Goal: Task Accomplishment & Management: Contribute content

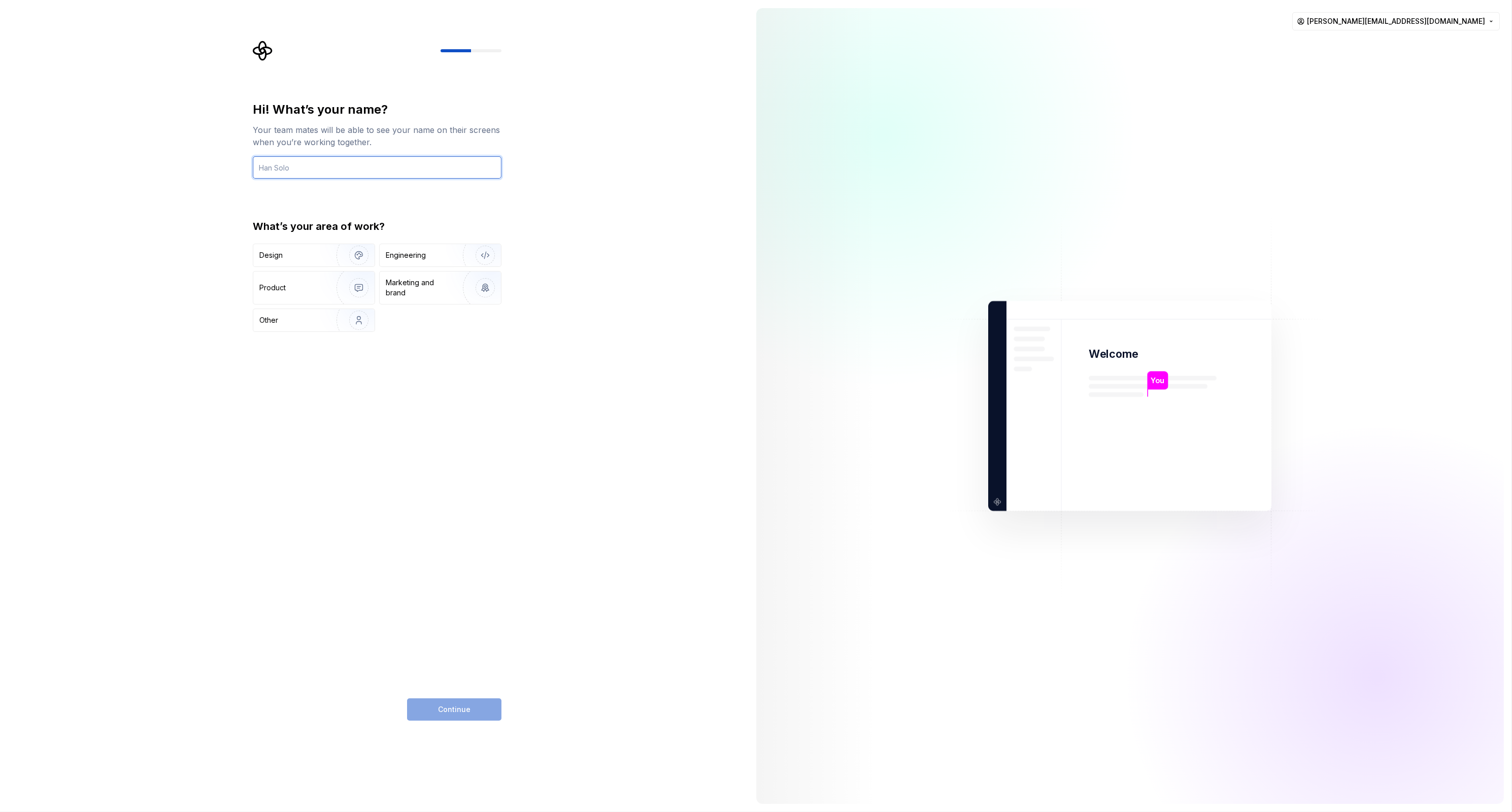
click at [305, 171] on input "text" at bounding box center [377, 167] width 249 height 22
type input "[PERSON_NAME]"
click at [320, 249] on img "button" at bounding box center [352, 255] width 65 height 68
click at [443, 710] on span "Continue" at bounding box center [454, 709] width 32 height 10
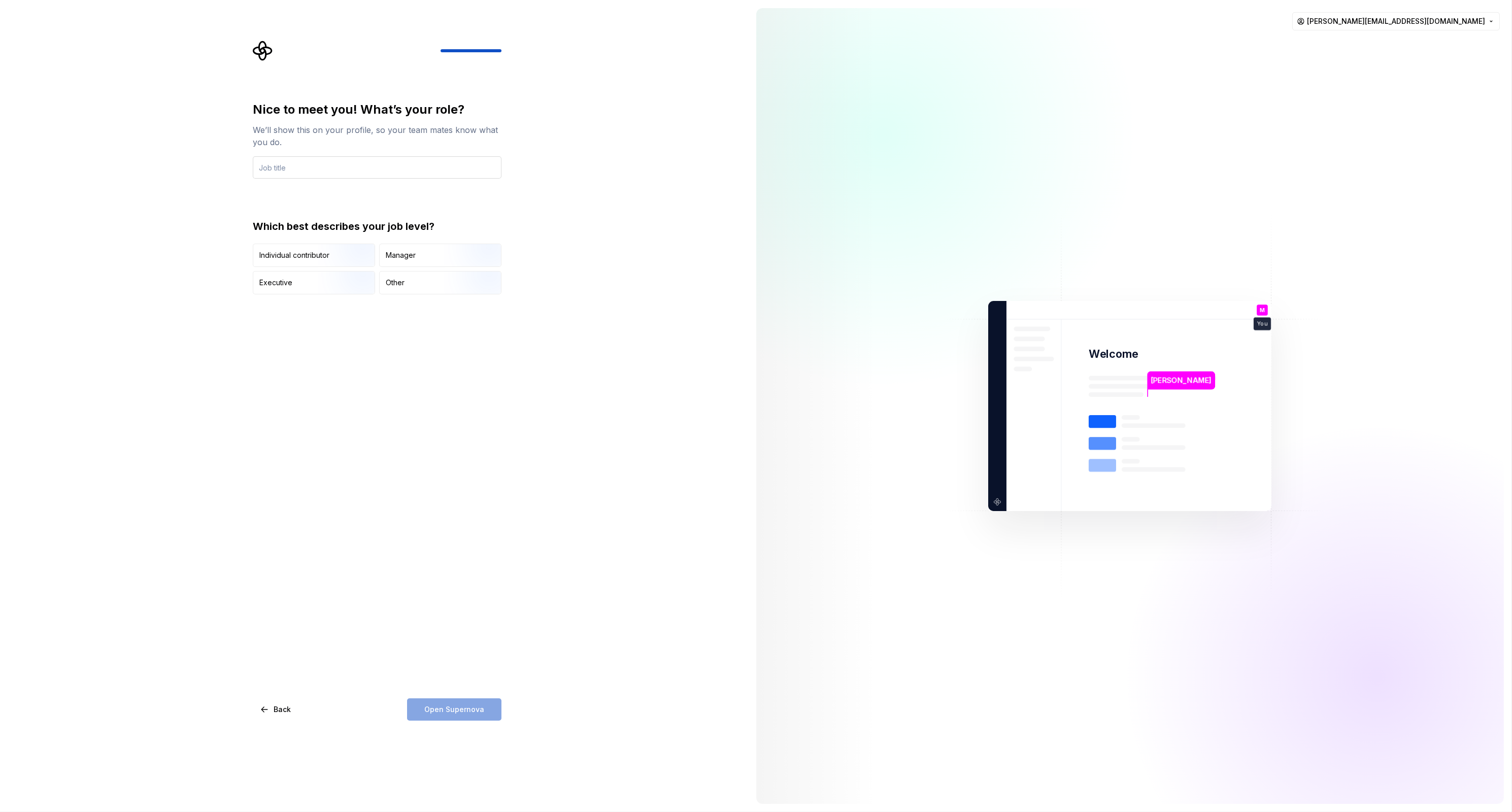
click at [323, 167] on input "text" at bounding box center [377, 167] width 249 height 22
type input "Designer"
click at [344, 259] on img "button" at bounding box center [350, 267] width 65 height 68
click at [458, 708] on span "Open Supernova" at bounding box center [454, 709] width 60 height 10
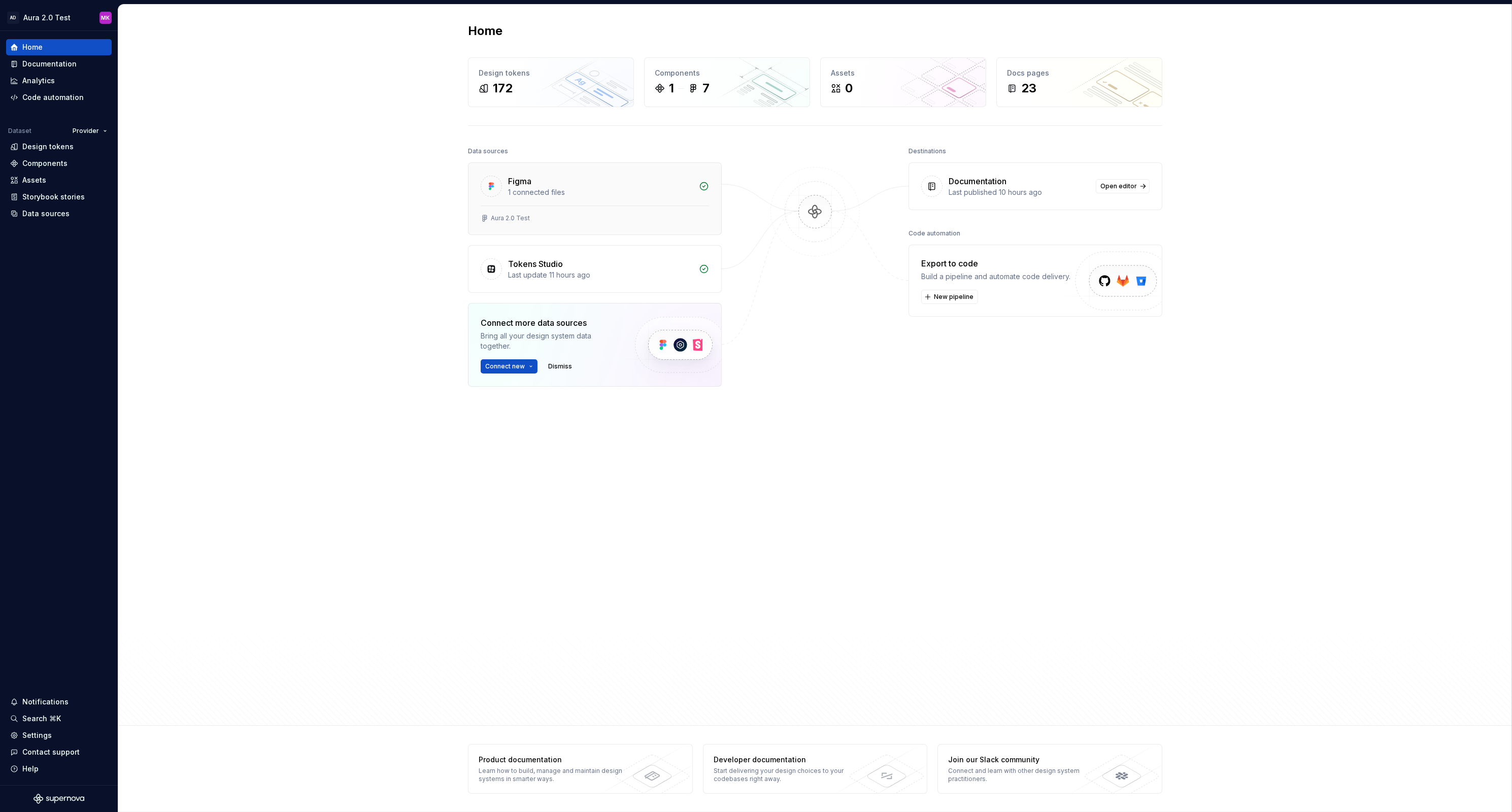
click at [521, 190] on div "1 connected files" at bounding box center [601, 192] width 184 height 10
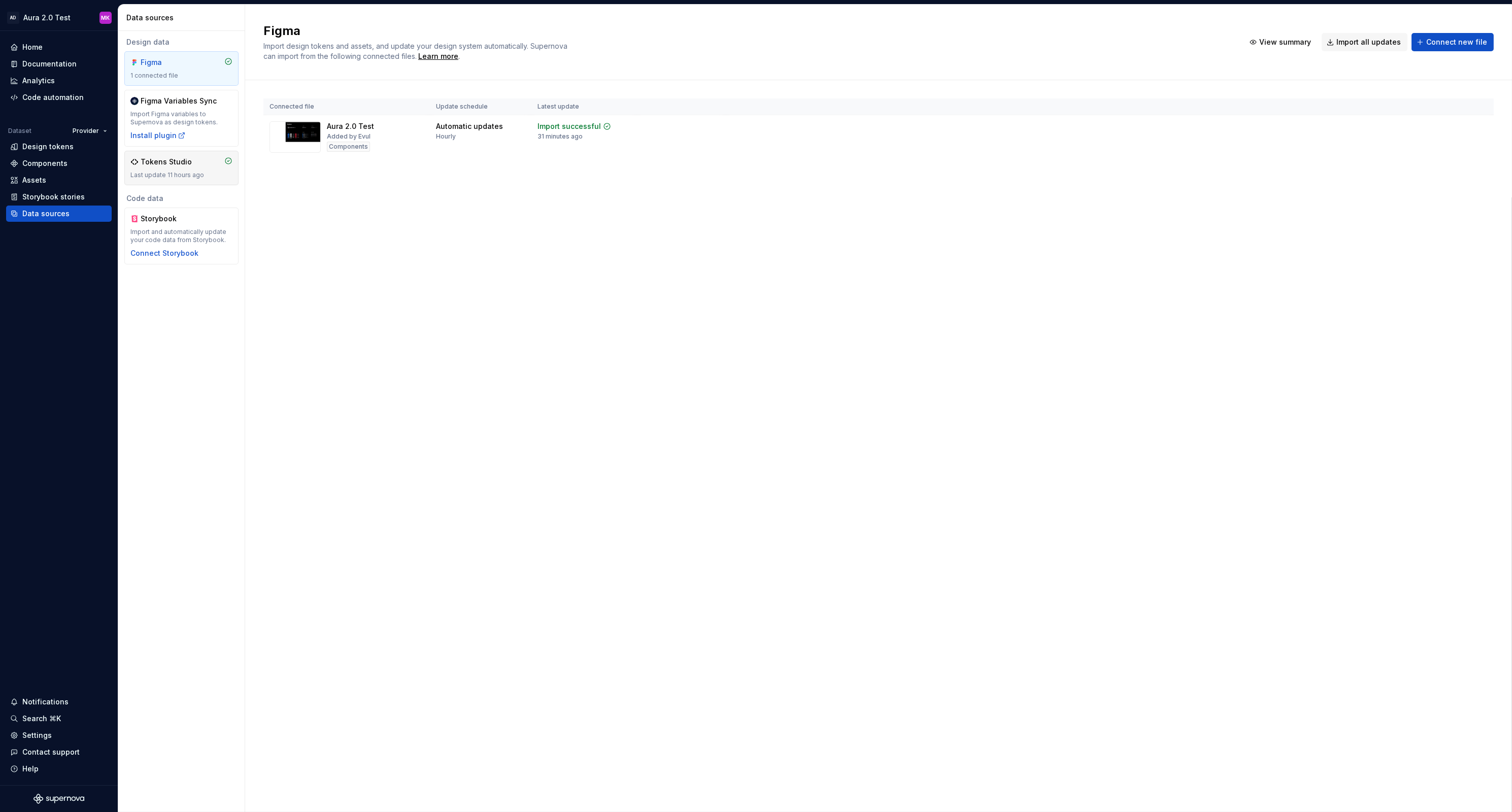
click at [162, 164] on div "Tokens Studio" at bounding box center [167, 162] width 51 height 10
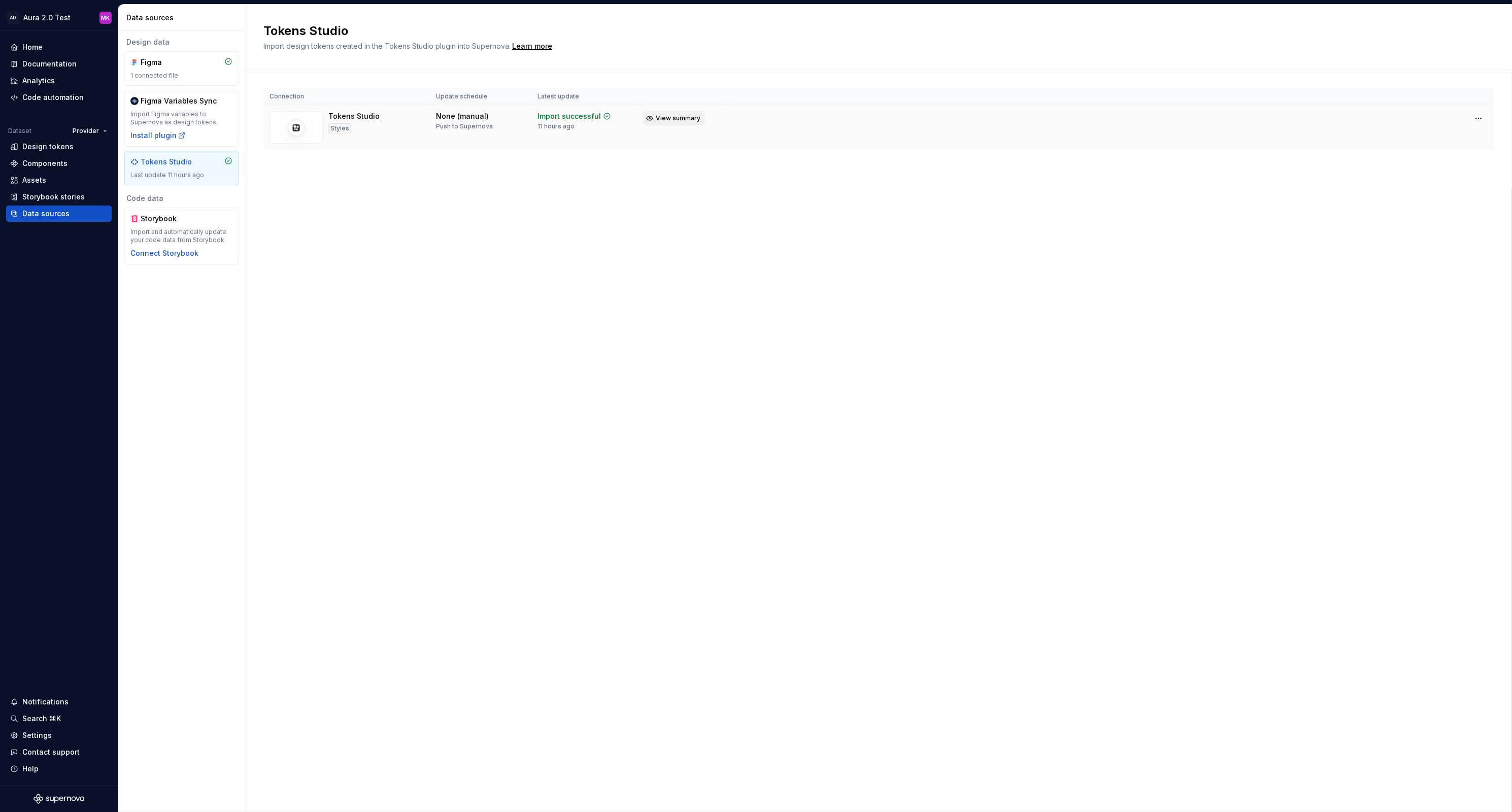
click at [667, 118] on span "View summary" at bounding box center [678, 118] width 44 height 8
click at [1339, 116] on div "172 updated" at bounding box center [1401, 121] width 195 height 10
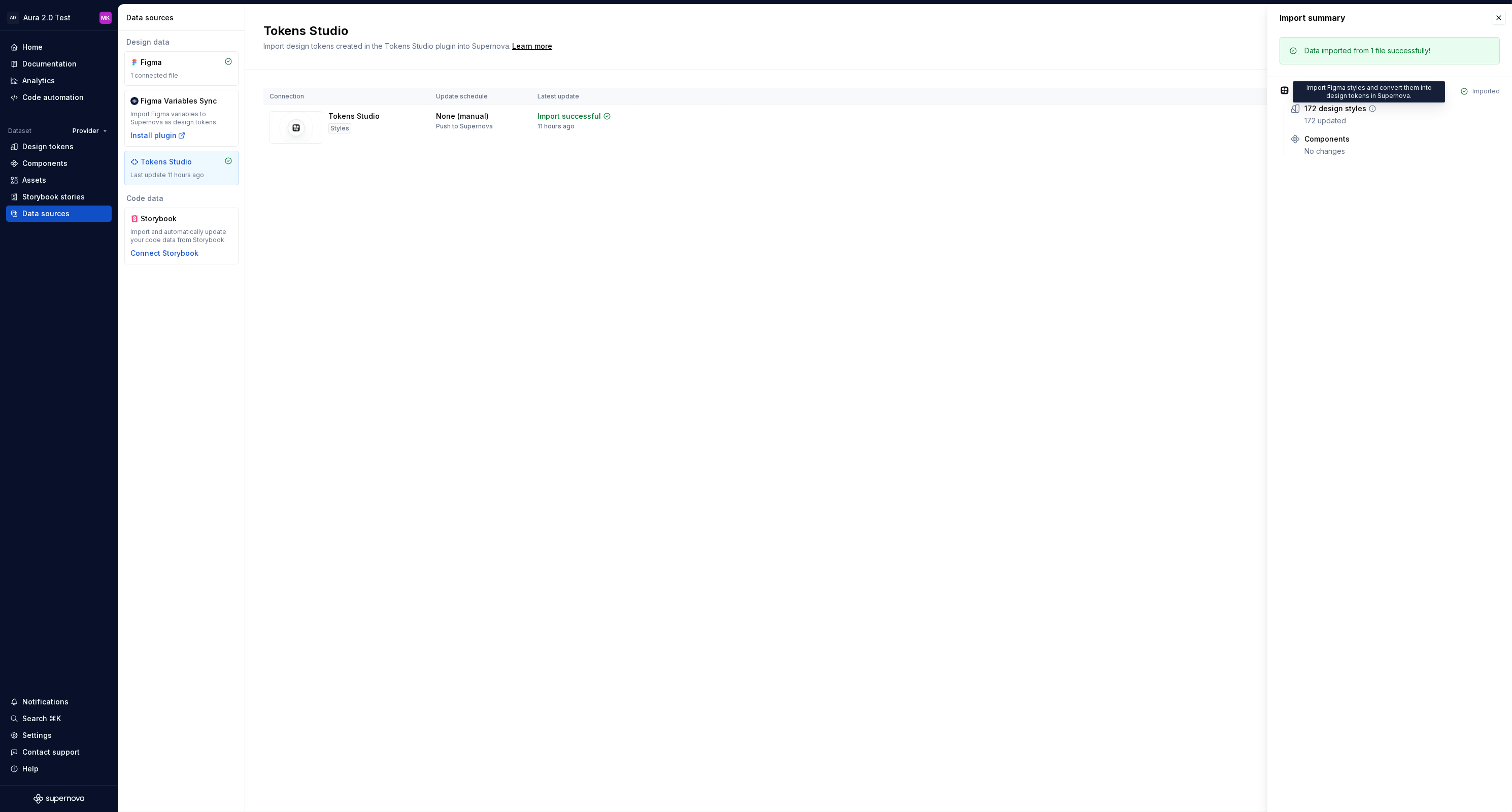
click at [1368, 107] on icon at bounding box center [1372, 108] width 8 height 8
click at [148, 136] on div "Install plugin" at bounding box center [157, 135] width 55 height 10
click at [144, 132] on div "Install plugin" at bounding box center [157, 135] width 55 height 10
click at [423, 160] on div "Connection Update schedule Latest update Tokens Studio Styles None (manual) Pus…" at bounding box center [878, 129] width 1230 height 118
click at [676, 118] on span "View summary" at bounding box center [678, 118] width 44 height 8
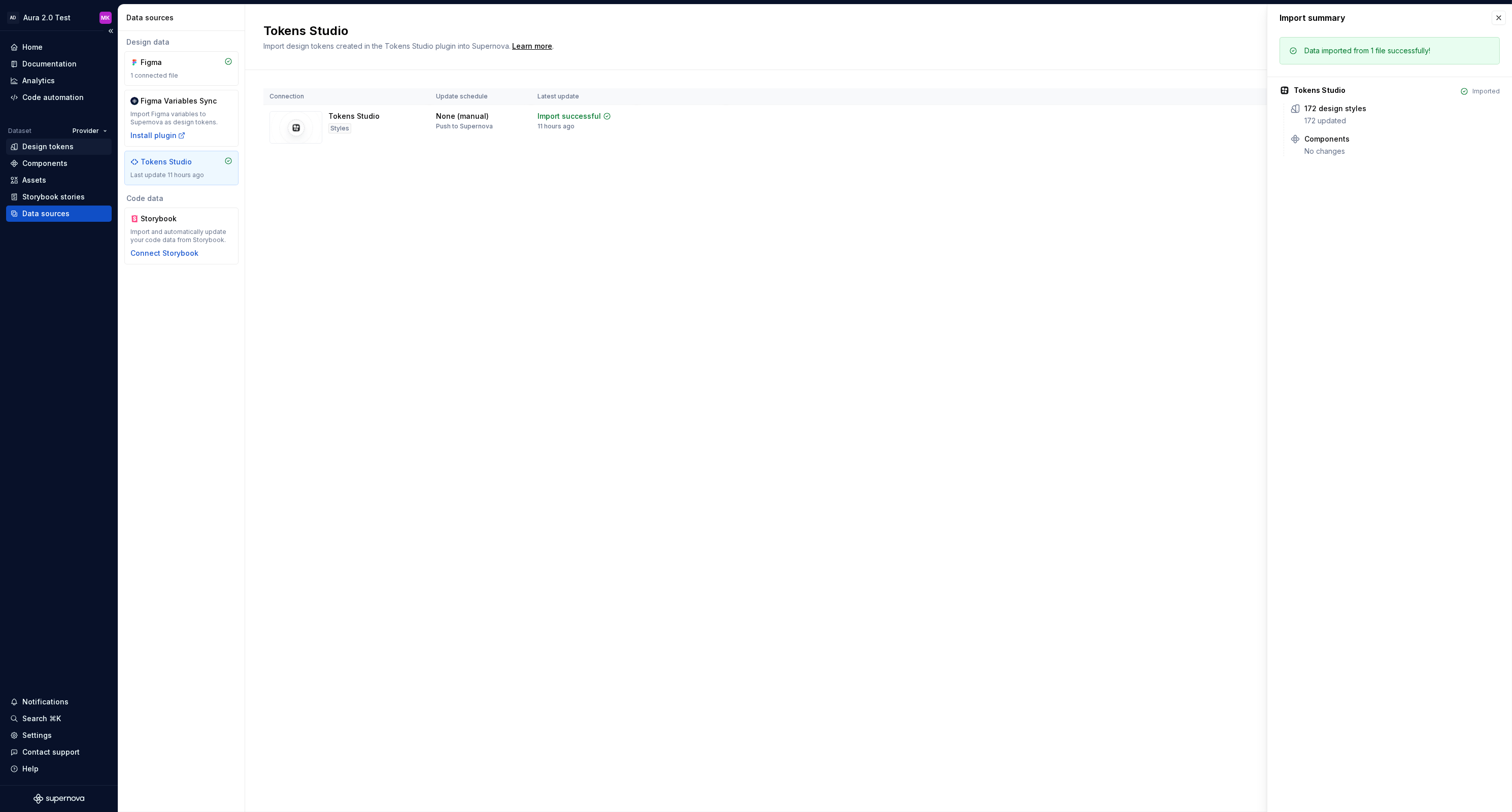
click at [41, 147] on div "Design tokens" at bounding box center [48, 147] width 51 height 10
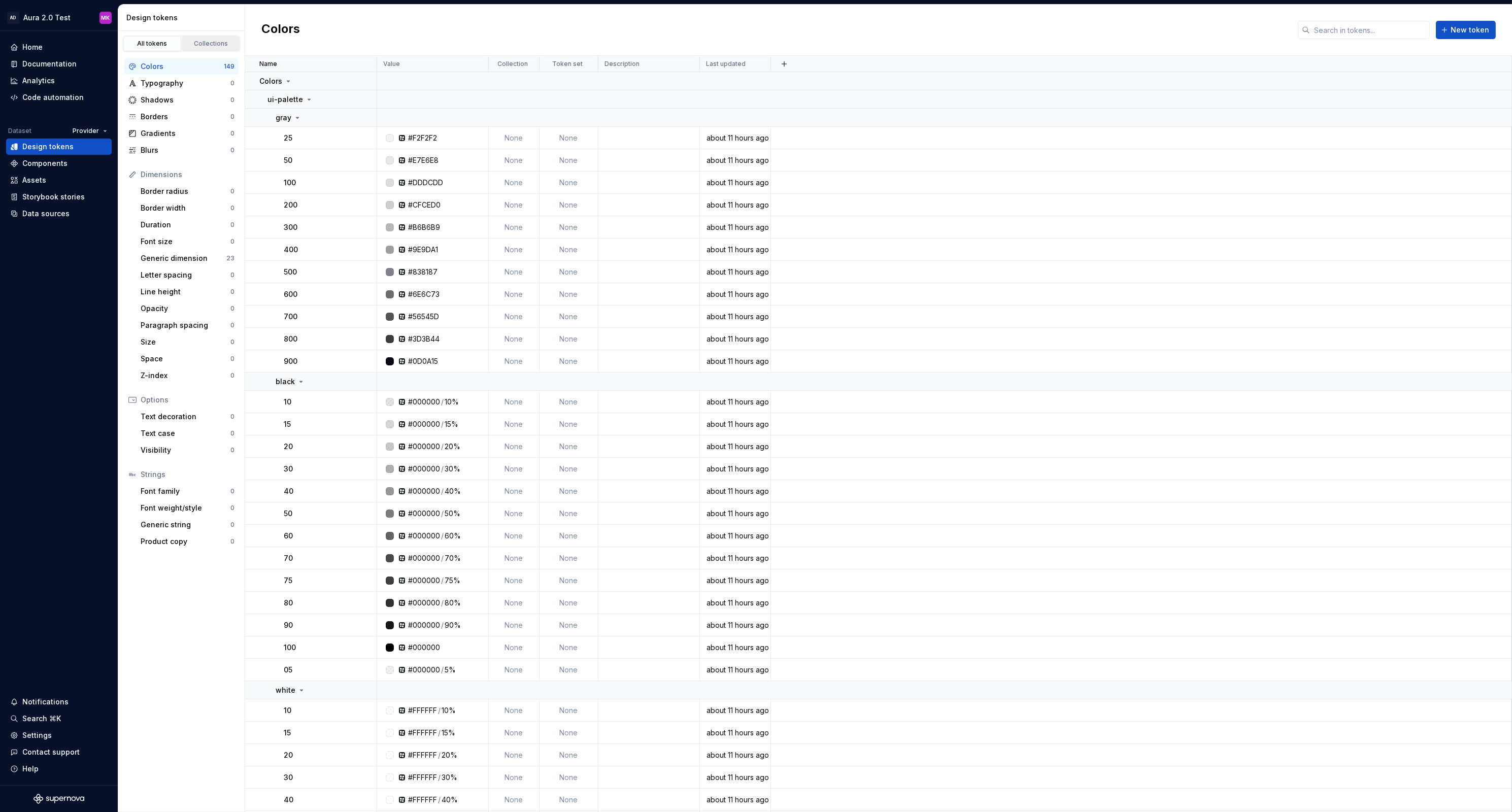
click at [204, 45] on div "Collections" at bounding box center [211, 43] width 51 height 8
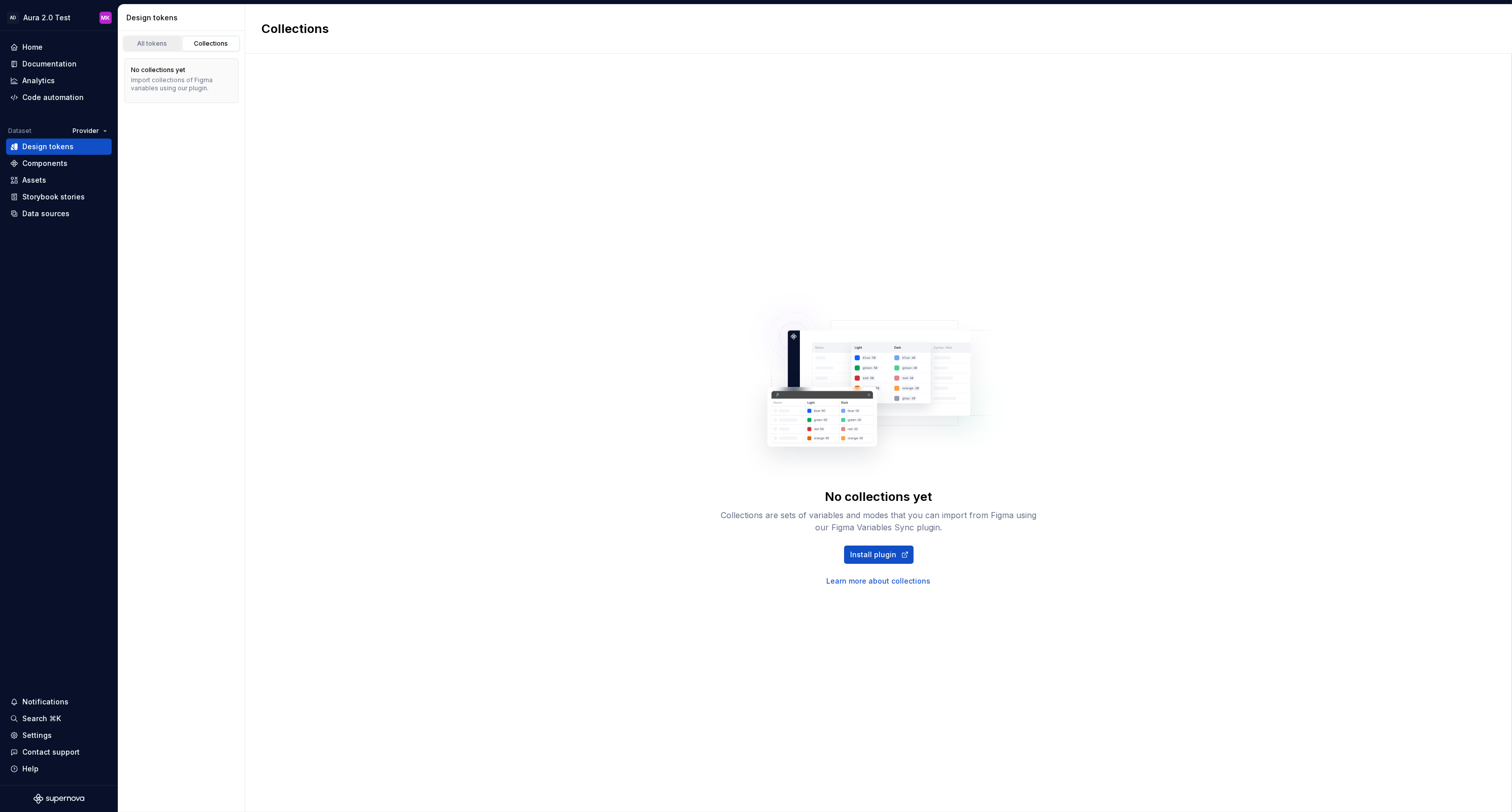
click at [159, 44] on div "All tokens" at bounding box center [152, 43] width 51 height 8
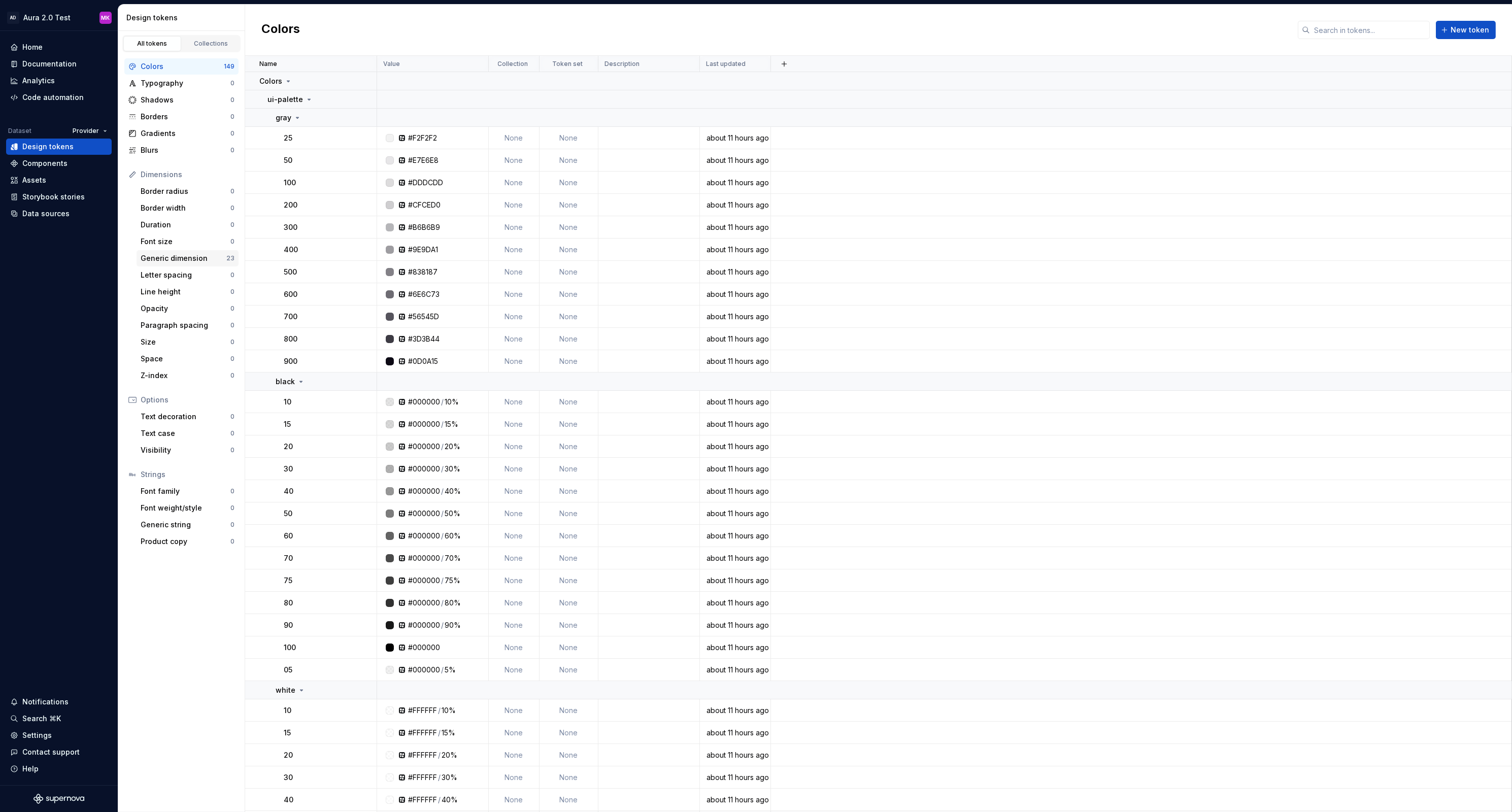
click at [169, 258] on div "Generic dimension" at bounding box center [184, 258] width 86 height 10
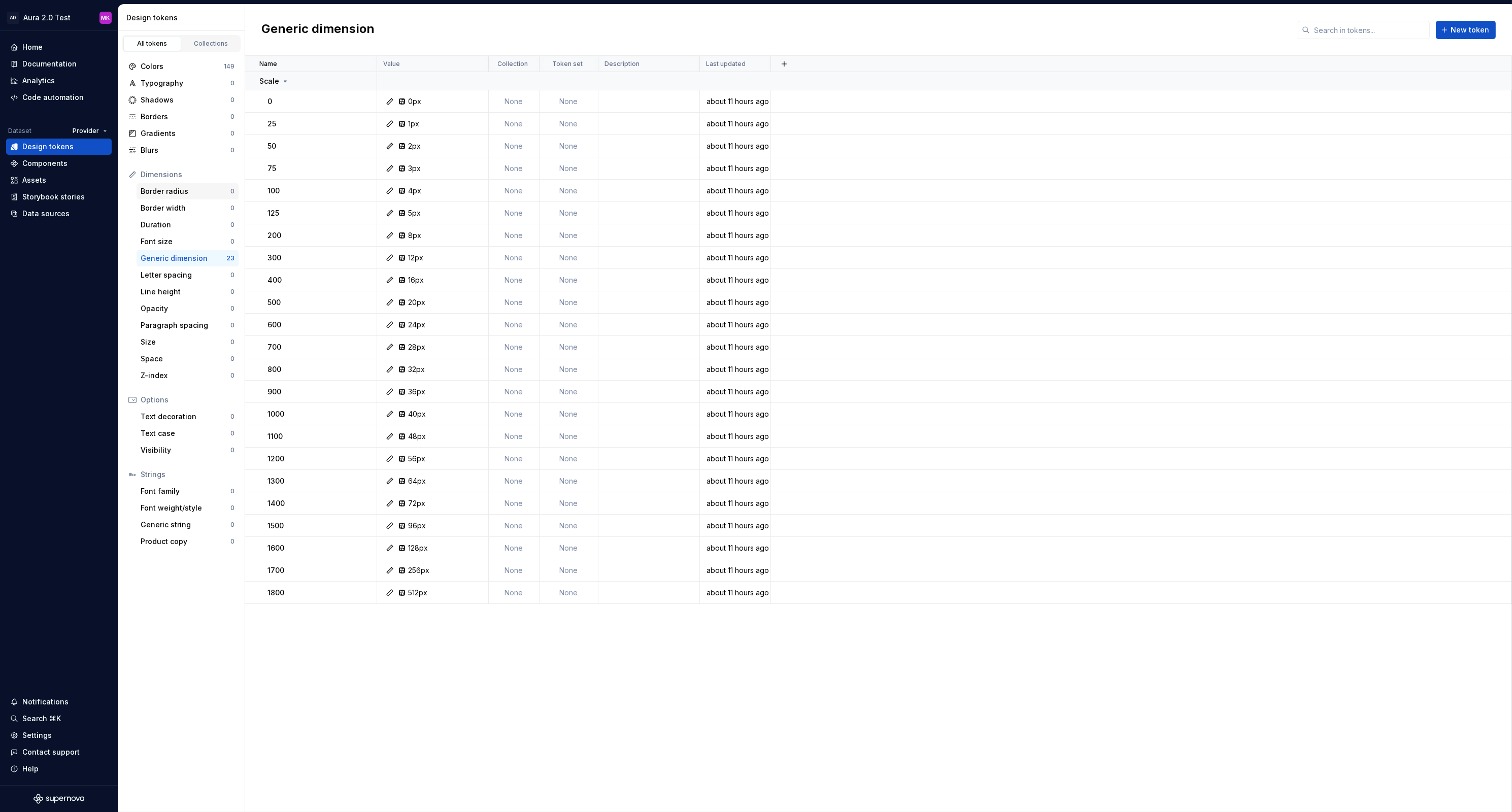
click at [164, 190] on div "Border radius" at bounding box center [186, 192] width 90 height 10
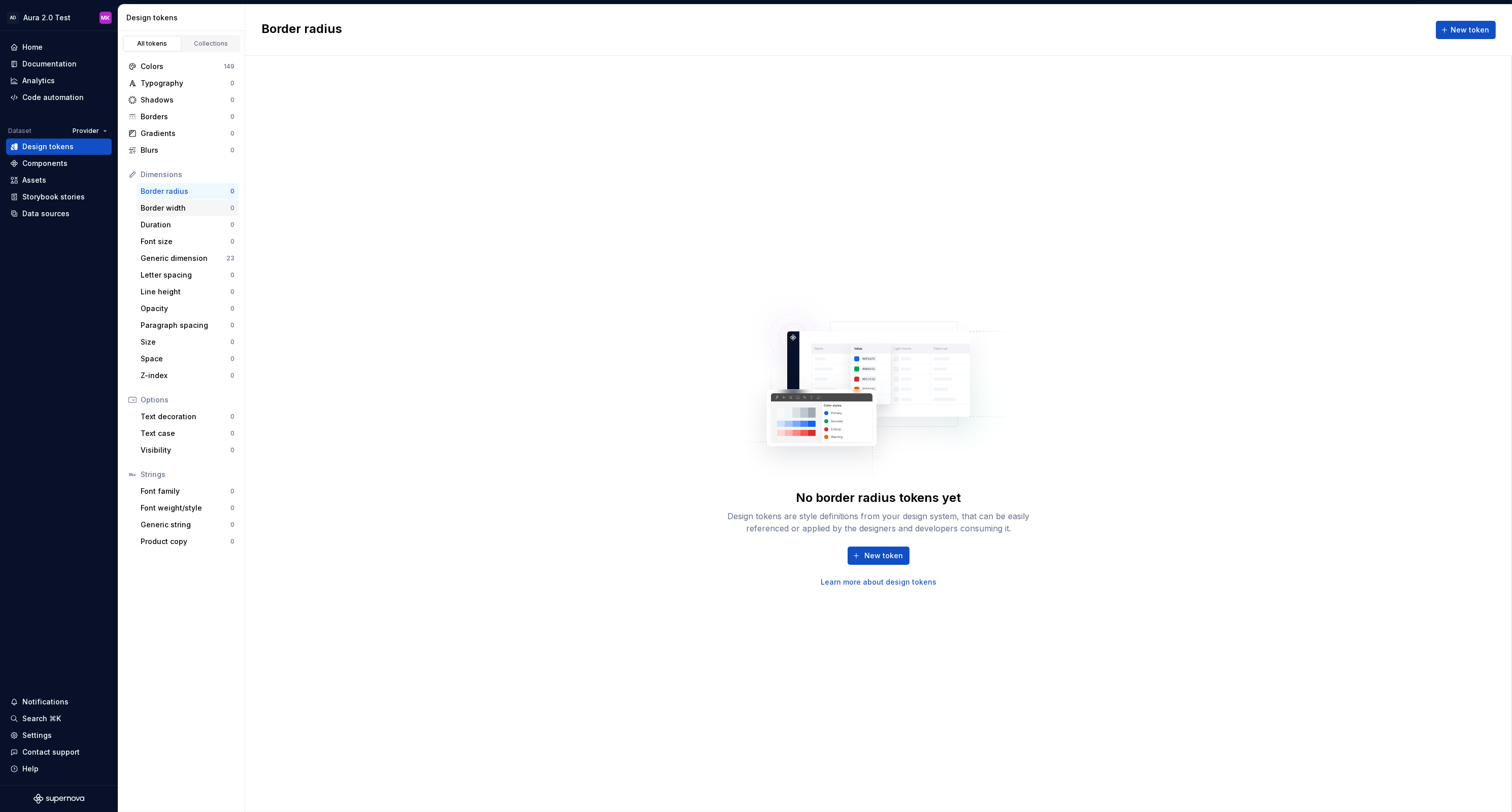
click at [160, 210] on div "Border width" at bounding box center [186, 208] width 90 height 10
click at [157, 227] on div "Duration" at bounding box center [186, 224] width 90 height 10
click at [159, 251] on div "Generic dimension 23" at bounding box center [187, 258] width 102 height 16
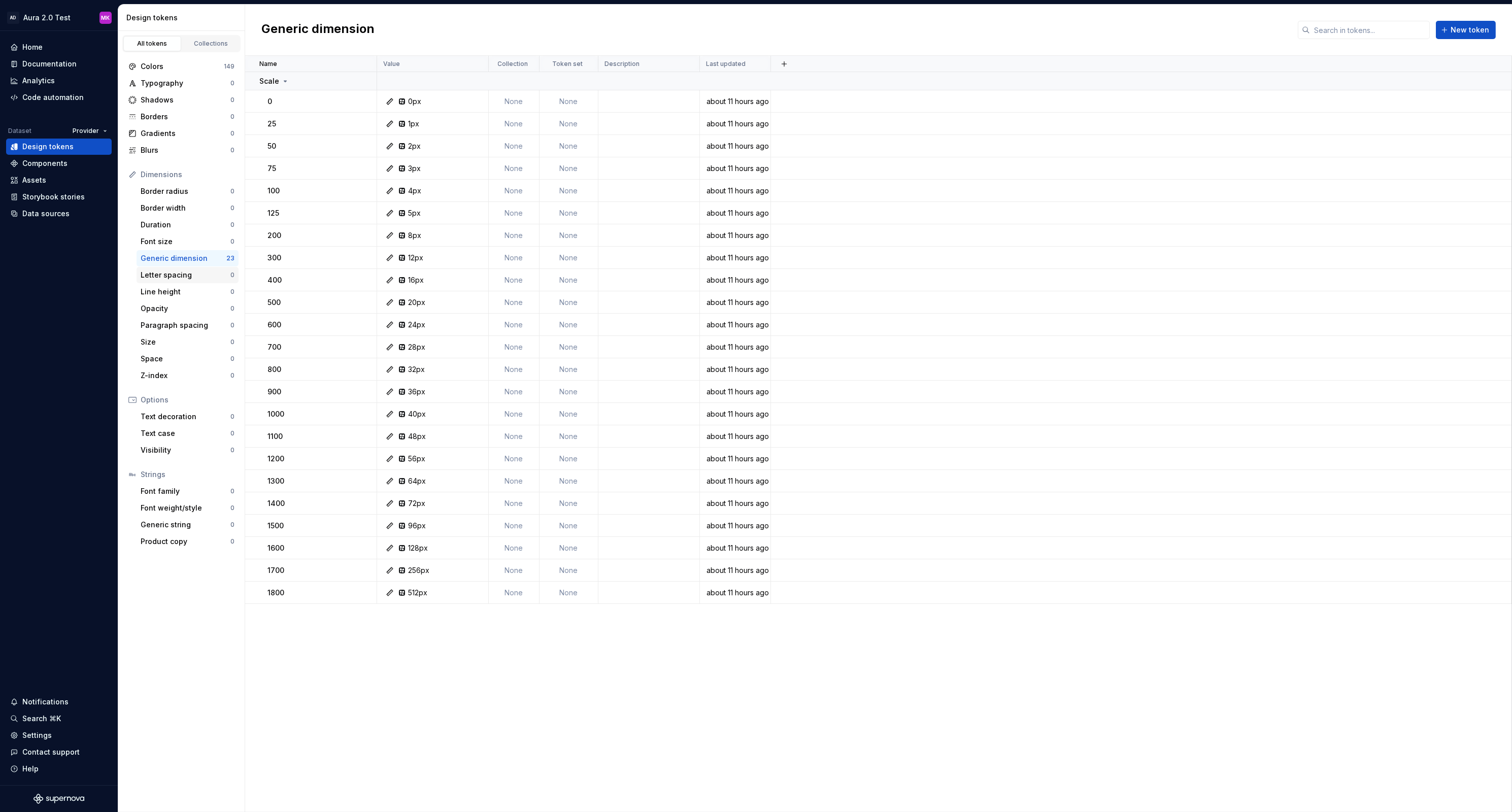
click at [154, 277] on div "Letter spacing" at bounding box center [186, 275] width 90 height 10
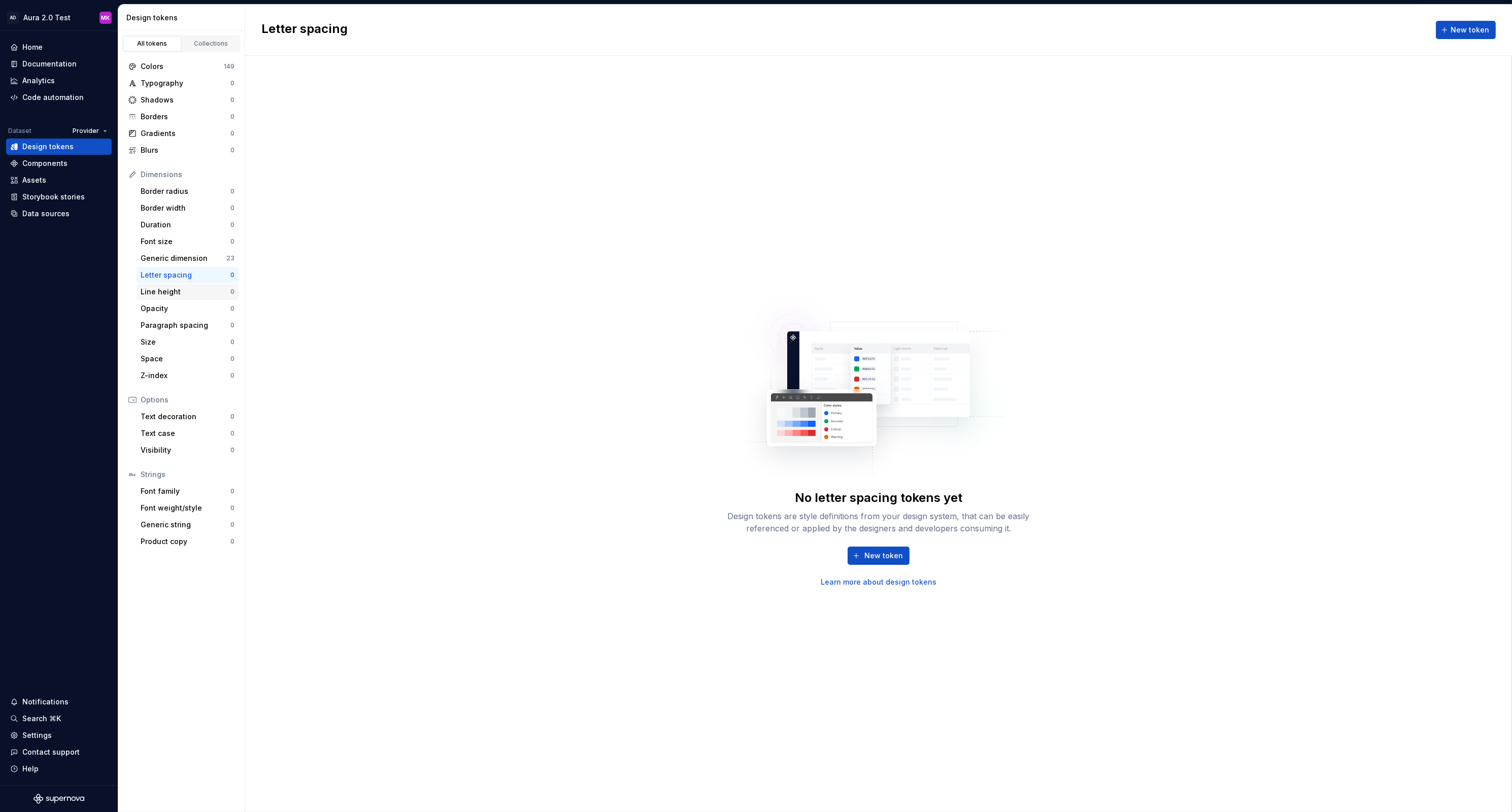
click at [157, 293] on div "Line height" at bounding box center [186, 292] width 90 height 10
click at [159, 261] on div "Generic dimension" at bounding box center [184, 258] width 86 height 10
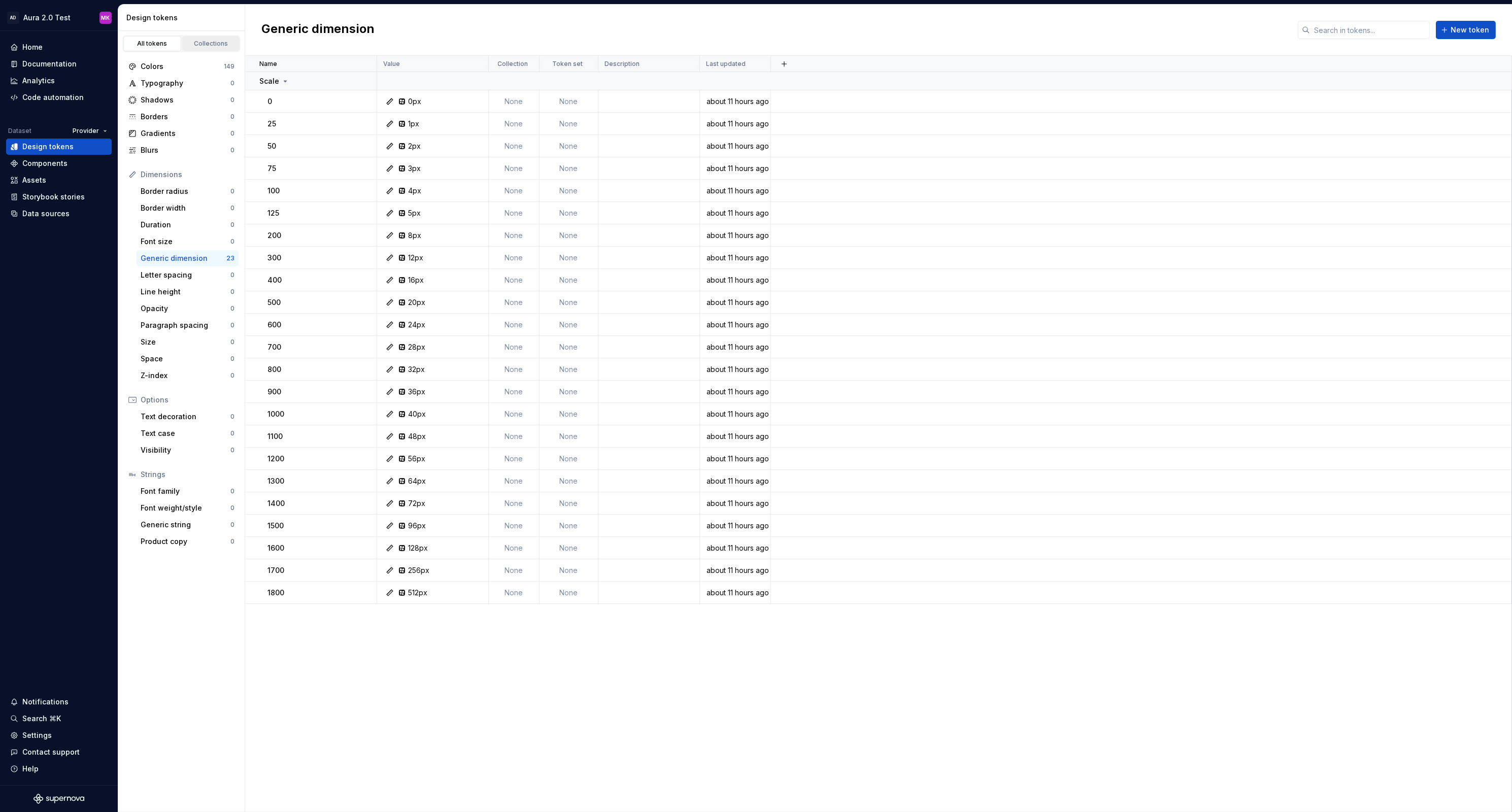
click at [212, 44] on div "Collections" at bounding box center [211, 43] width 51 height 8
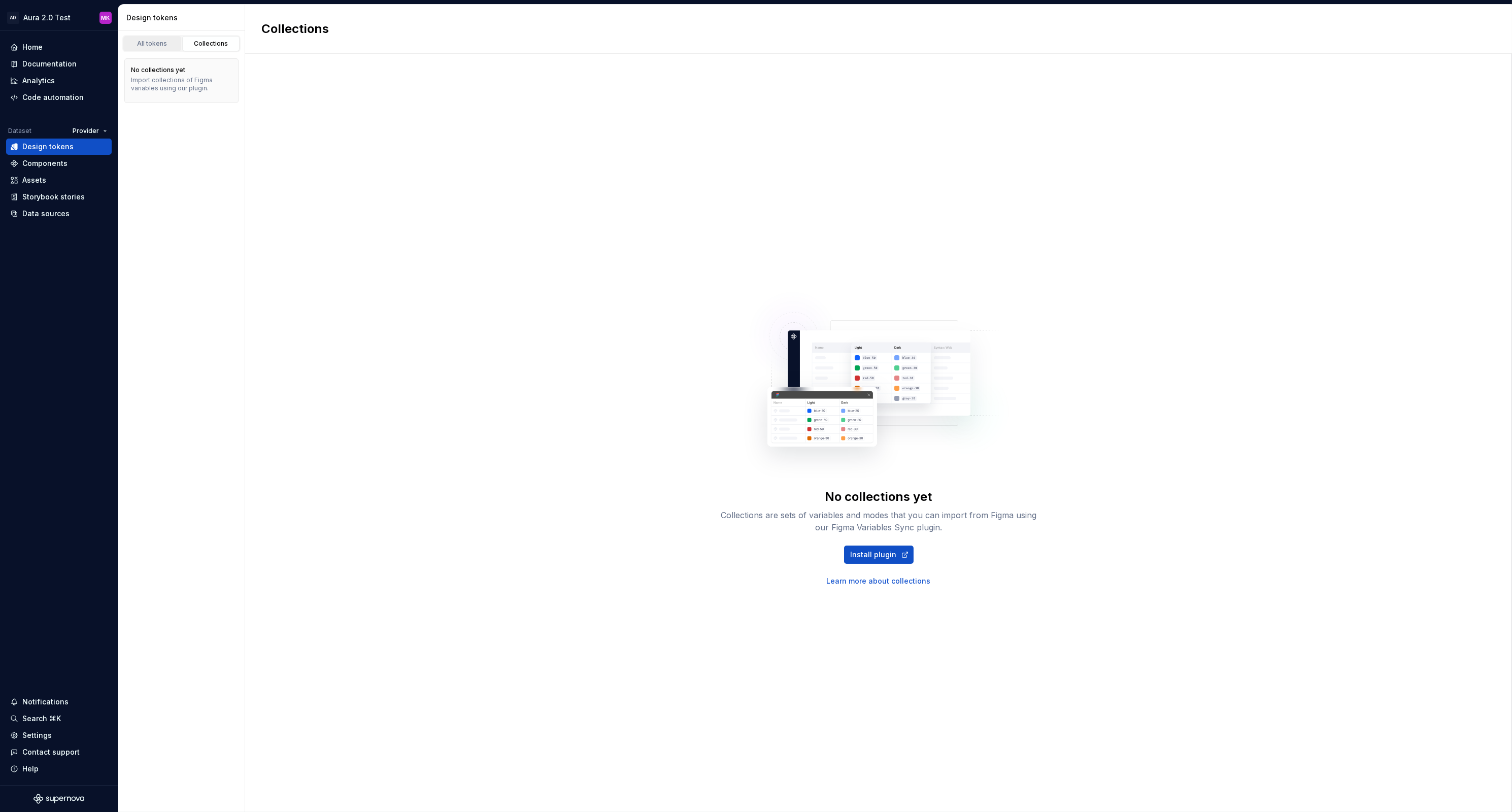
click at [156, 43] on div "All tokens" at bounding box center [152, 43] width 51 height 8
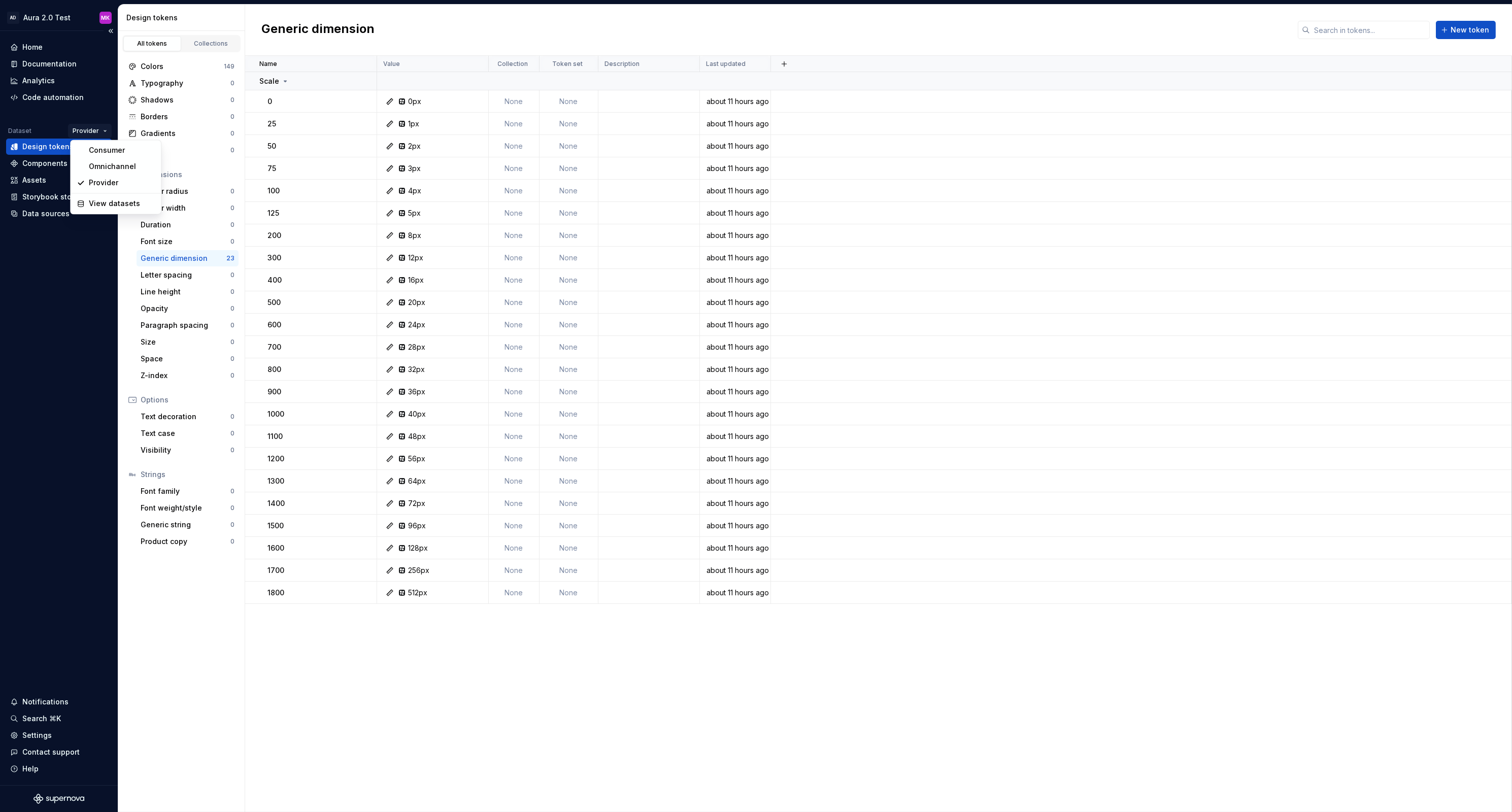
click at [100, 131] on html "AD Aura 2.0 Test MK Home Documentation Analytics Code automation Dataset Provid…" at bounding box center [756, 406] width 1512 height 812
click at [110, 152] on div "Consumer" at bounding box center [122, 150] width 66 height 10
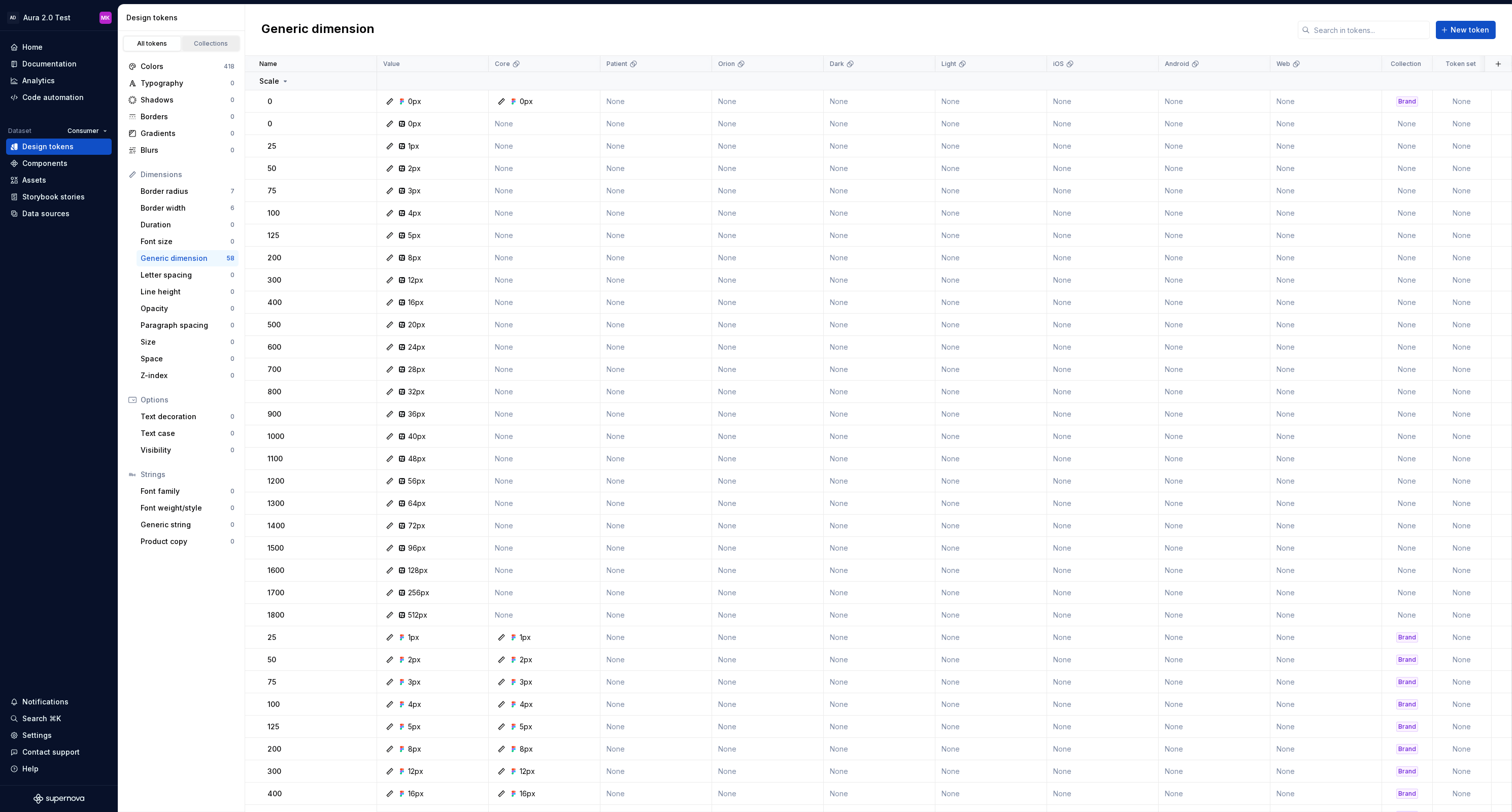
click at [210, 46] on div "Collections" at bounding box center [211, 43] width 51 height 8
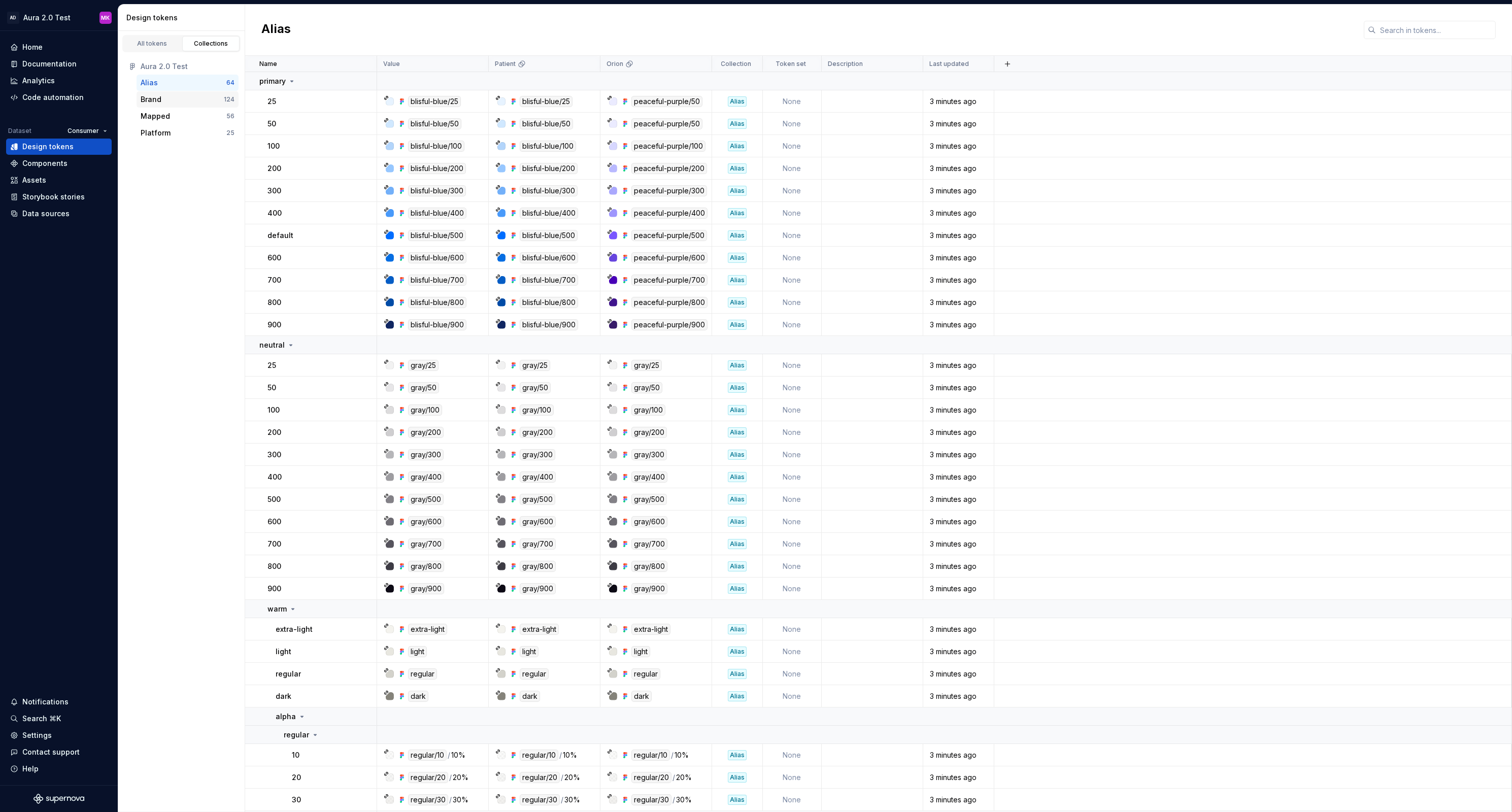
click at [167, 101] on div "Brand" at bounding box center [182, 99] width 83 height 10
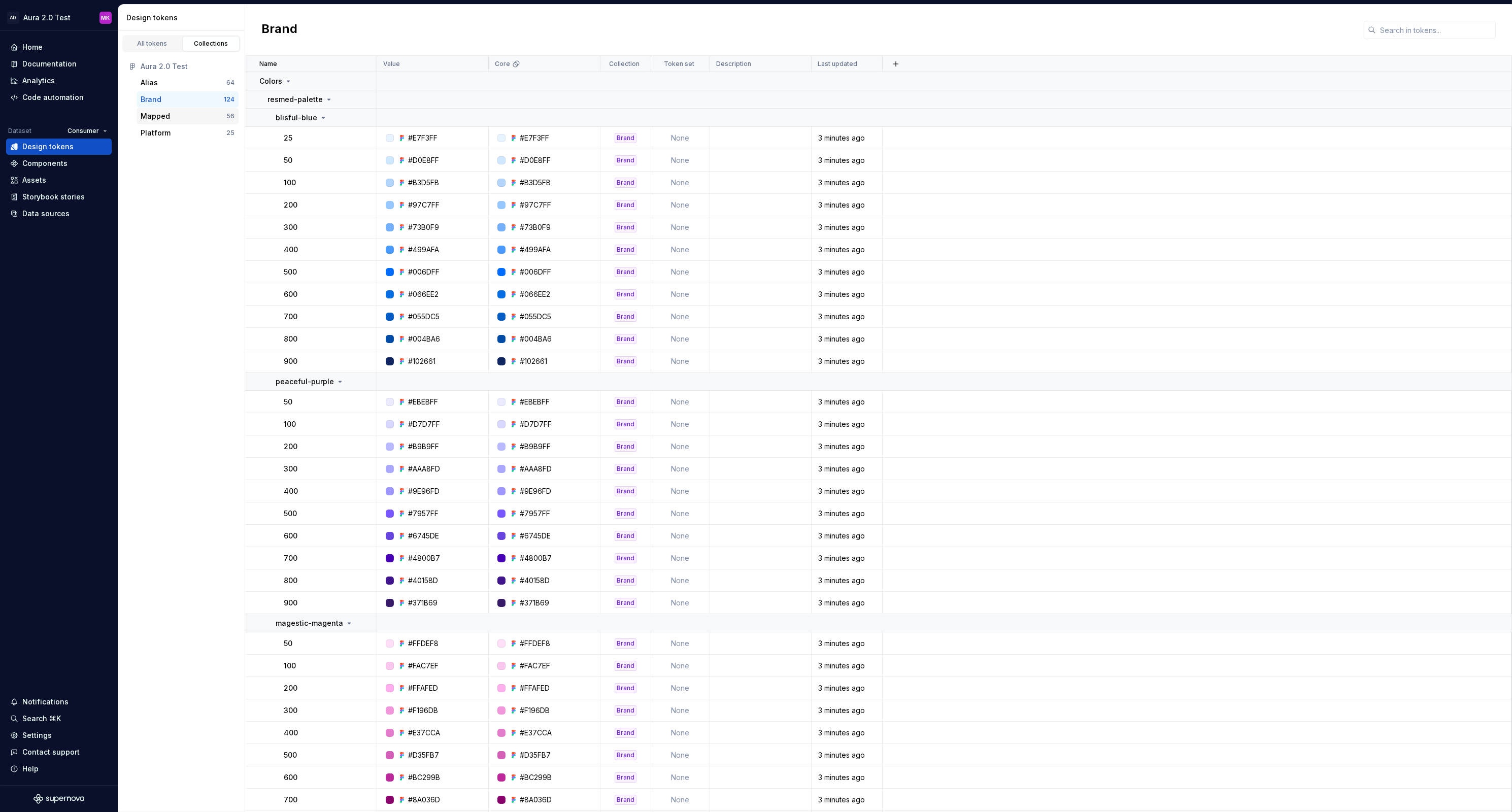
click at [161, 117] on div "Mapped" at bounding box center [155, 116] width 29 height 10
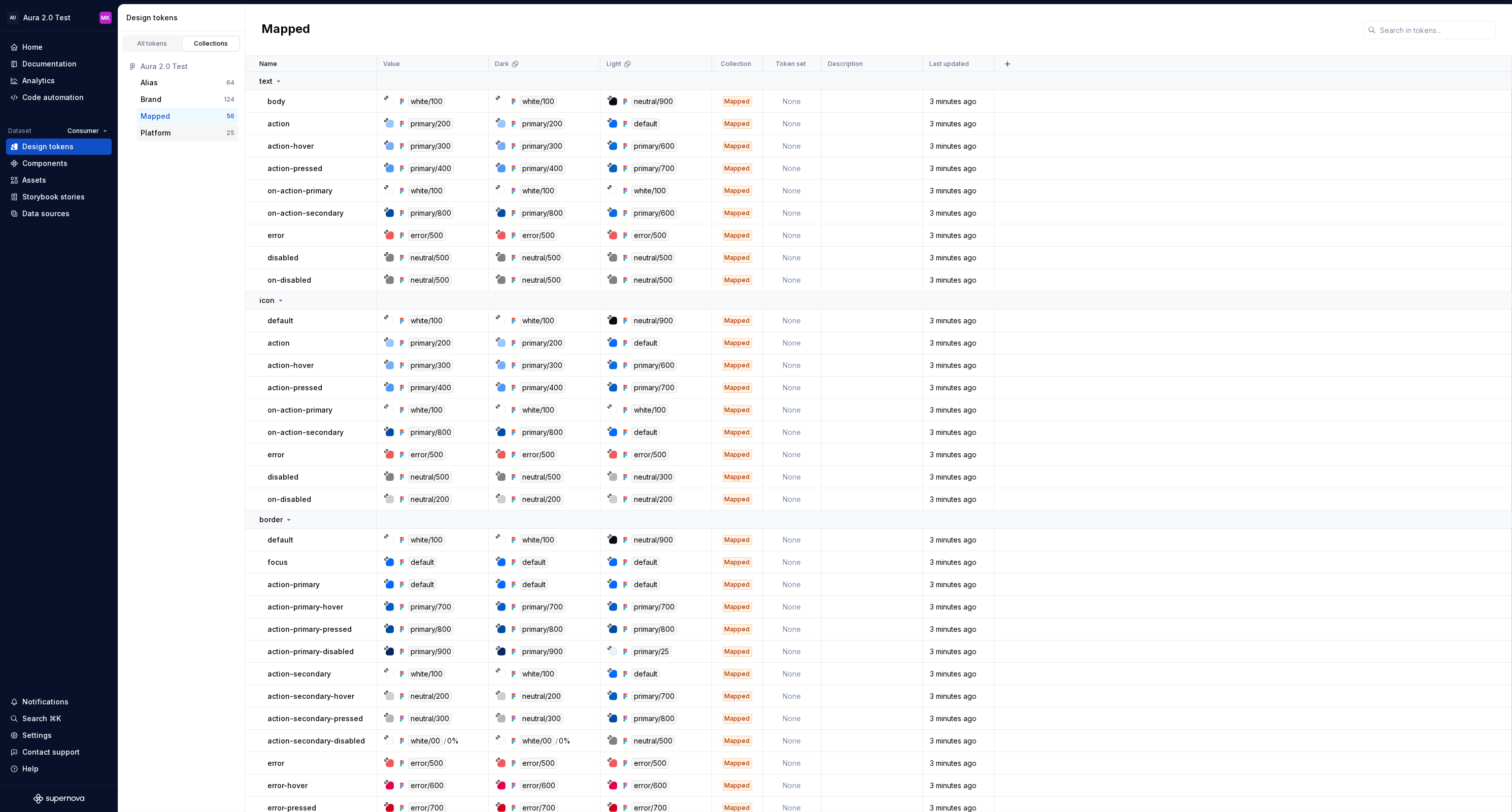
click at [157, 132] on div "Platform" at bounding box center [156, 133] width 30 height 10
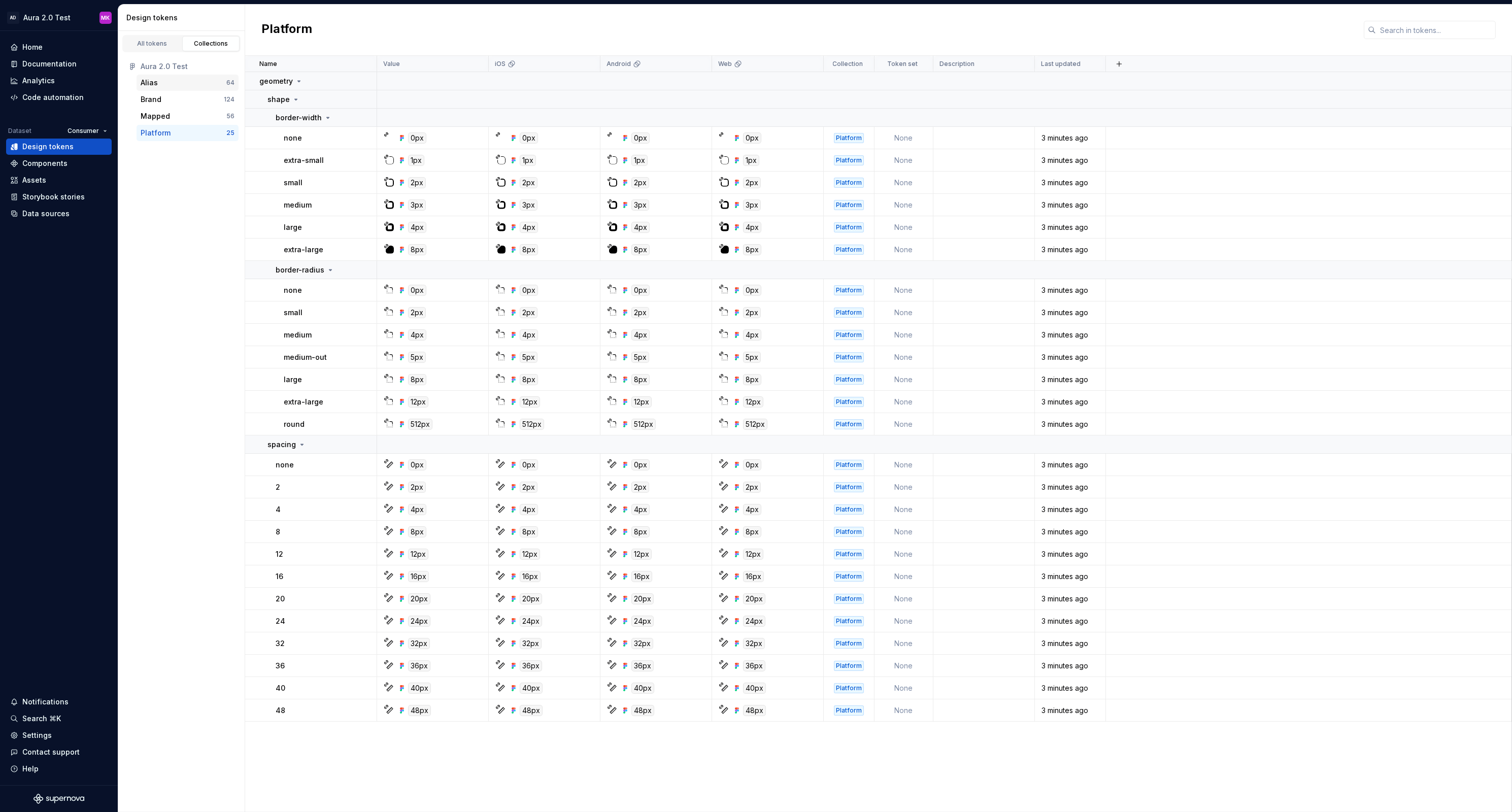
click at [155, 84] on div "Alias" at bounding box center [149, 83] width 17 height 10
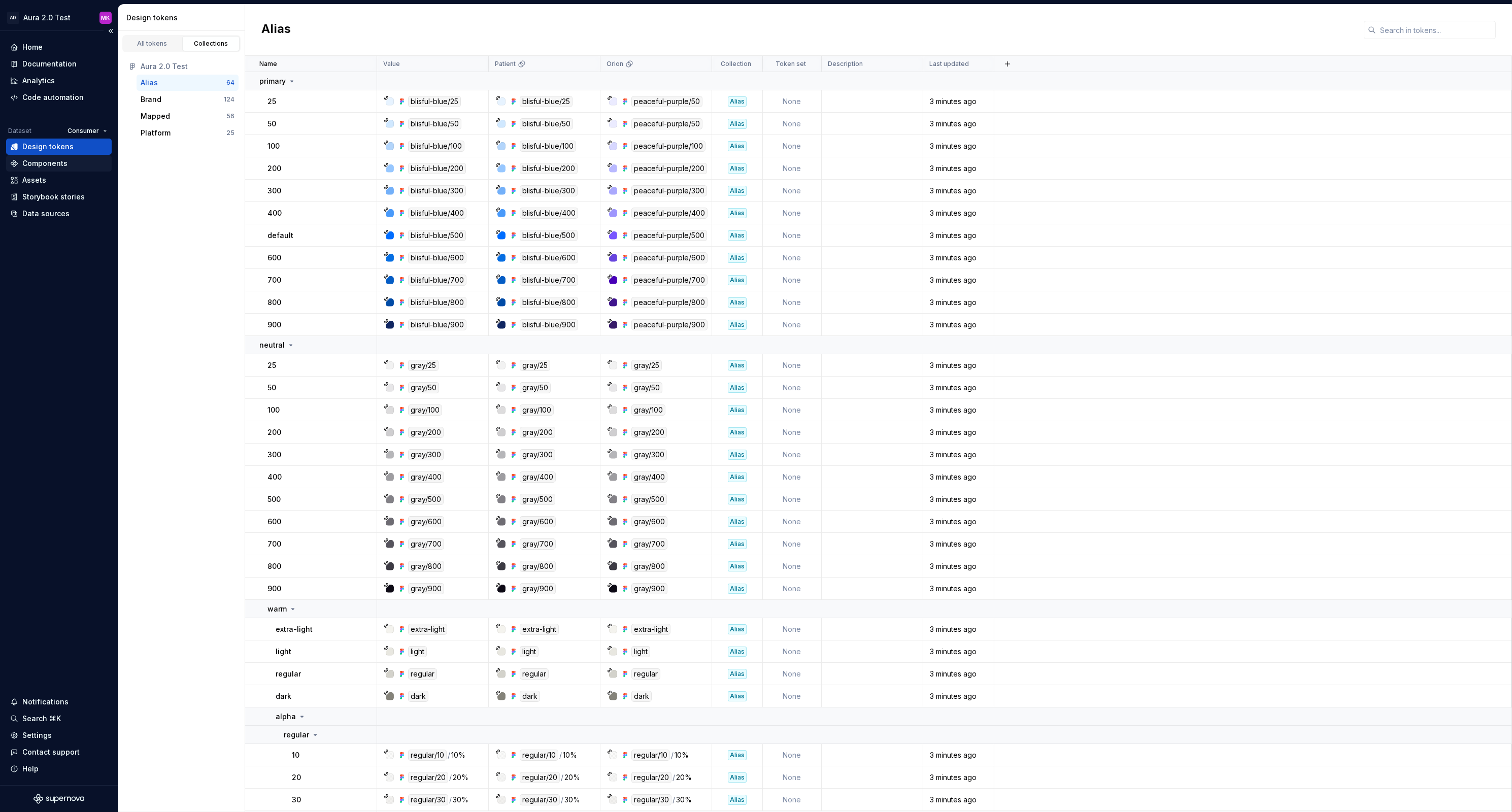
click at [28, 164] on div "Components" at bounding box center [44, 163] width 45 height 10
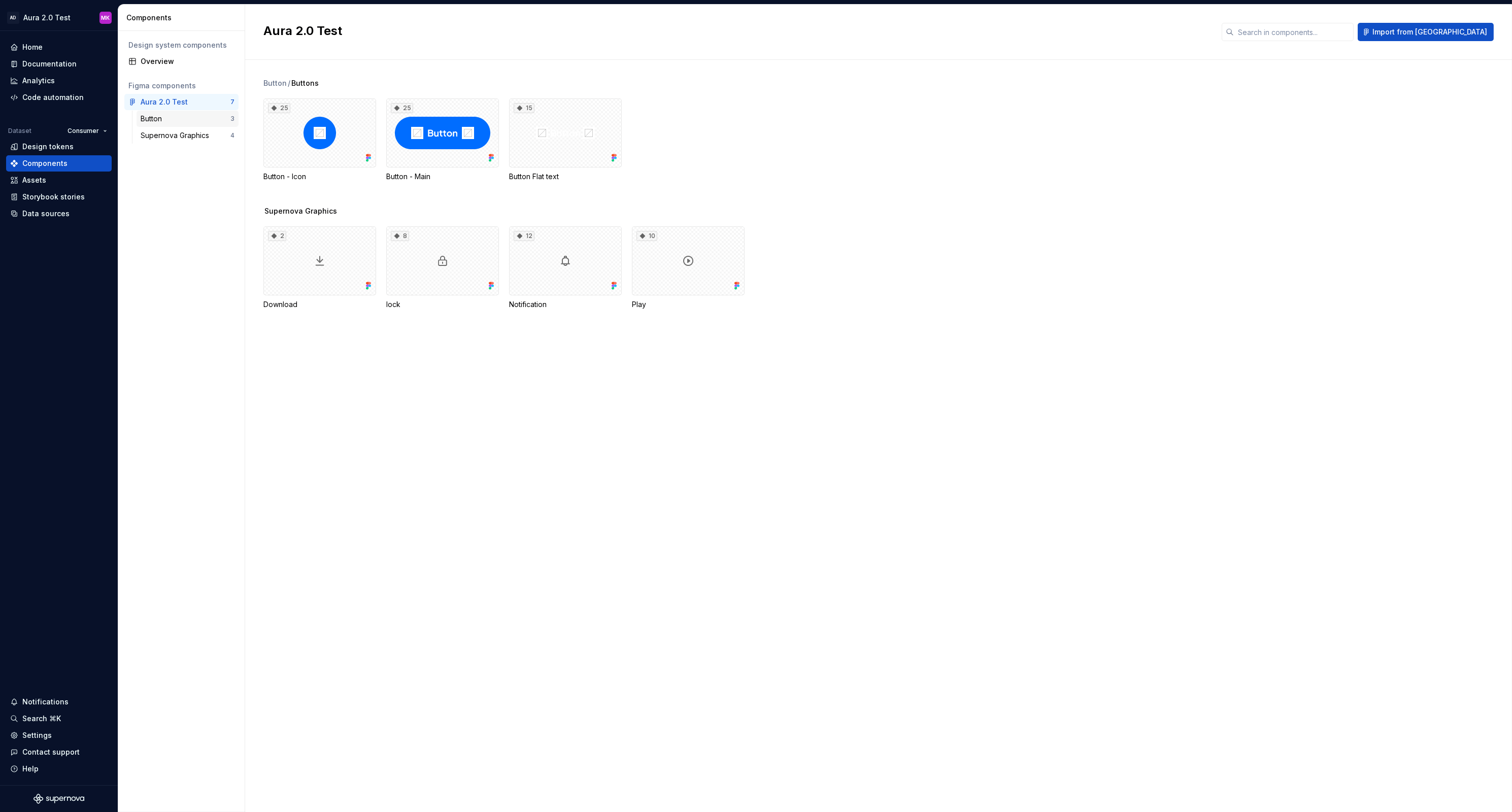
click at [165, 118] on div "Button" at bounding box center [153, 119] width 25 height 10
click at [436, 137] on div "25" at bounding box center [443, 133] width 113 height 69
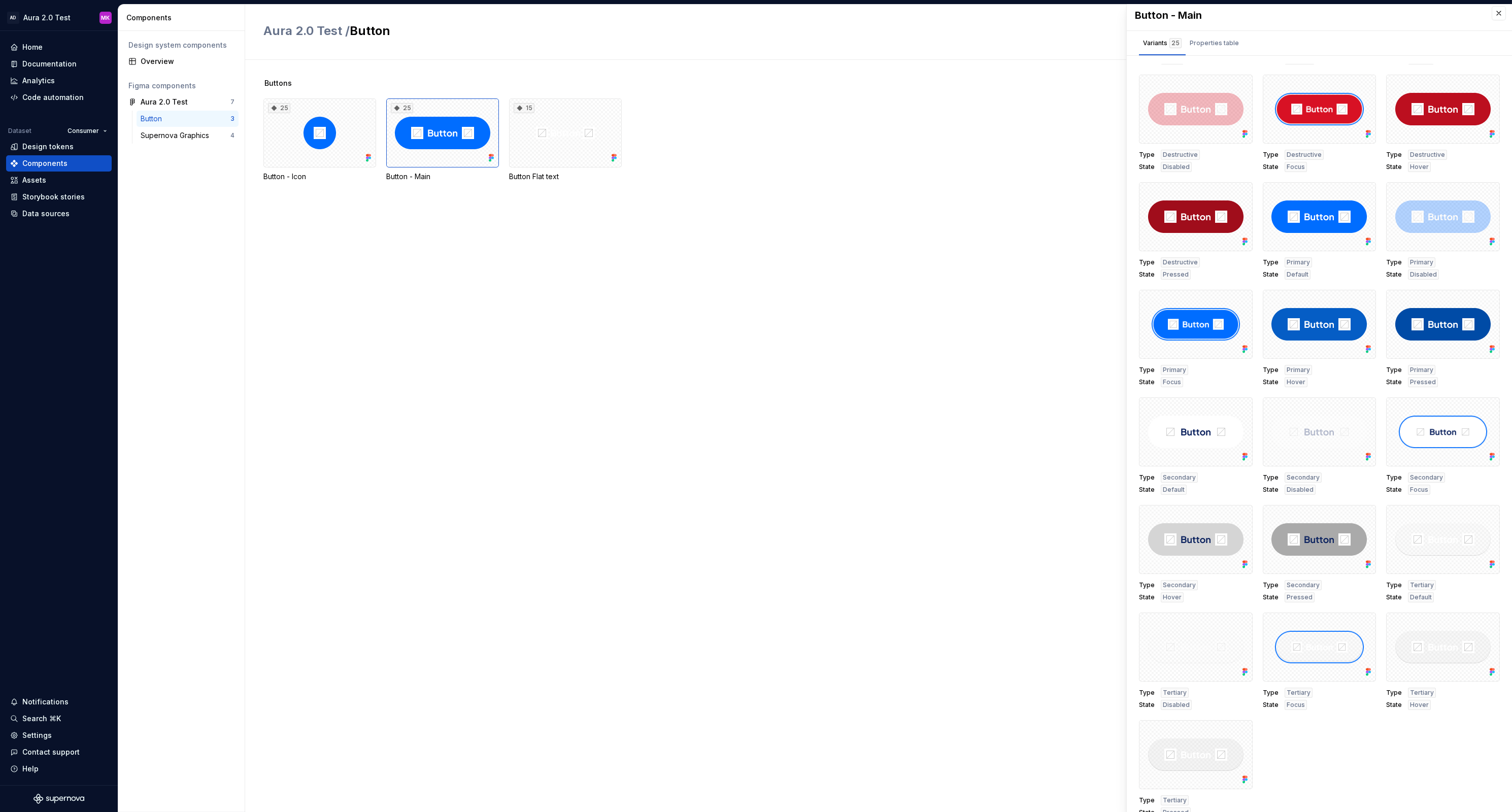
scroll to position [218, 0]
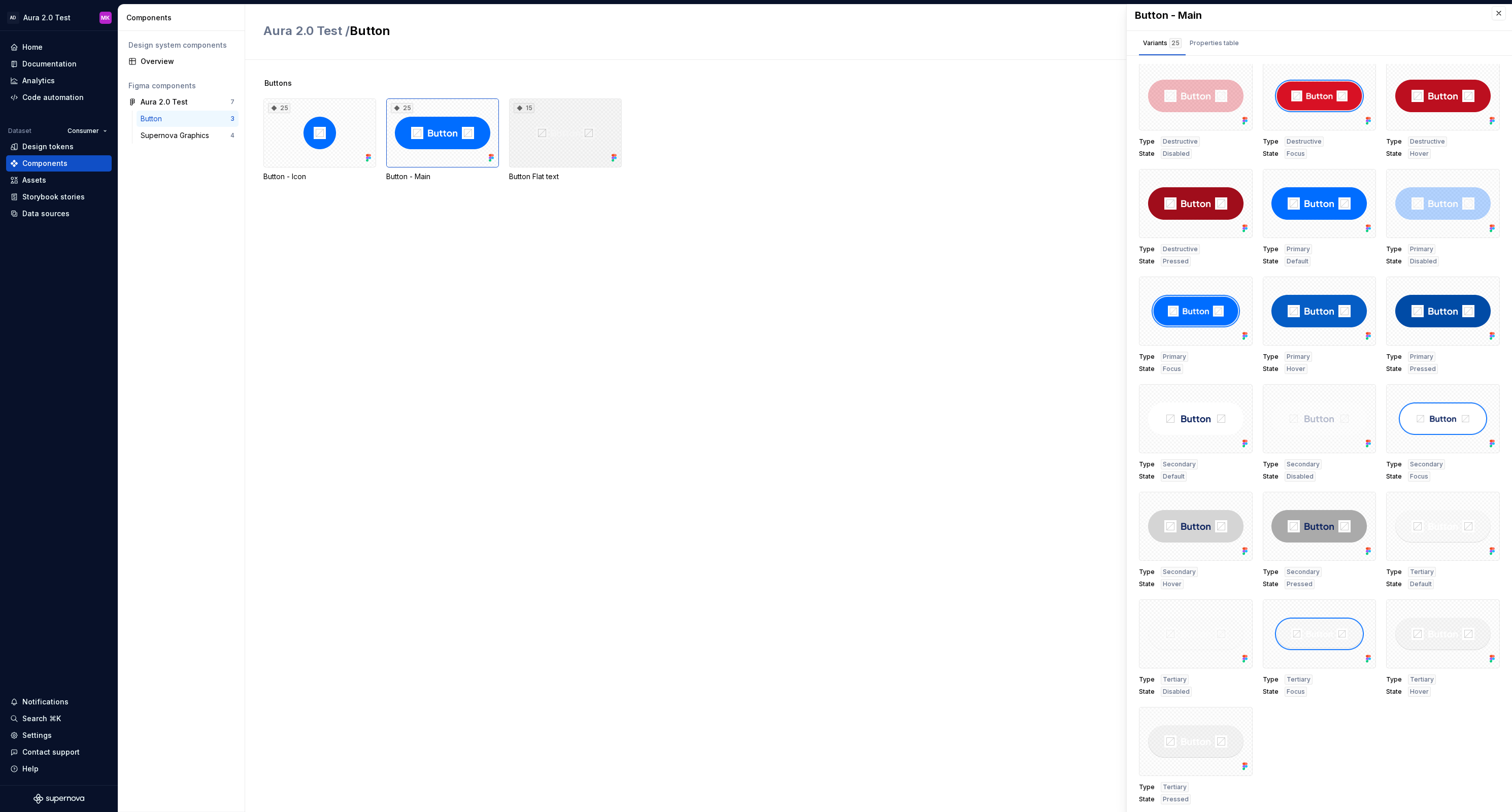
click at [545, 148] on div "15" at bounding box center [565, 133] width 113 height 69
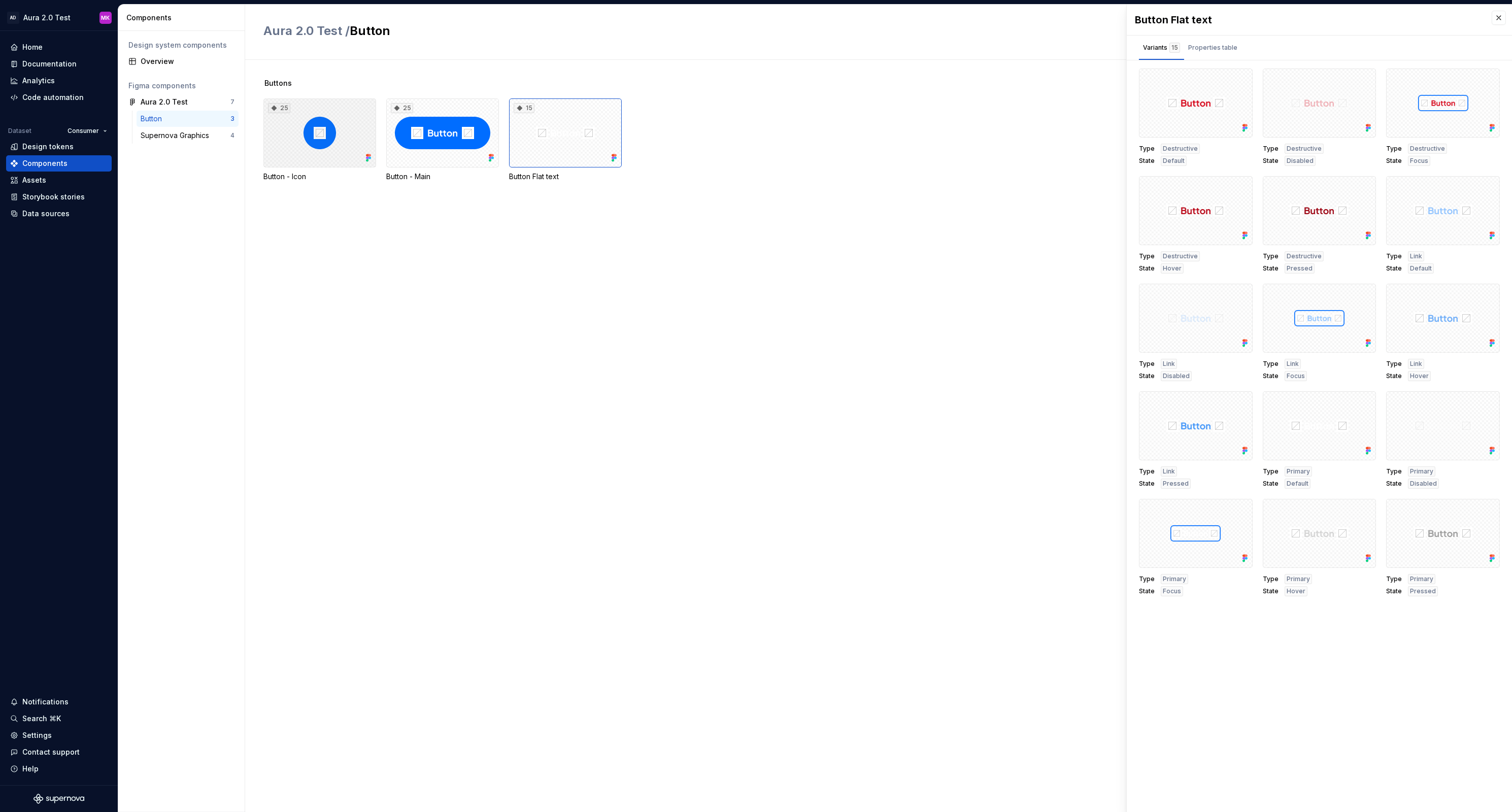
click at [318, 153] on div "25" at bounding box center [320, 133] width 113 height 69
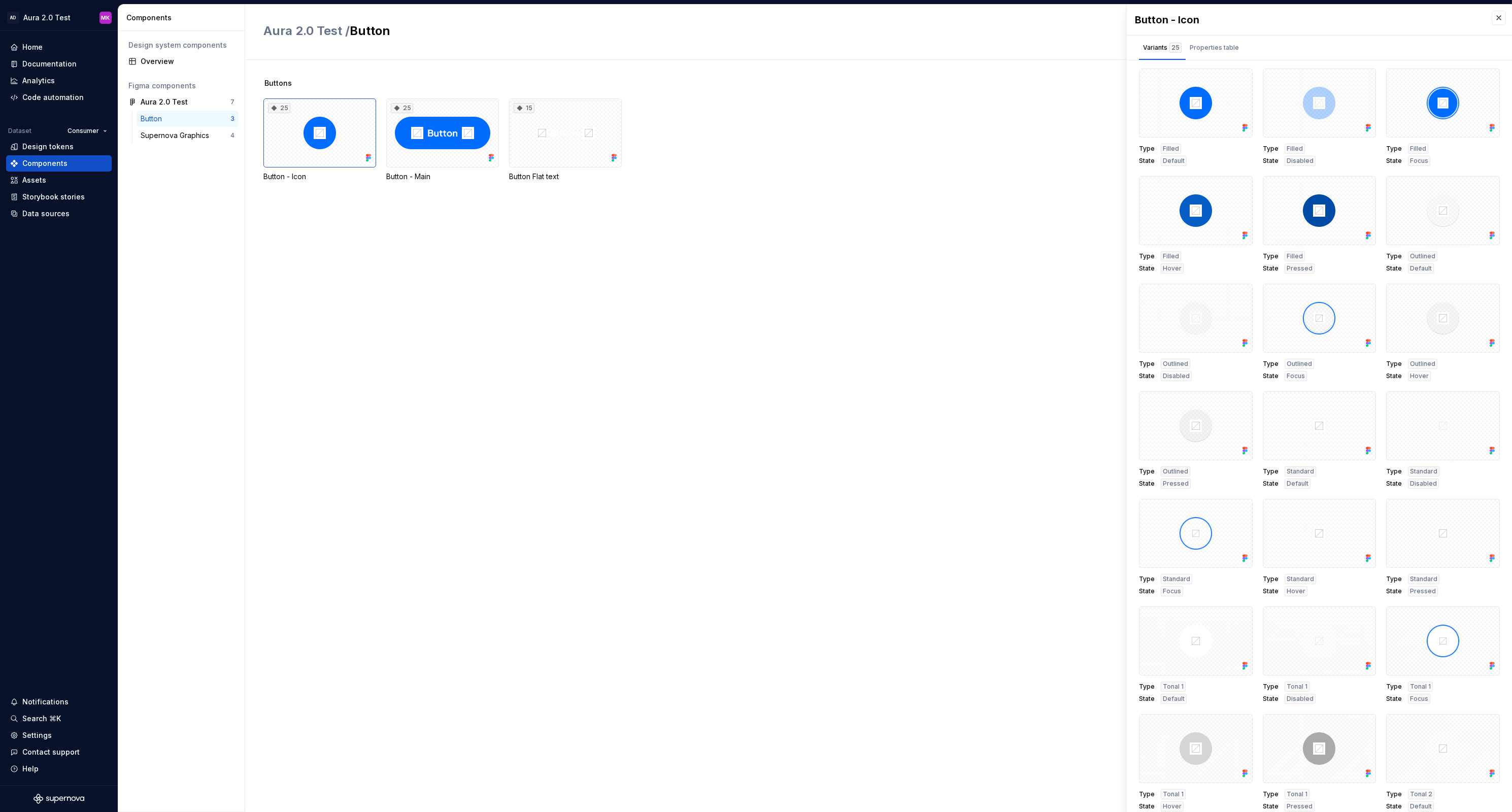
click at [158, 119] on div "Button" at bounding box center [153, 119] width 25 height 10
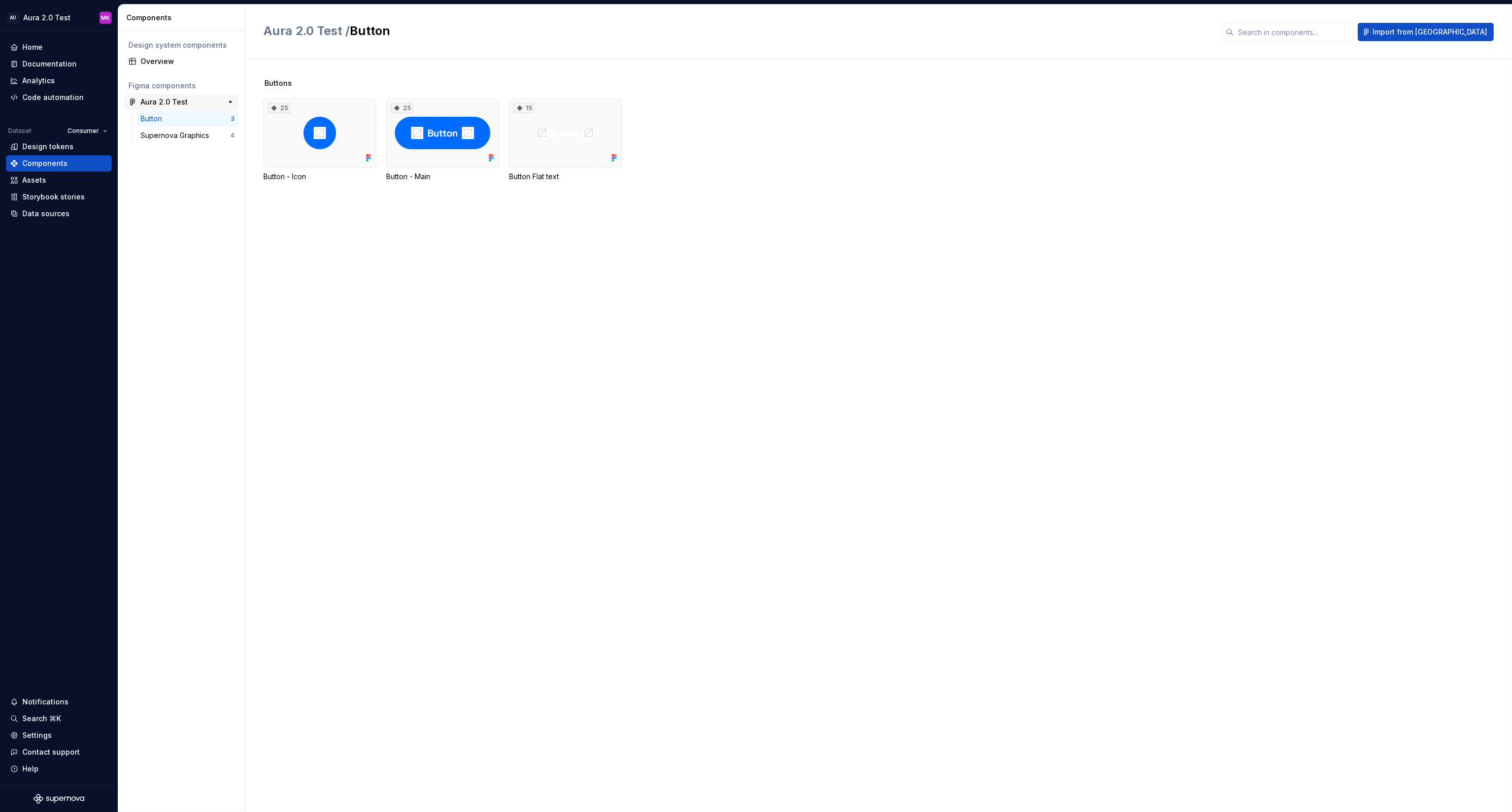
click at [165, 104] on div "Aura 2.0 Test" at bounding box center [164, 102] width 47 height 10
click at [168, 136] on div "Supernova Graphics" at bounding box center [177, 135] width 73 height 10
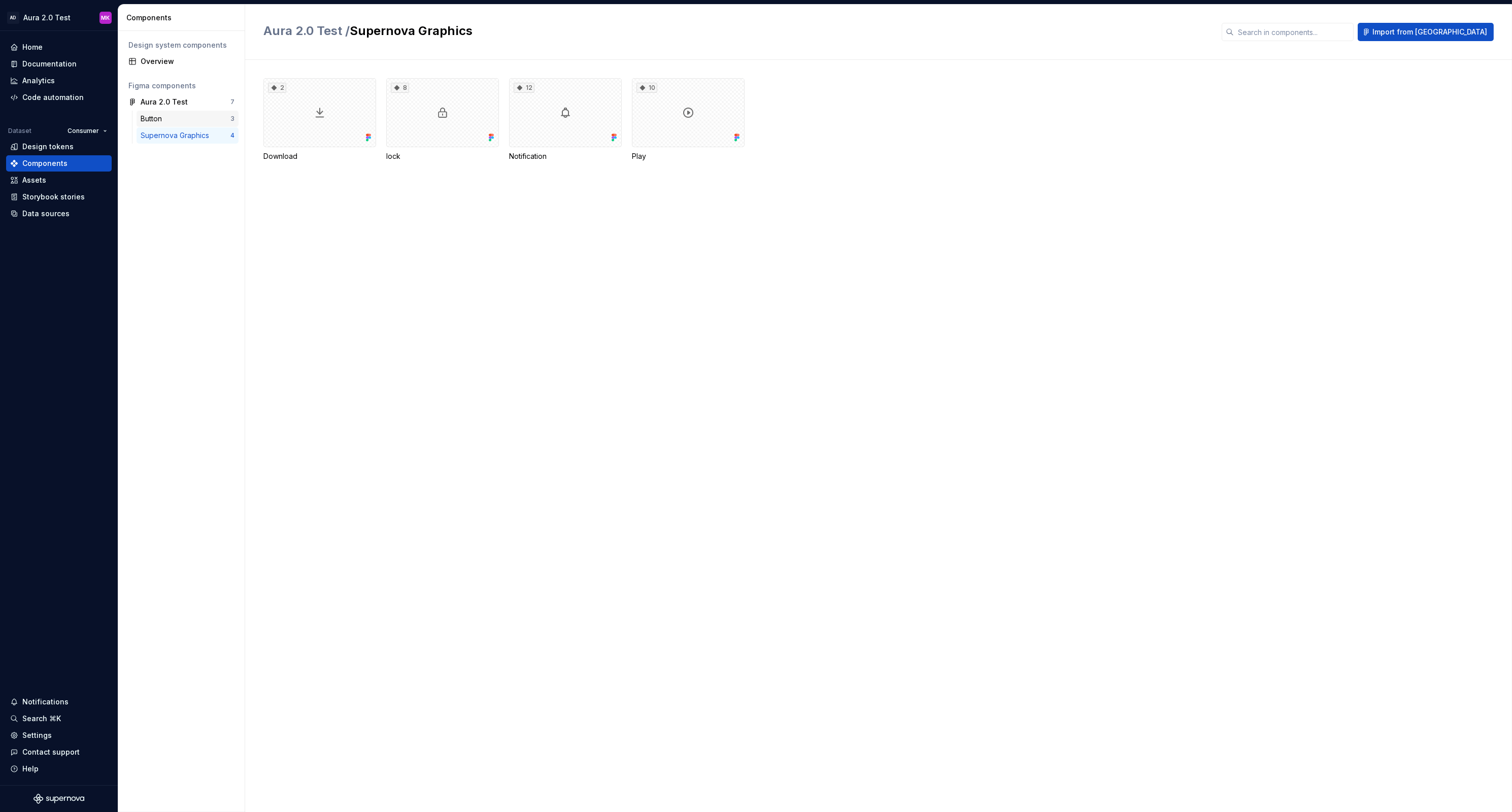
click at [155, 118] on div "Button" at bounding box center [153, 119] width 25 height 10
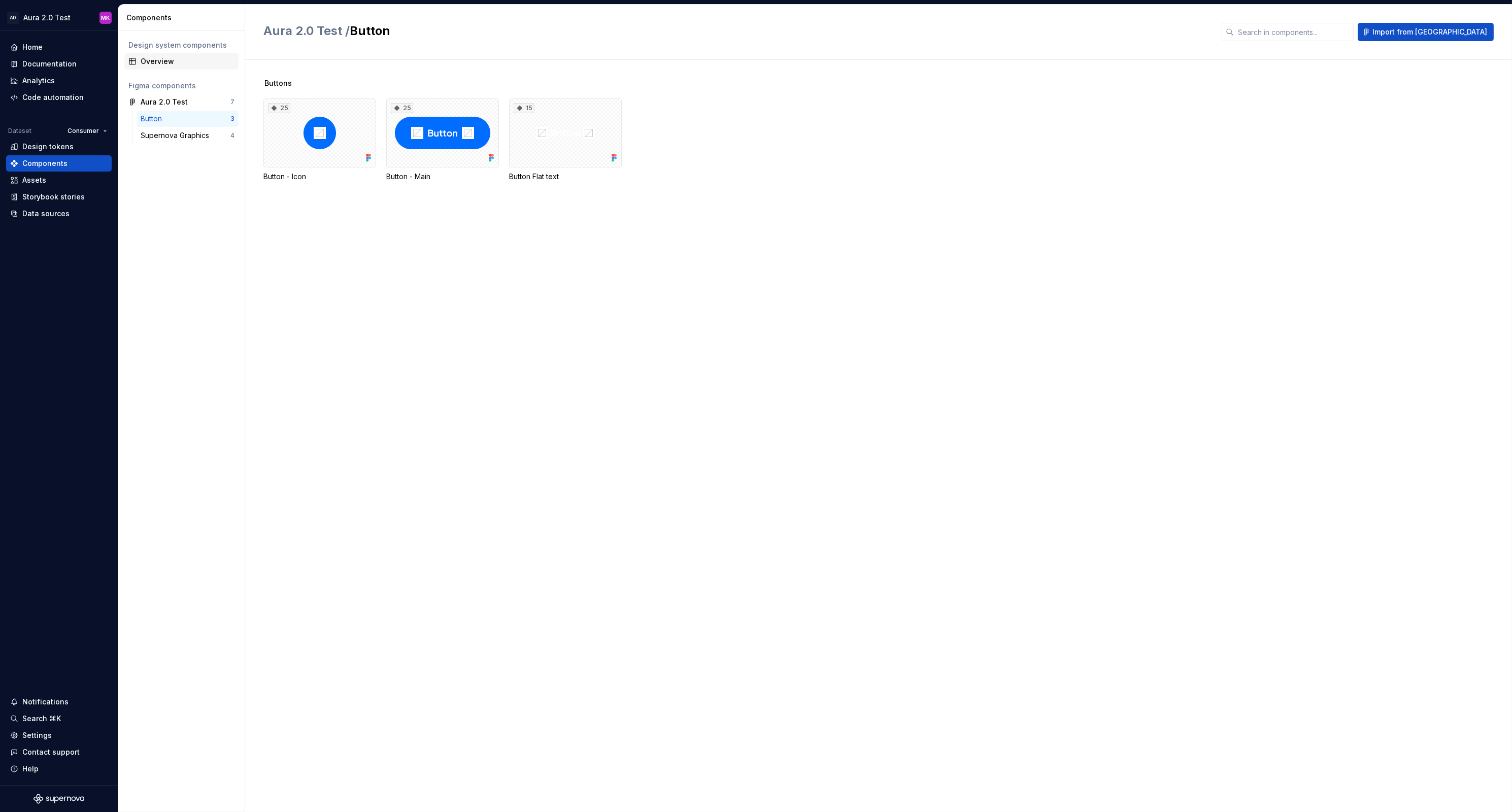
click at [160, 64] on div "Overview" at bounding box center [187, 61] width 94 height 10
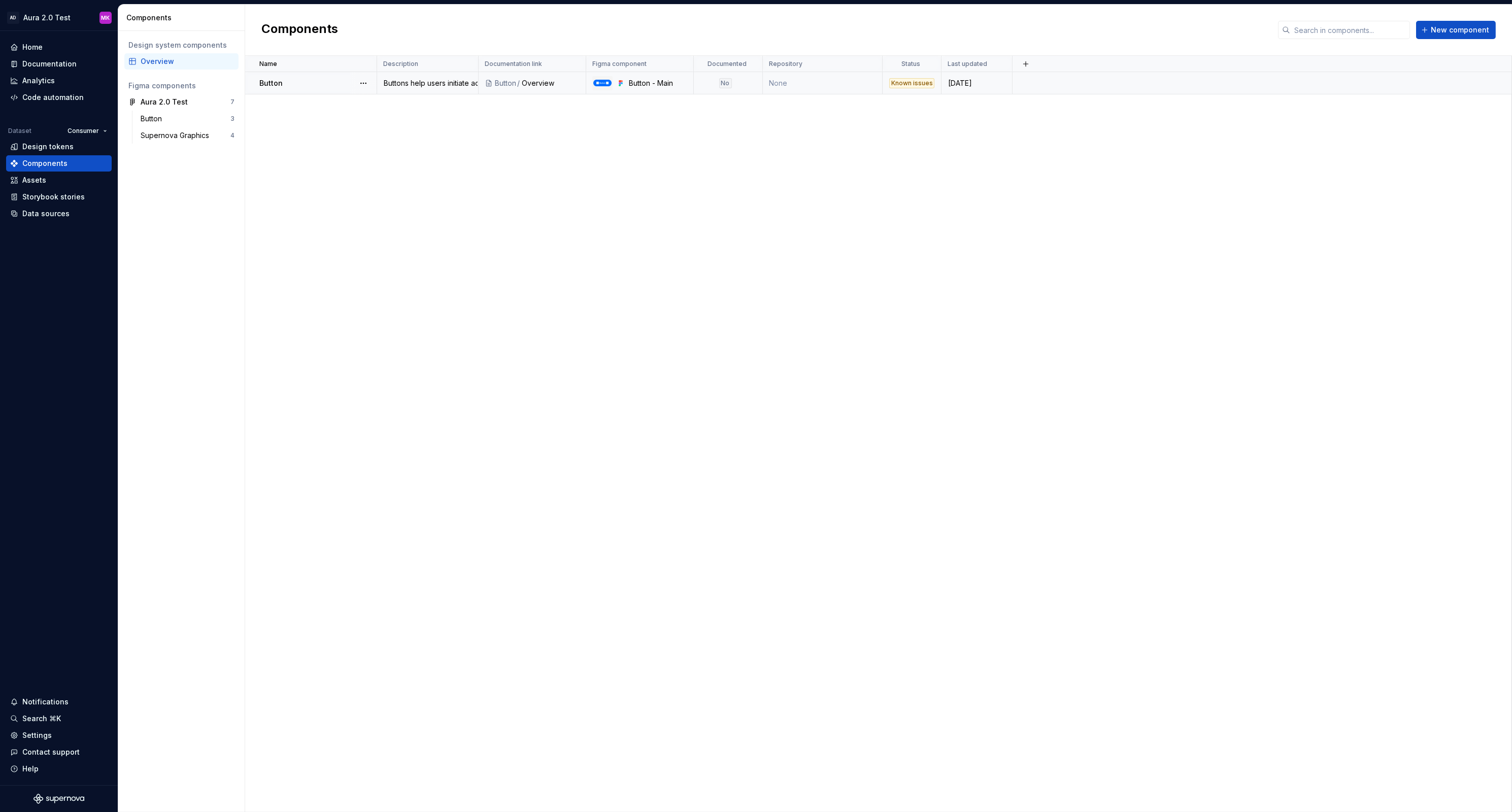
click at [911, 83] on div "Known issues" at bounding box center [911, 83] width 45 height 10
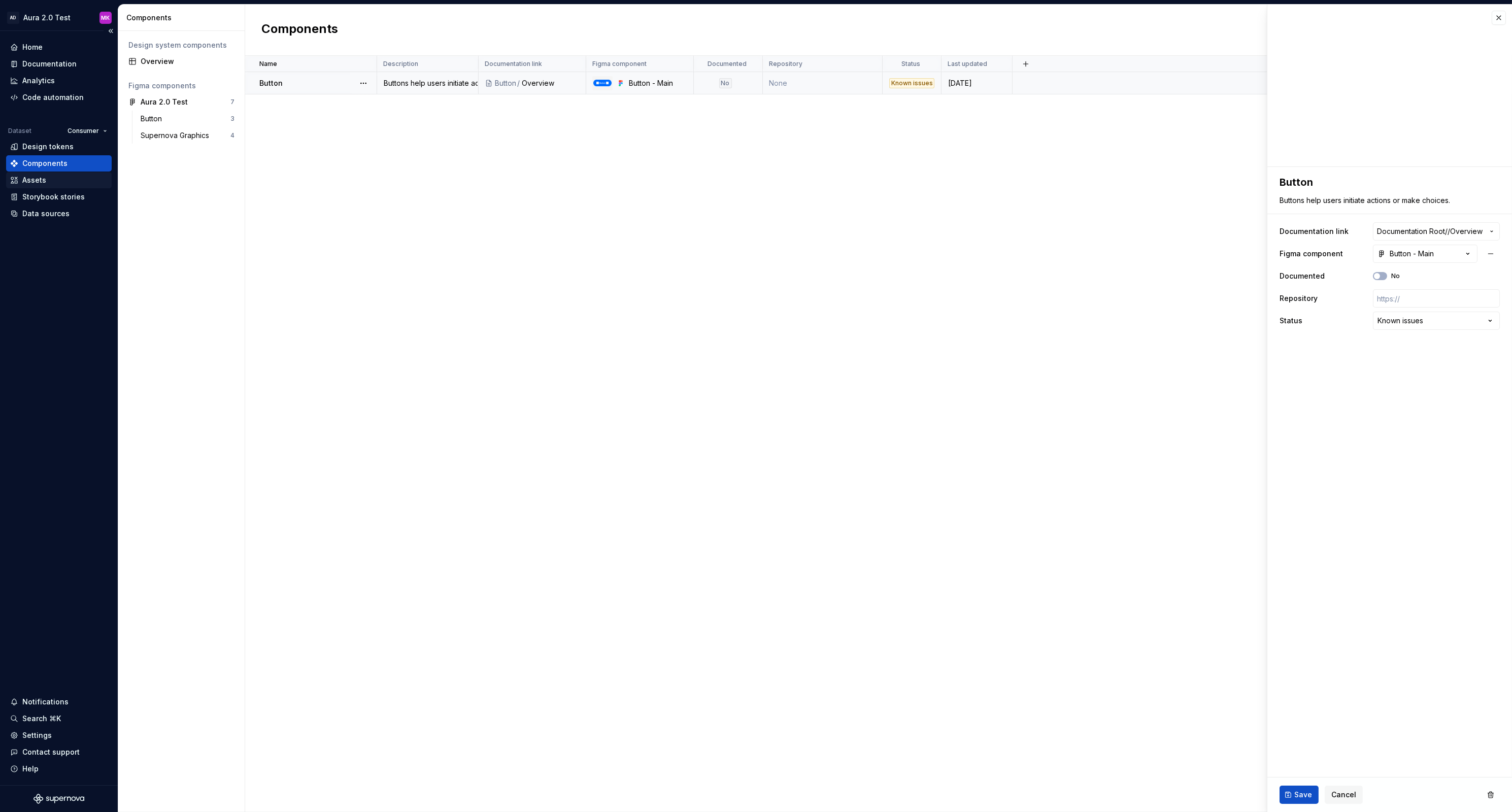
click at [27, 183] on div "Assets" at bounding box center [34, 180] width 24 height 10
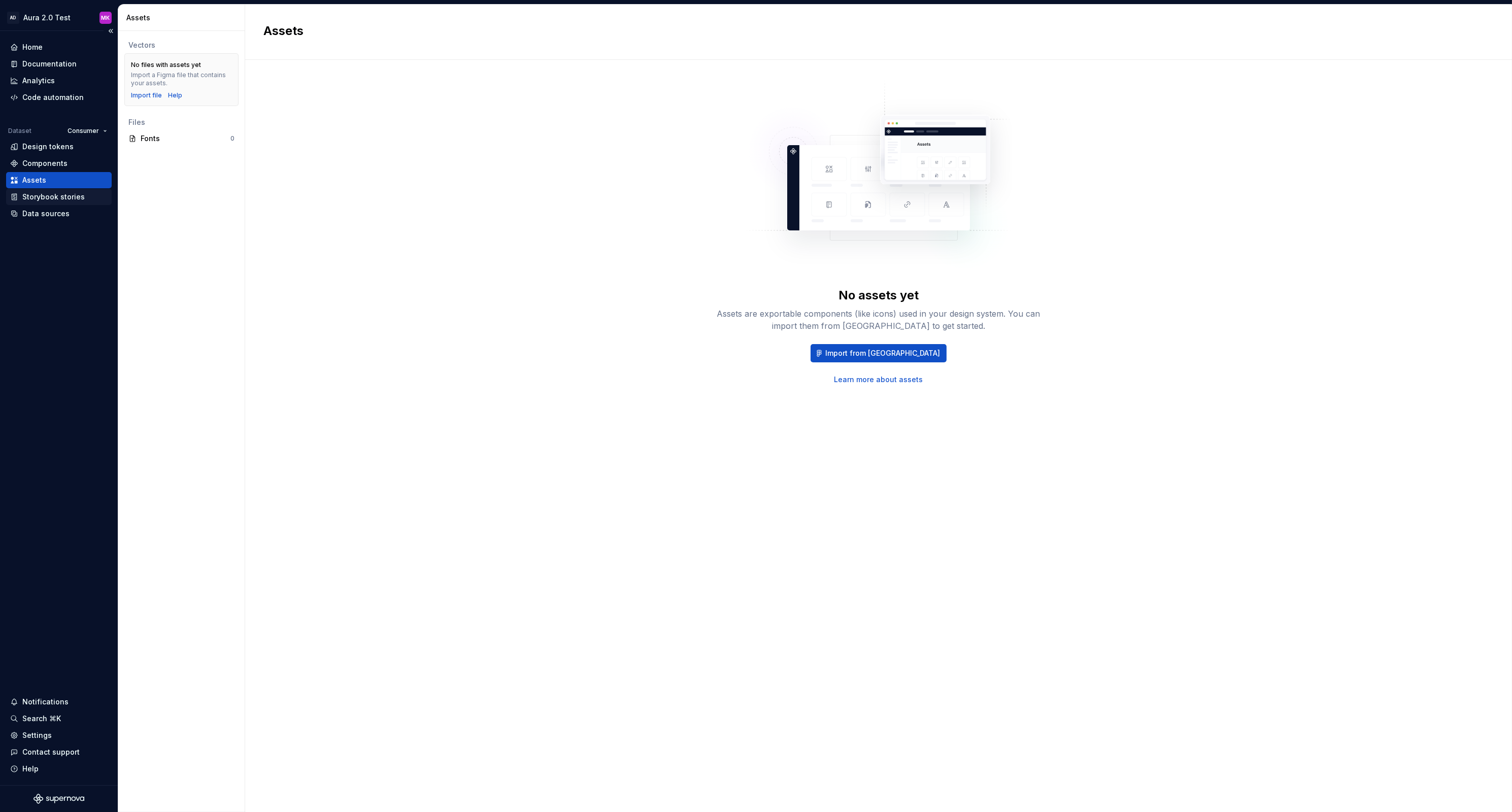
click at [49, 204] on div "Storybook stories" at bounding box center [59, 197] width 106 height 16
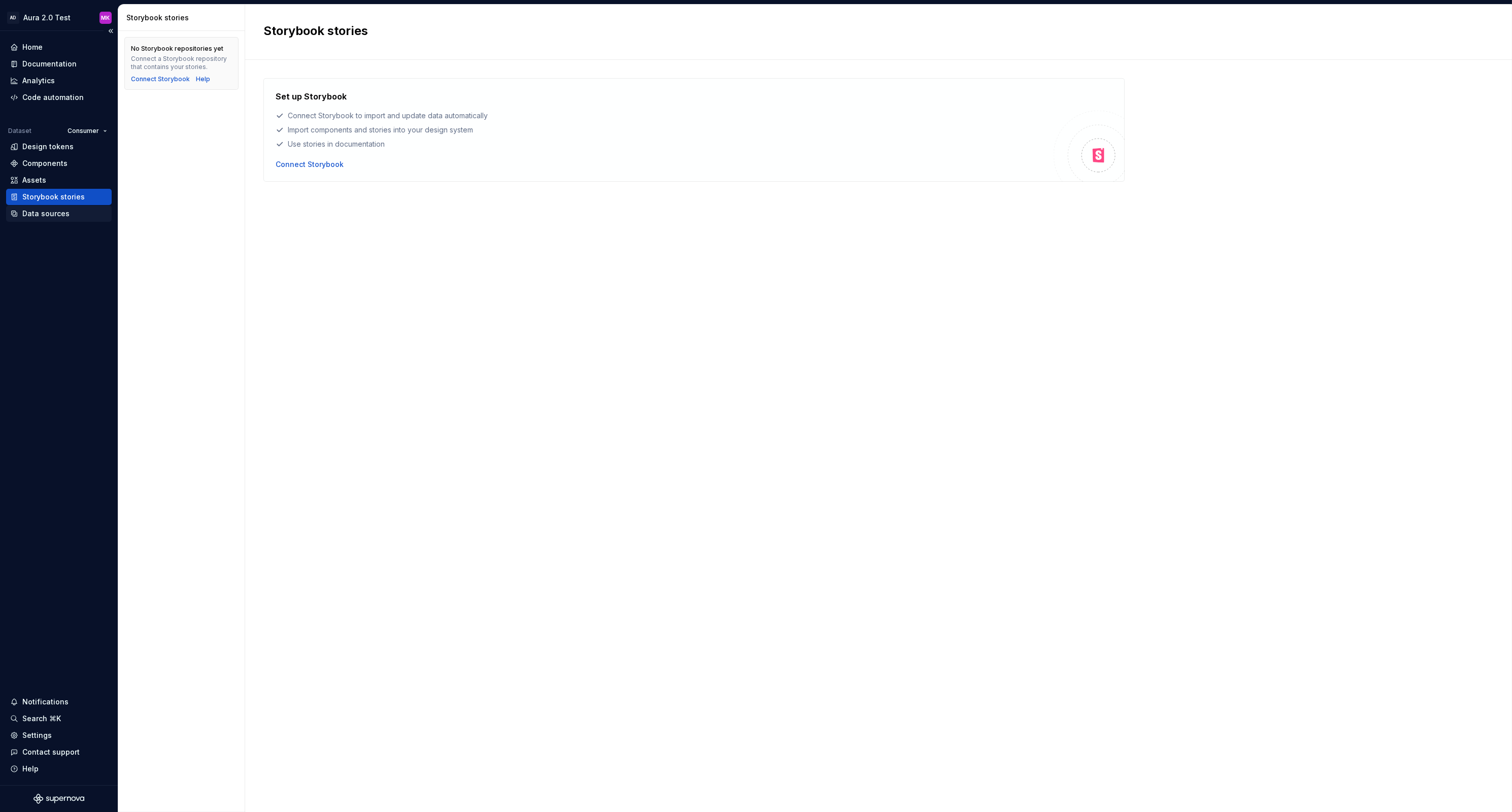
click at [45, 218] on div "Data sources" at bounding box center [46, 214] width 47 height 10
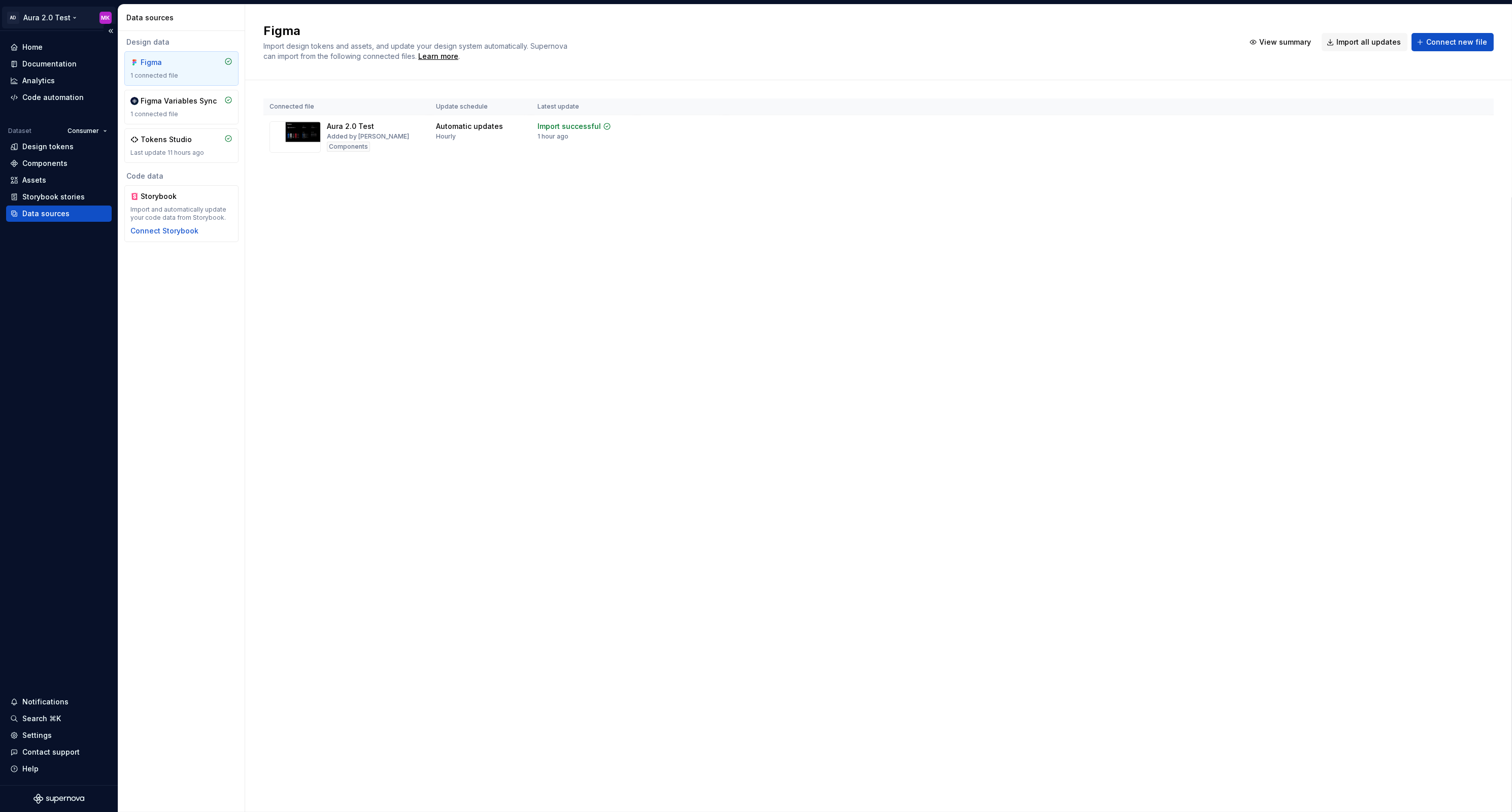
click at [54, 16] on html "AD Aura 2.0 Test MK Home Documentation Analytics Code automation Dataset Consum…" at bounding box center [756, 406] width 1512 height 812
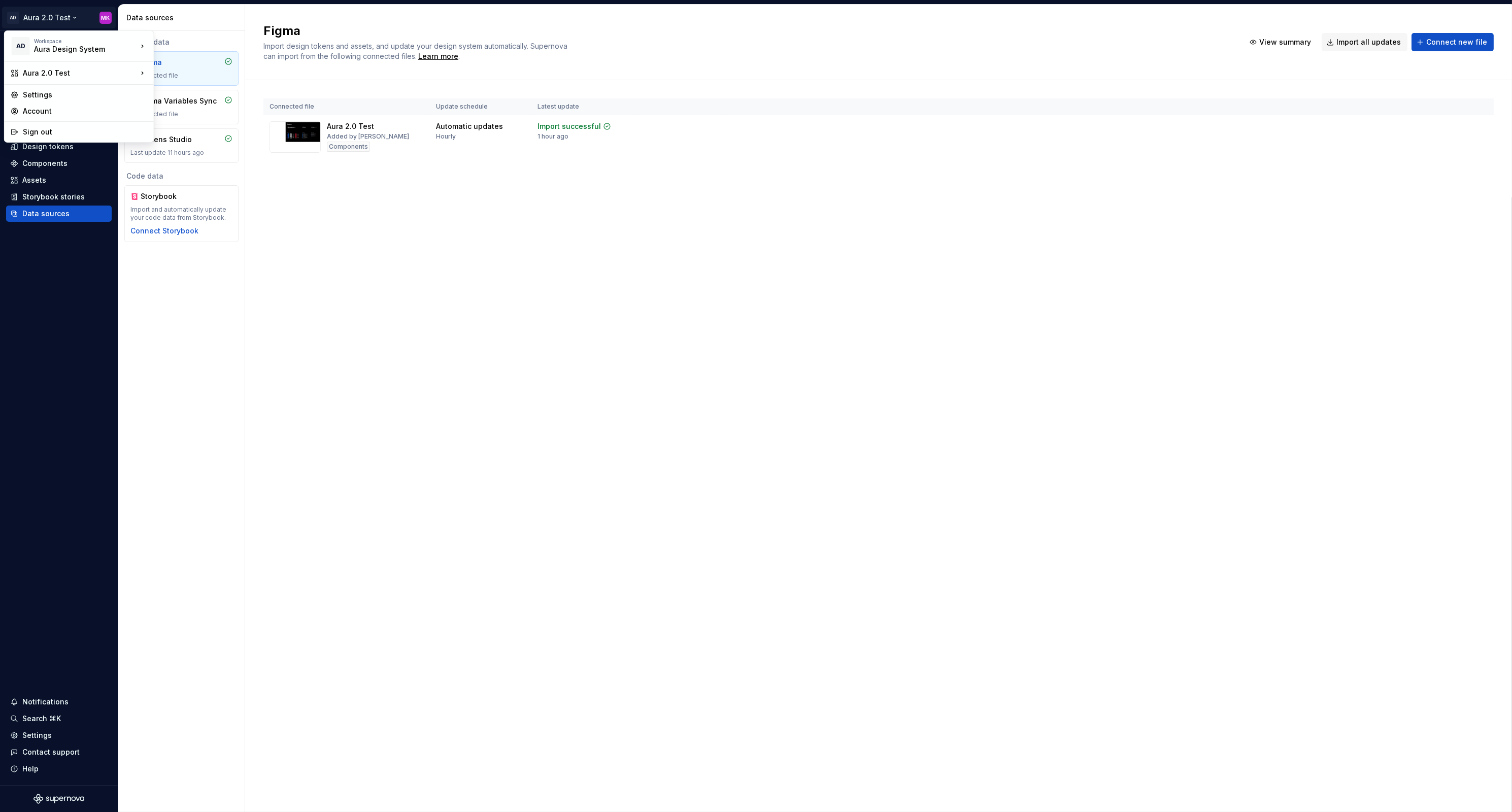
click at [354, 240] on html "AD Aura 2.0 Test MK Home Documentation Analytics Code automation Dataset Consum…" at bounding box center [756, 406] width 1512 height 812
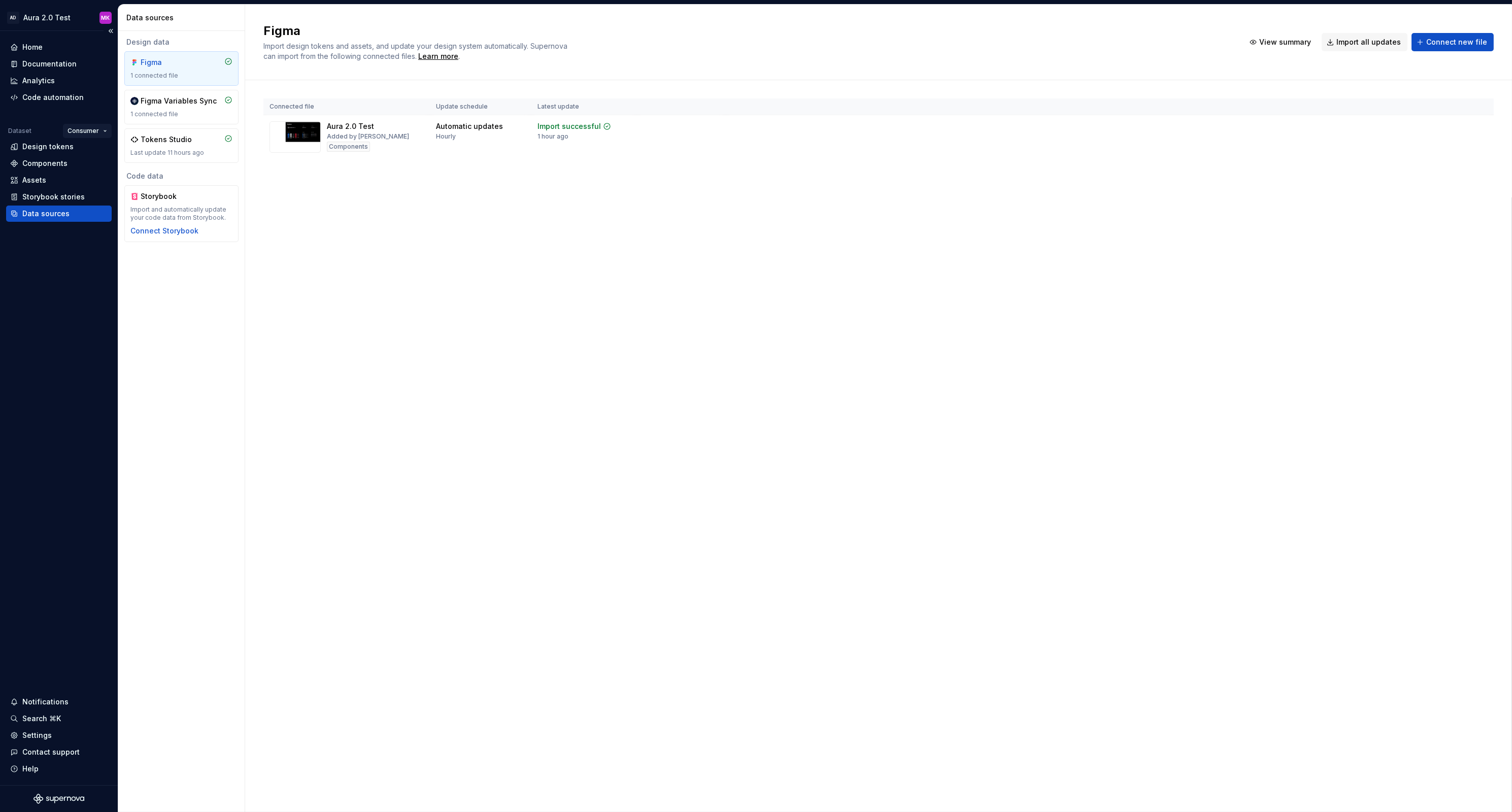
click at [85, 132] on html "AD Aura 2.0 Test MK Home Documentation Analytics Code automation Dataset Consum…" at bounding box center [756, 406] width 1512 height 812
click at [101, 165] on div "Omnichannel" at bounding box center [116, 167] width 66 height 10
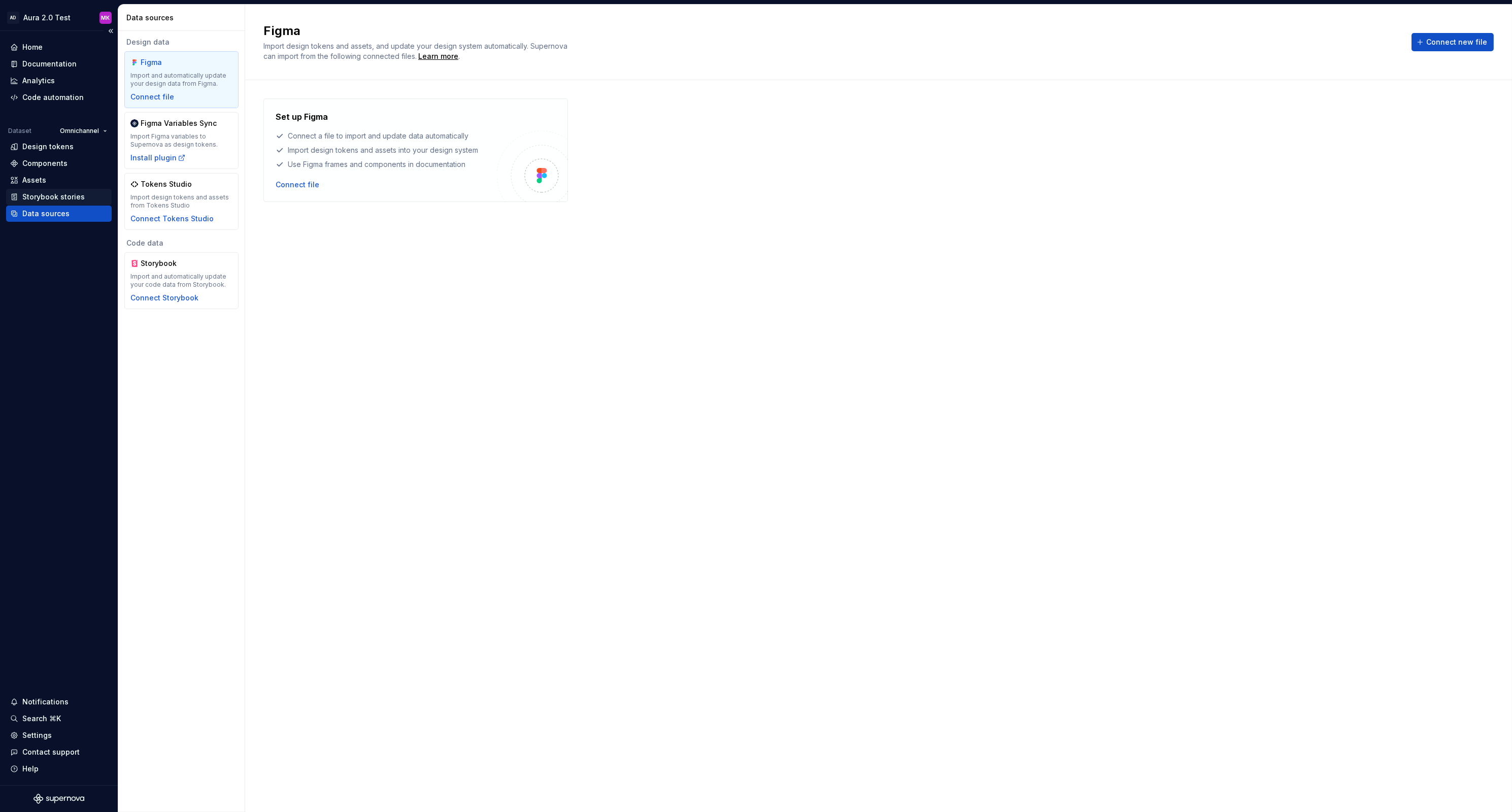
click at [40, 197] on div "Storybook stories" at bounding box center [53, 197] width 62 height 10
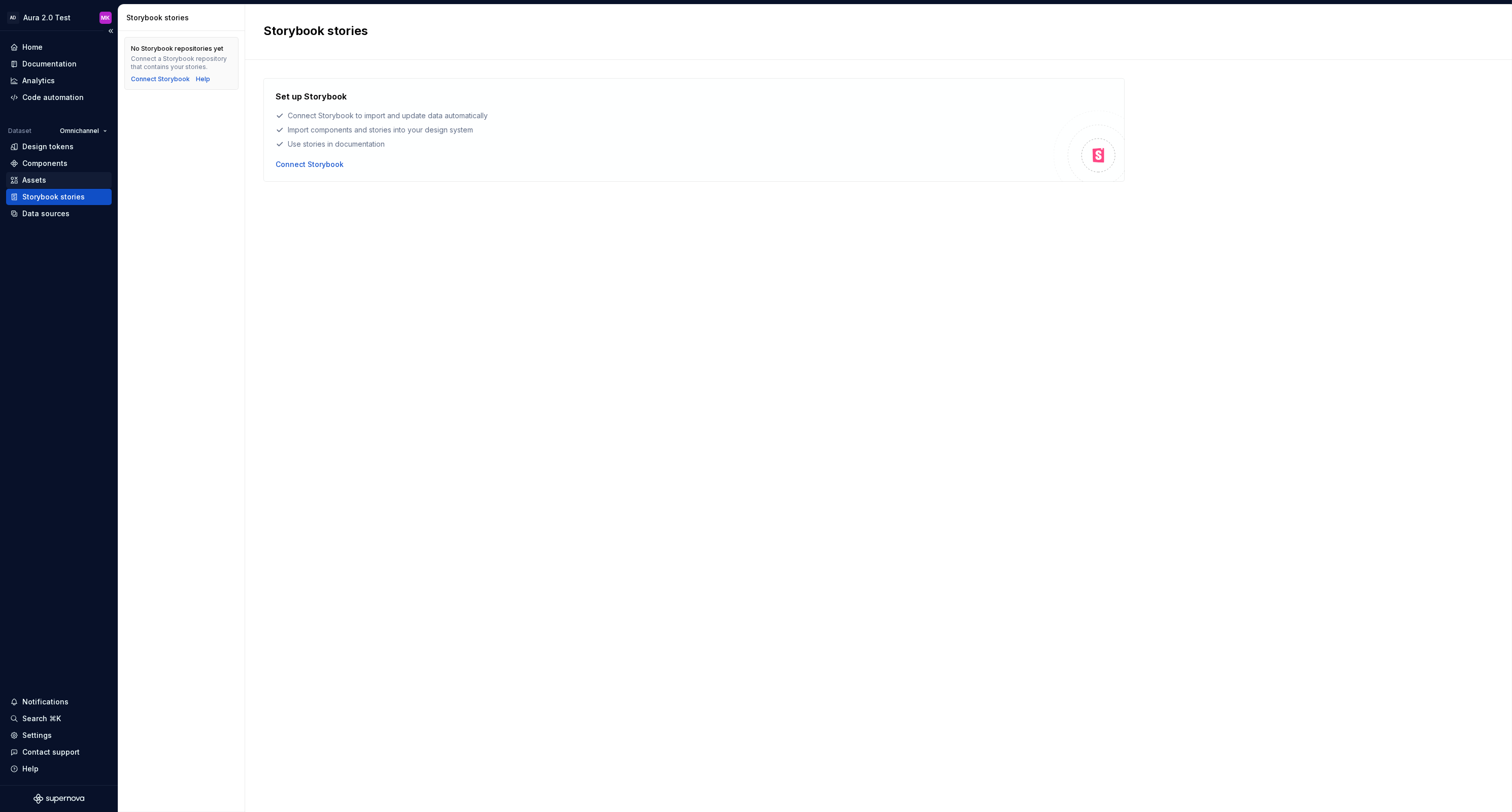
click at [34, 177] on div "Assets" at bounding box center [34, 180] width 24 height 10
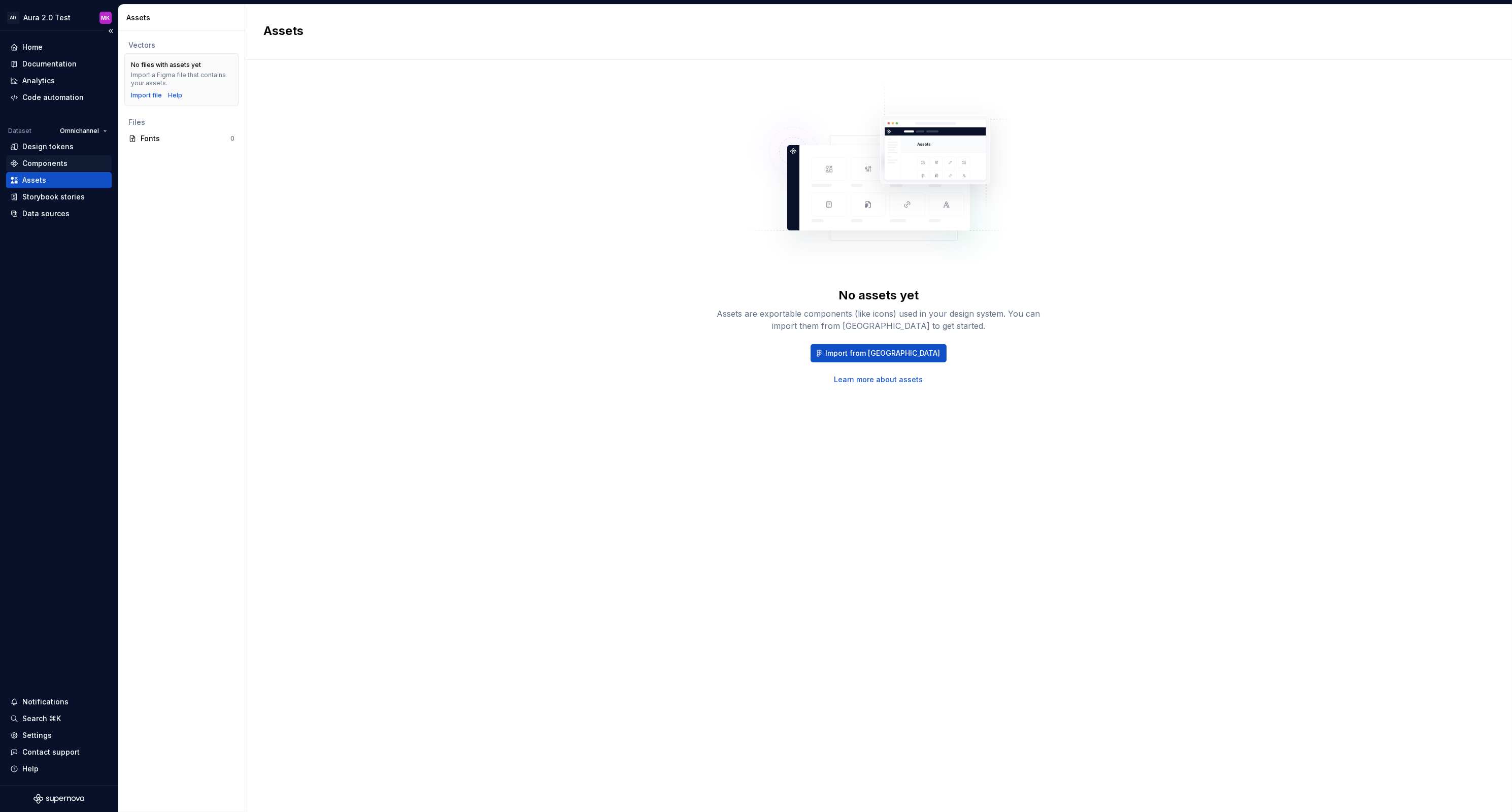
click at [39, 162] on div "Components" at bounding box center [44, 163] width 45 height 10
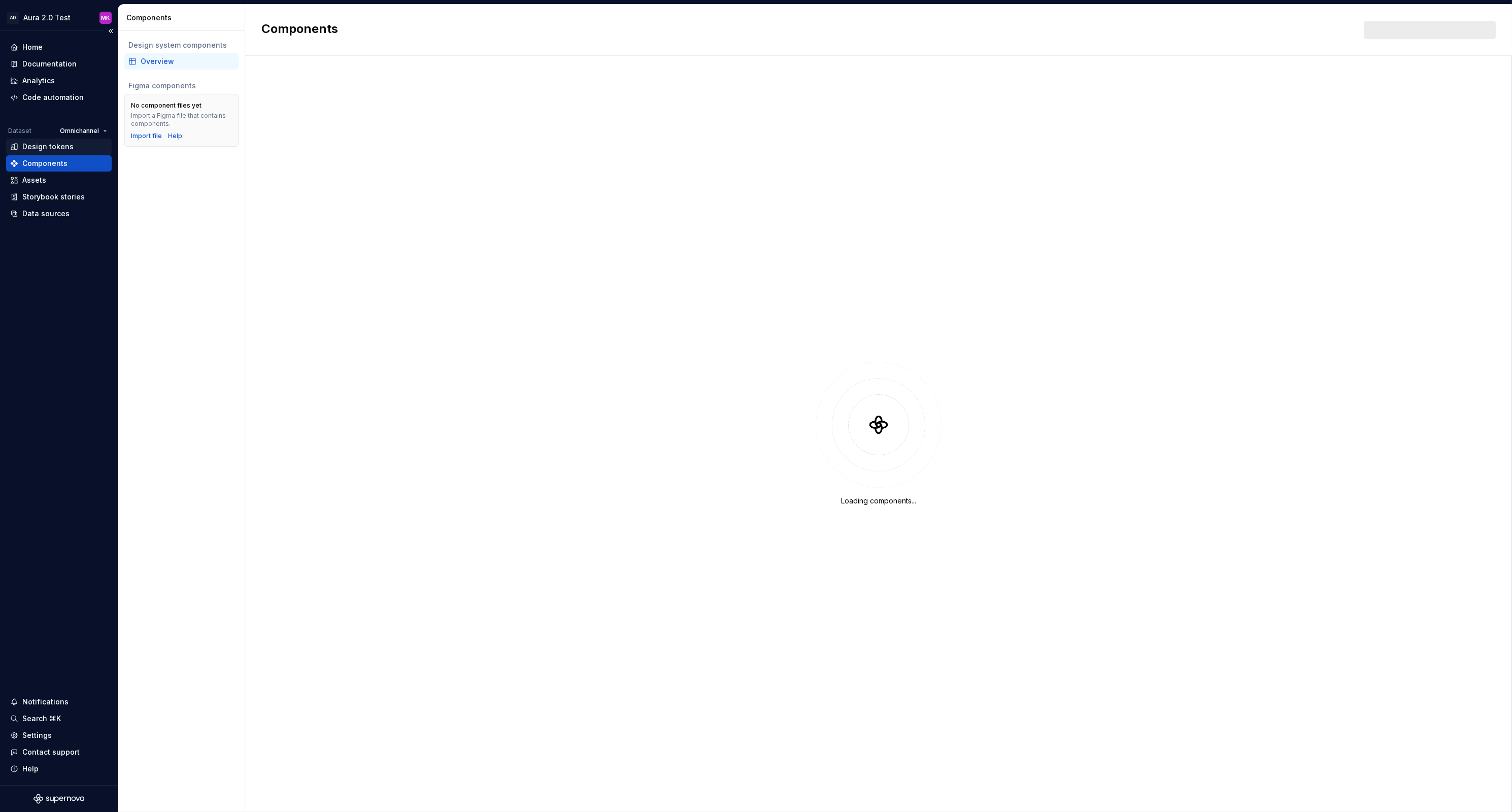
click at [41, 148] on div "Design tokens" at bounding box center [48, 147] width 51 height 10
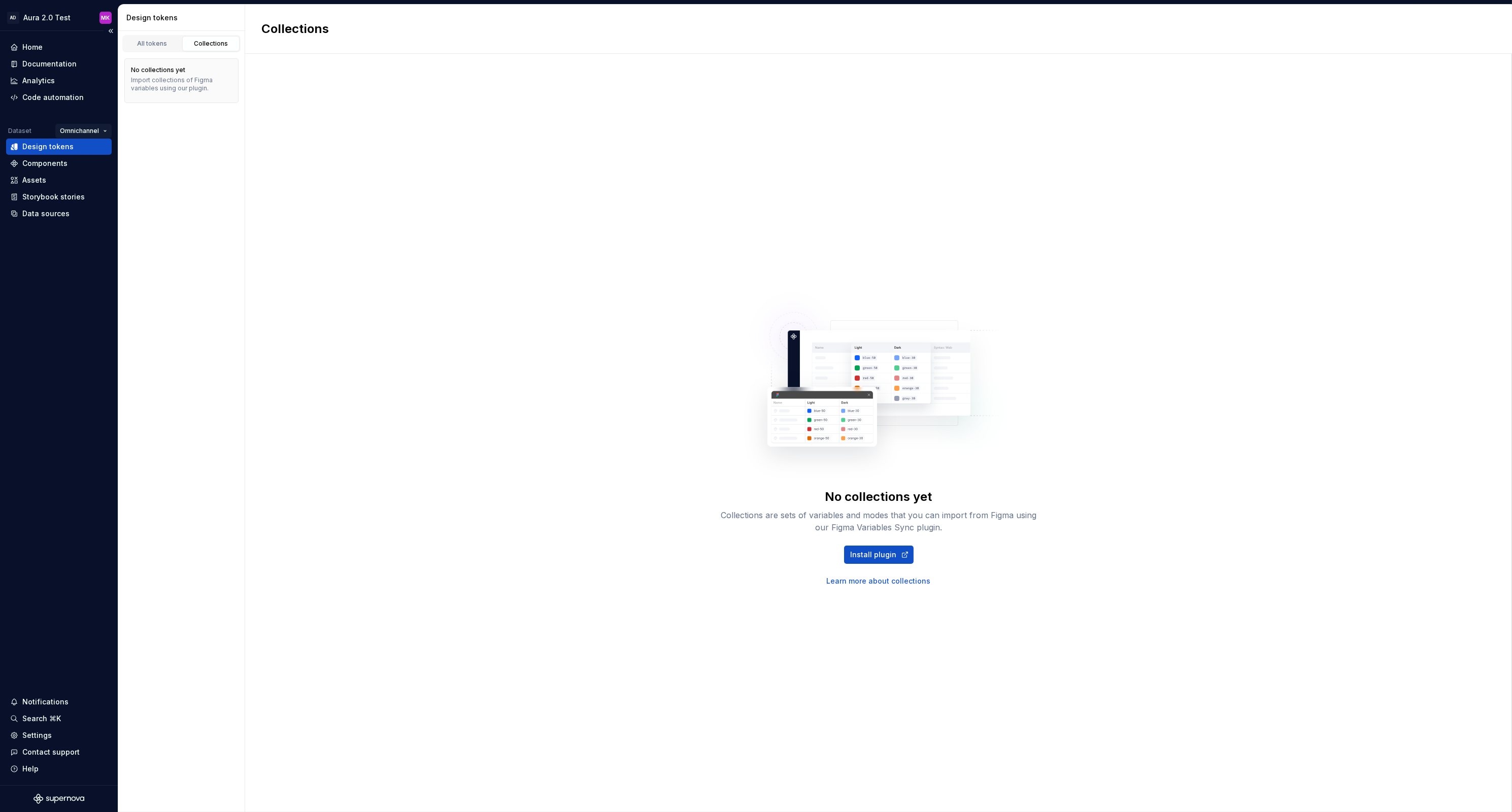
click at [79, 134] on html "AD Aura 2.0 Test MK Home Documentation Analytics Code automation Dataset Omnich…" at bounding box center [756, 406] width 1512 height 812
click at [87, 181] on div "Provider" at bounding box center [108, 182] width 66 height 10
click at [89, 129] on html "AD Aura 2.0 Test MK Home Documentation Analytics Code automation Dataset Provid…" at bounding box center [756, 406] width 1512 height 812
click at [99, 149] on div "Consumer" at bounding box center [122, 150] width 66 height 10
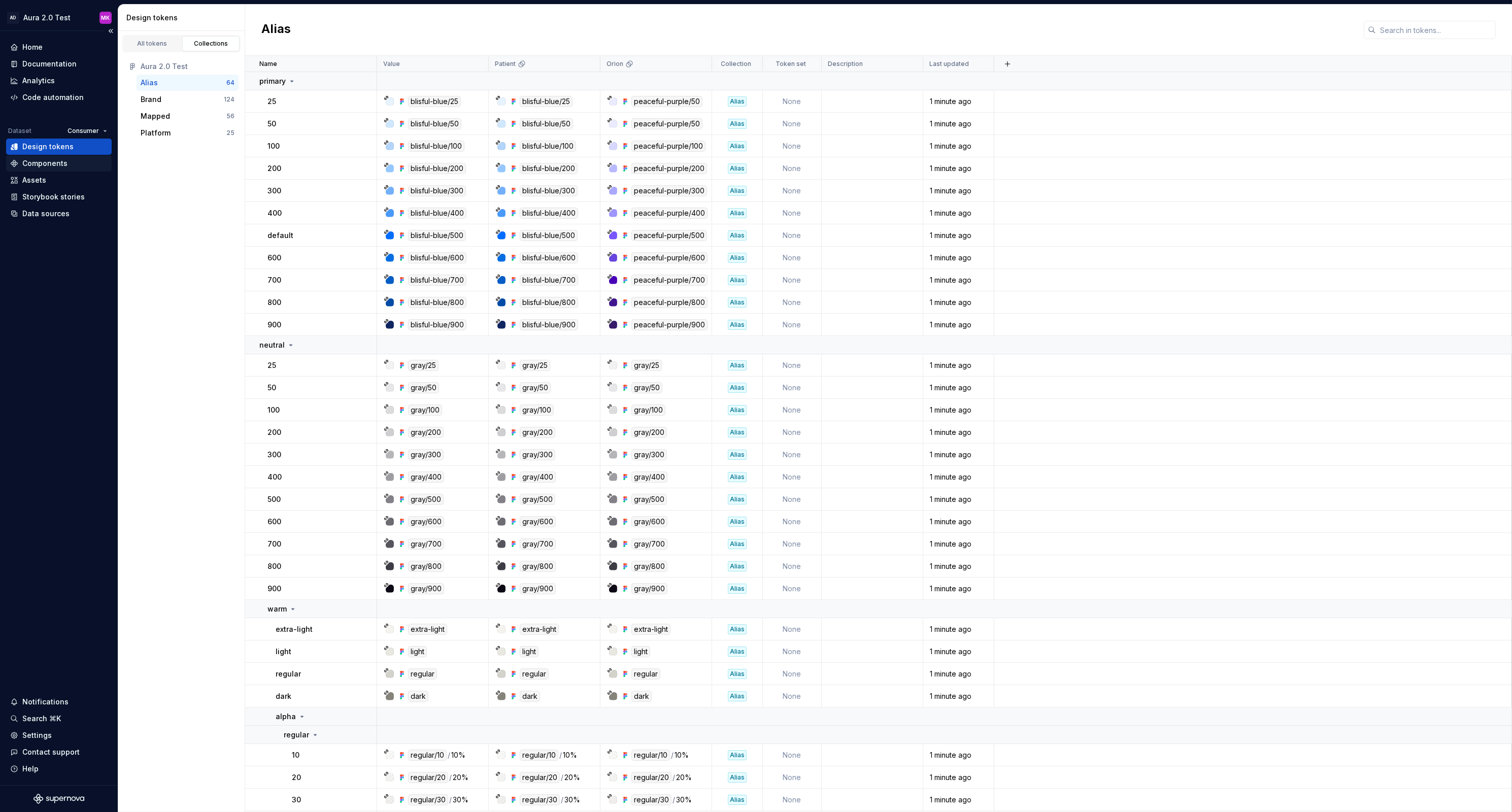
click at [61, 165] on div "Components" at bounding box center [44, 163] width 45 height 10
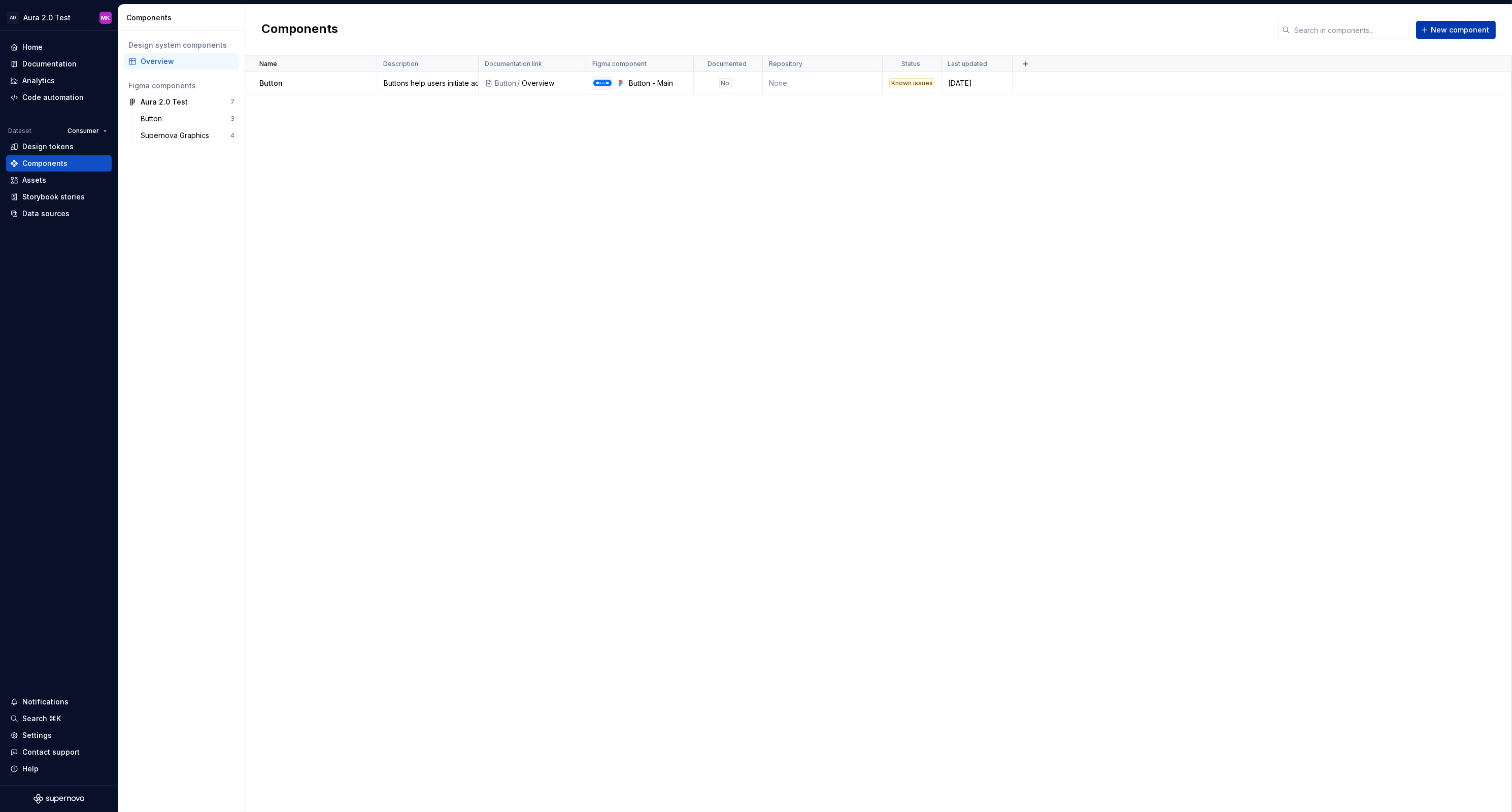
click at [1438, 31] on span "New component" at bounding box center [1460, 30] width 59 height 10
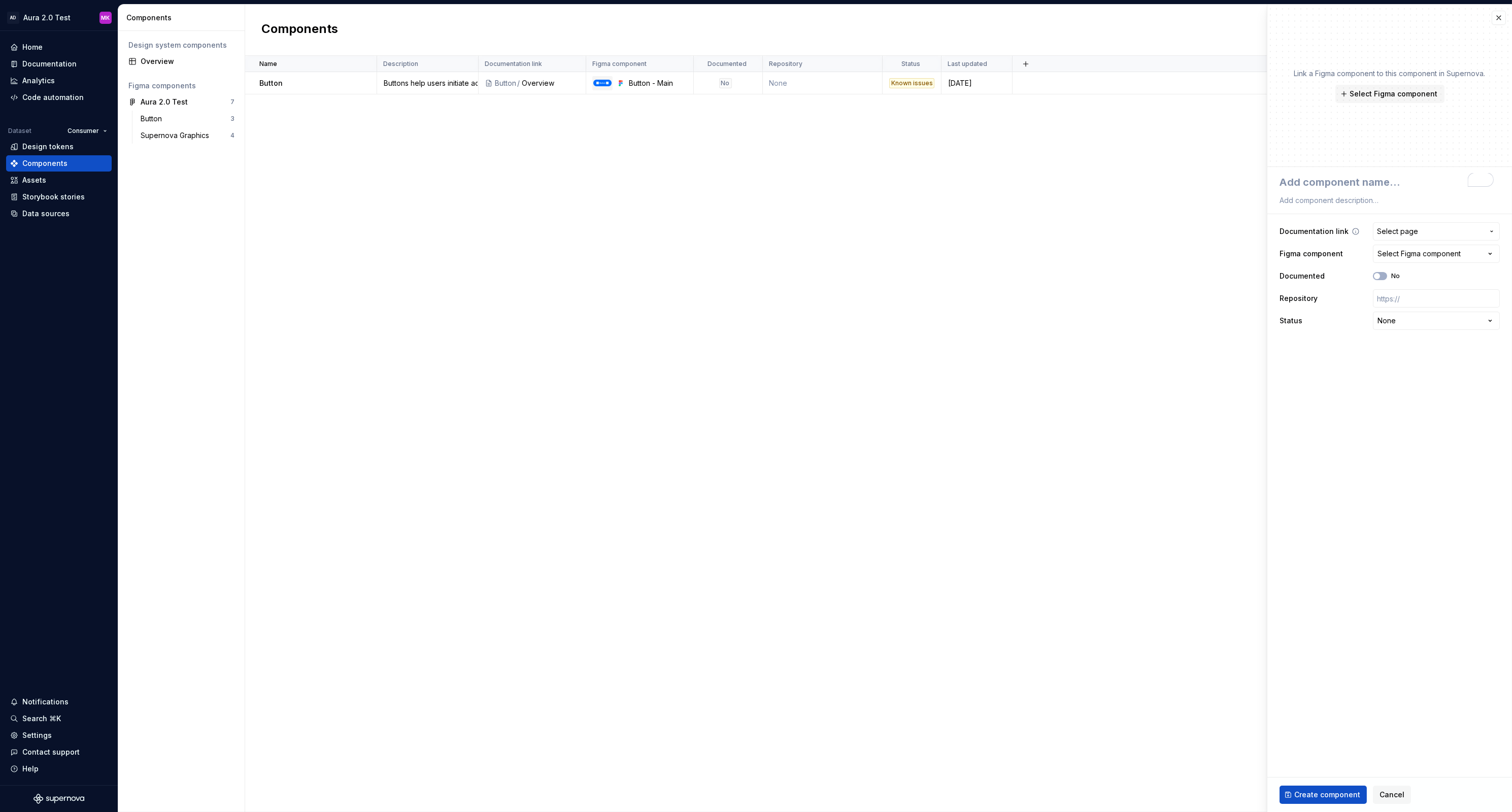
click at [1416, 234] on span "Select page" at bounding box center [1397, 232] width 41 height 10
click at [1416, 234] on html "**********" at bounding box center [756, 406] width 1512 height 812
click at [1415, 254] on div "Select Figma component" at bounding box center [1419, 254] width 83 height 10
click at [1415, 254] on html "**********" at bounding box center [756, 406] width 1512 height 812
click at [1072, 167] on div "Name Description Documentation link Figma component Documented Repository Statu…" at bounding box center [879, 434] width 1267 height 756
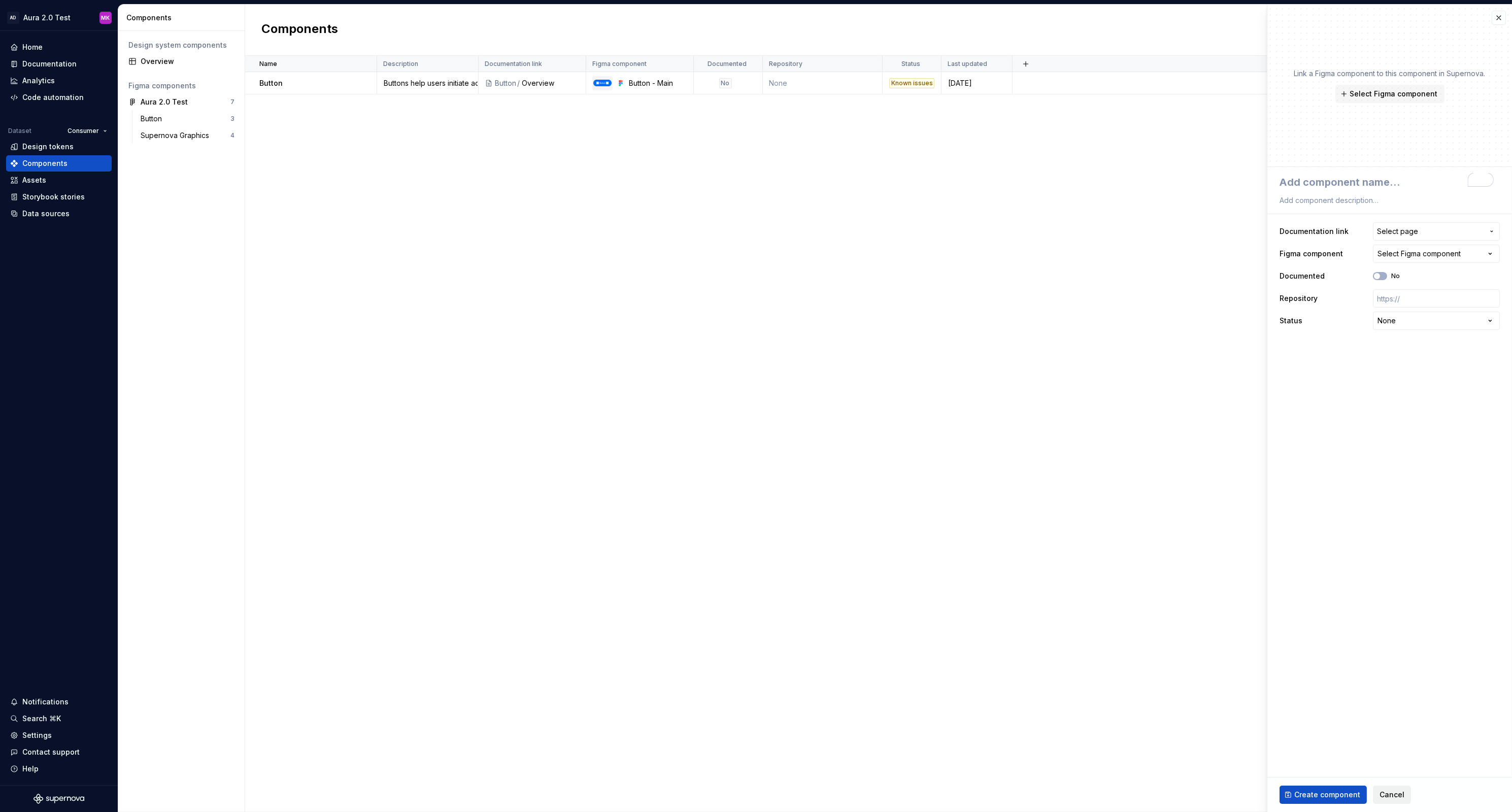
click at [1392, 795] on span "Cancel" at bounding box center [1391, 795] width 25 height 10
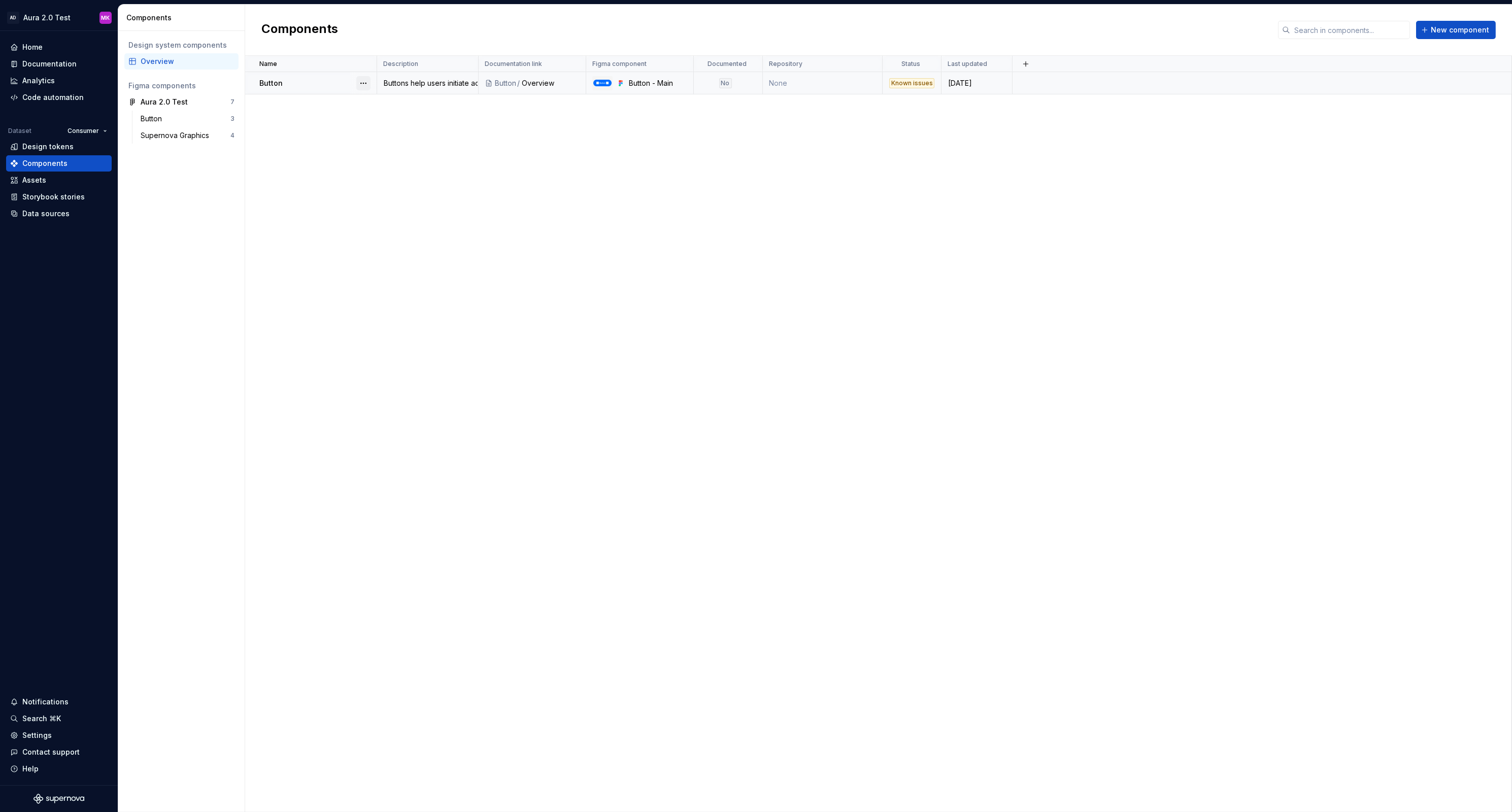
click at [361, 83] on button "button" at bounding box center [363, 83] width 14 height 14
click at [395, 103] on div "Open component detail" at bounding box center [417, 102] width 84 height 10
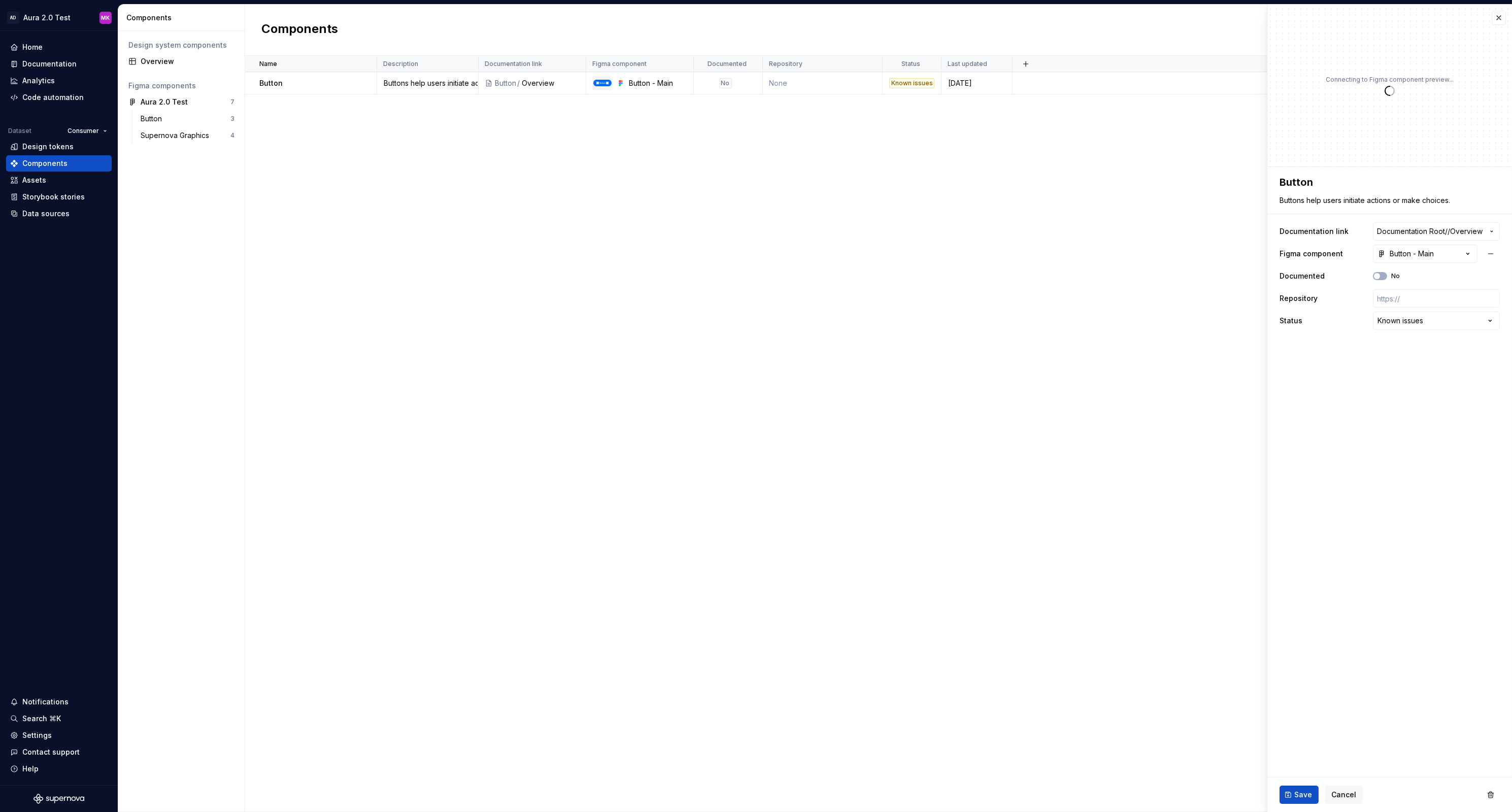
type textarea "*"
click at [1431, 252] on div "Button - Main" at bounding box center [1405, 254] width 56 height 10
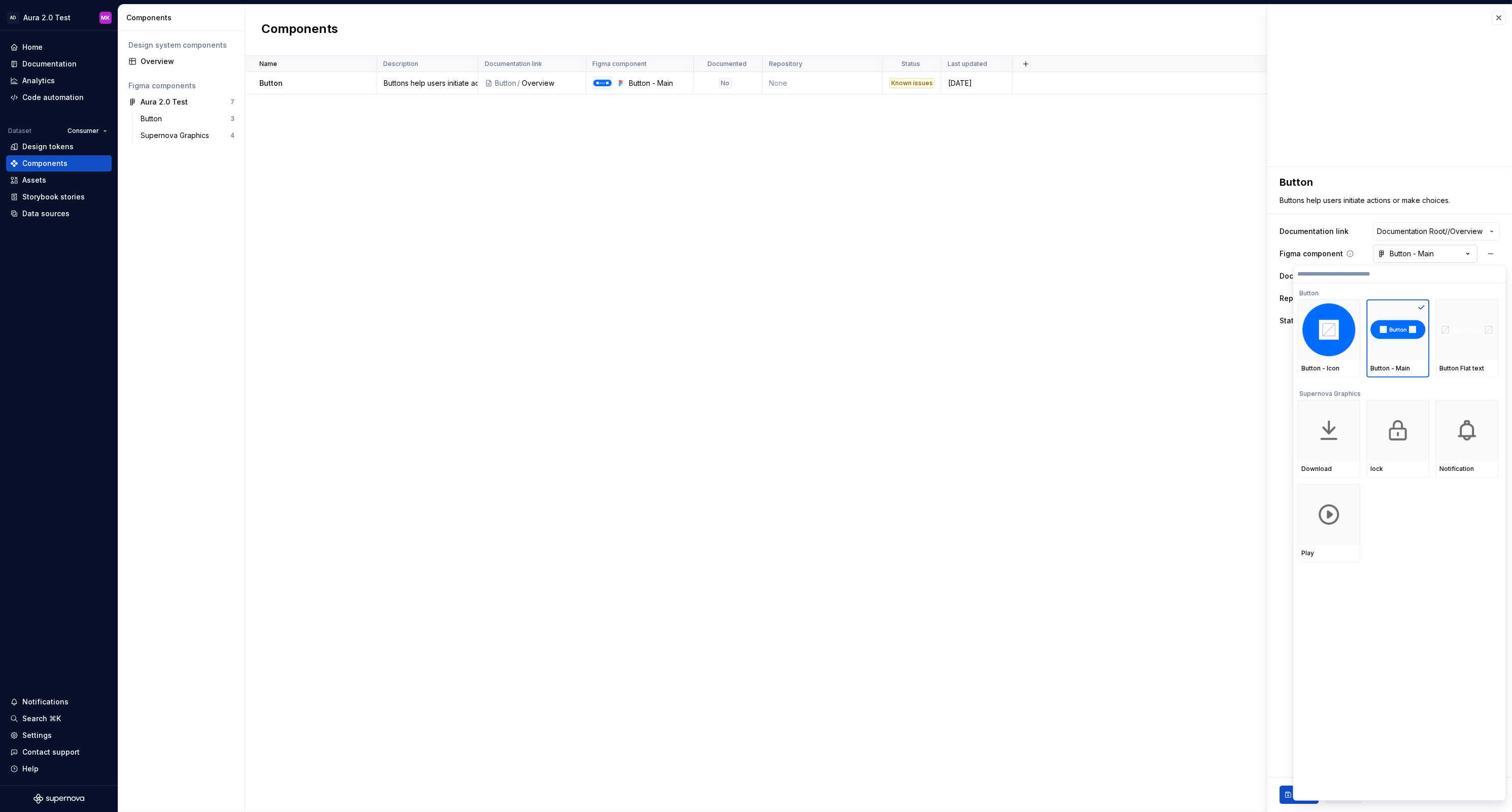
click at [1431, 252] on html "**********" at bounding box center [756, 406] width 1512 height 812
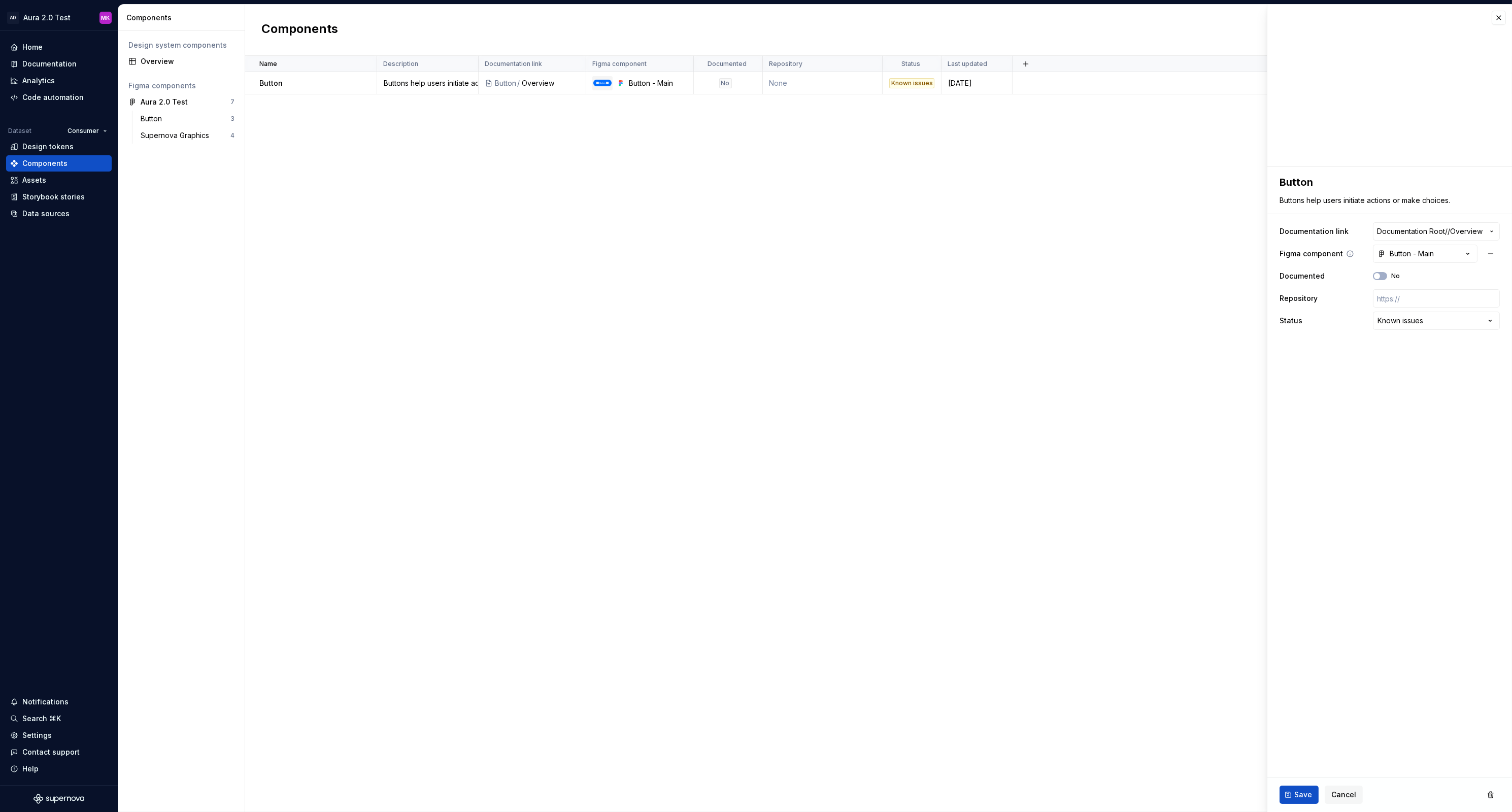
click at [1308, 254] on label "Figma component" at bounding box center [1311, 254] width 64 height 10
click at [1410, 255] on div "Button - Main" at bounding box center [1405, 254] width 56 height 10
type input "******"
click at [1393, 325] on img at bounding box center [1398, 330] width 55 height 19
click at [1395, 330] on img at bounding box center [1398, 330] width 55 height 19
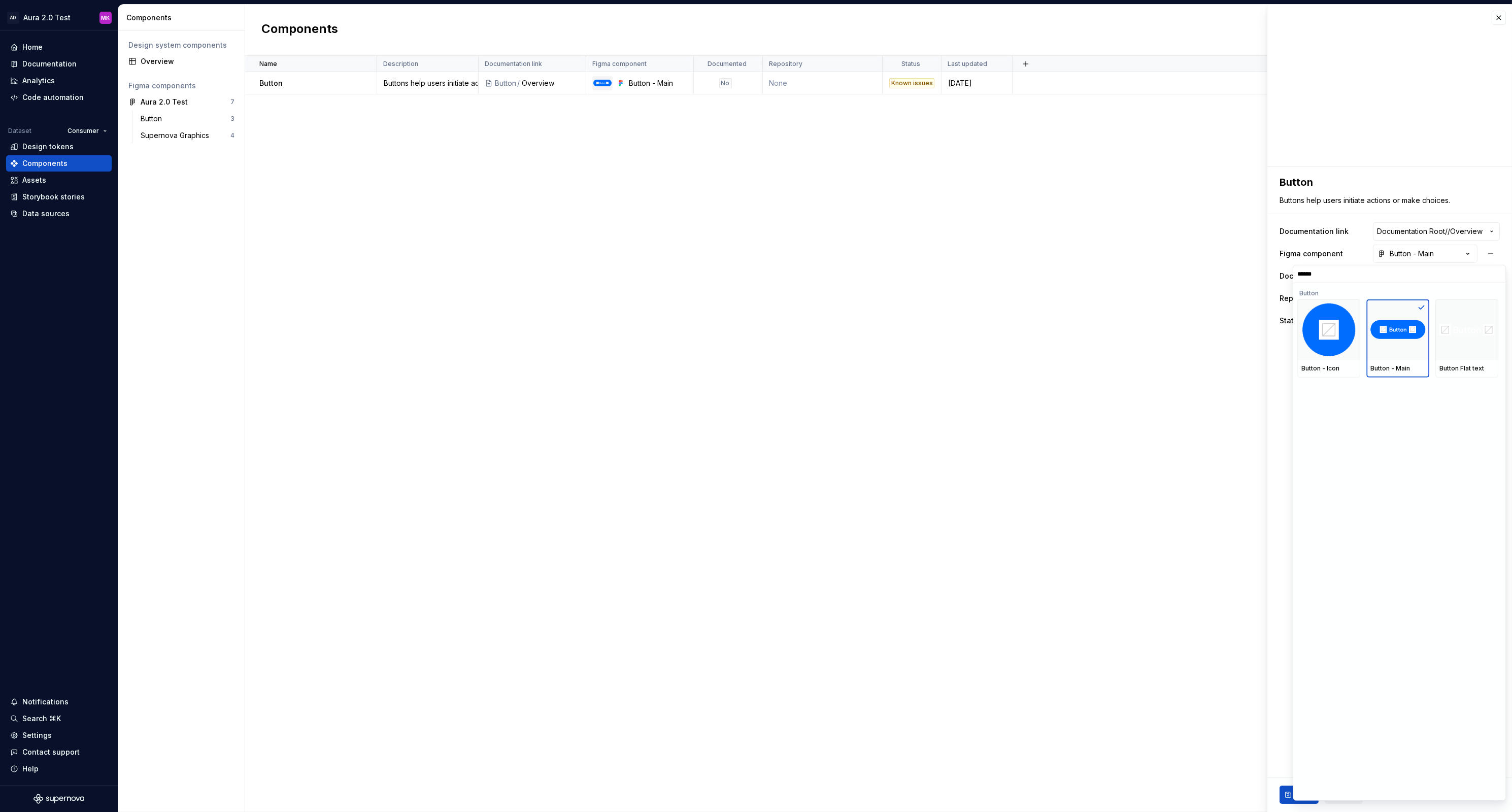
click at [1183, 249] on html "**********" at bounding box center [756, 406] width 1512 height 812
click at [1304, 797] on span "Save" at bounding box center [1303, 795] width 18 height 10
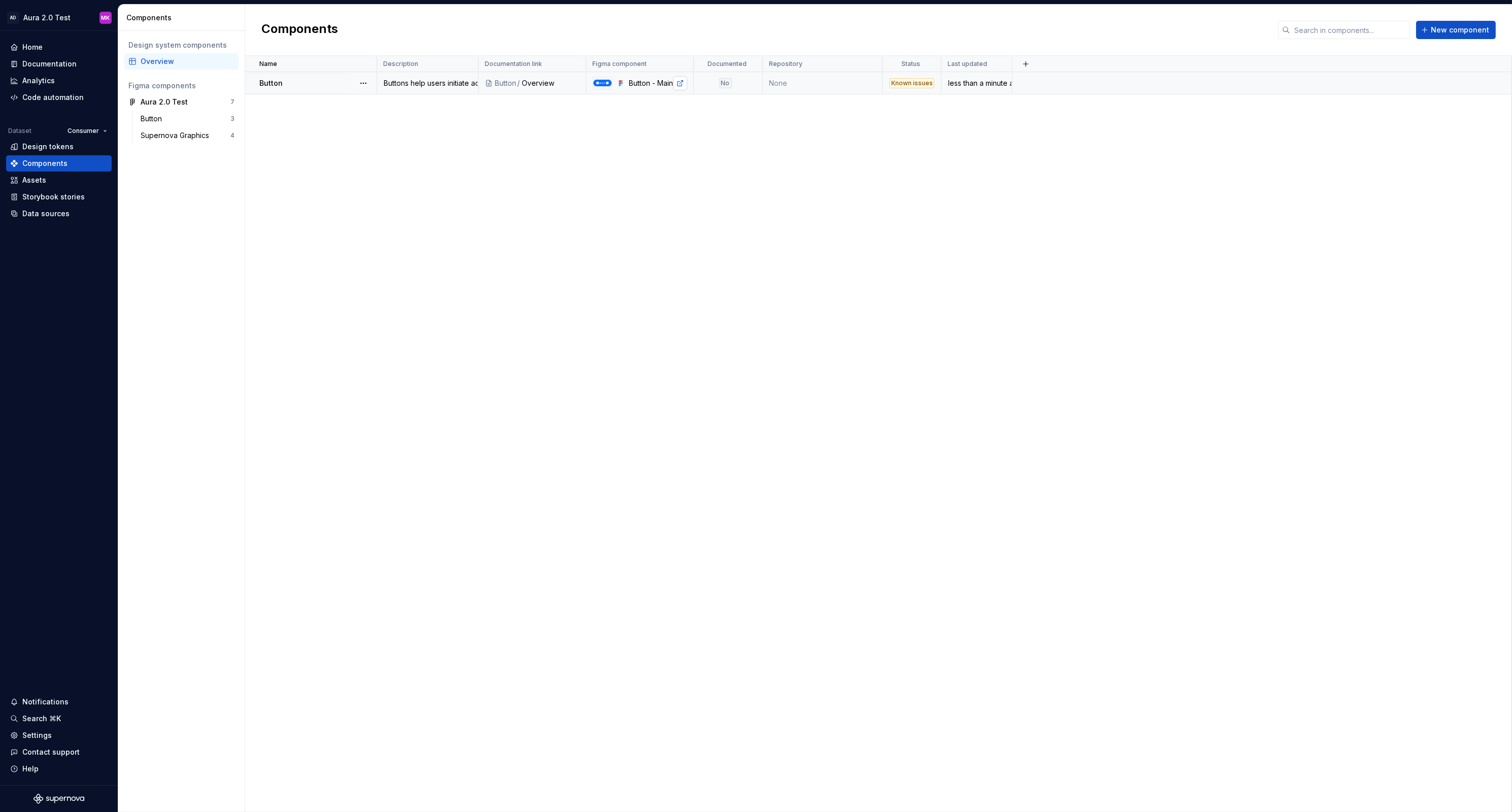
click at [681, 81] on link at bounding box center [680, 83] width 14 height 14
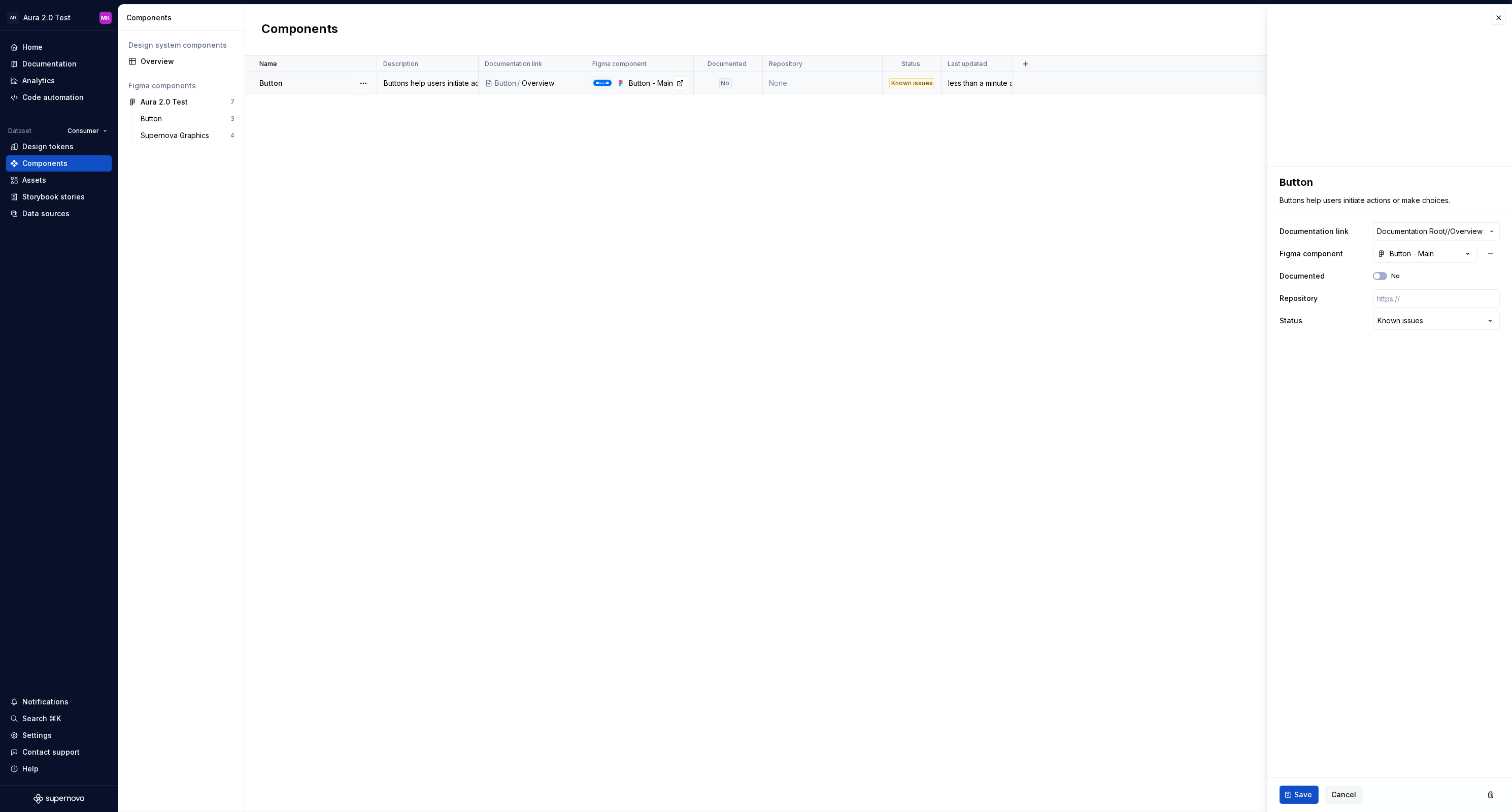
click at [647, 81] on div "Button - Main" at bounding box center [658, 83] width 59 height 10
click at [365, 81] on button "button" at bounding box center [363, 83] width 14 height 14
click at [1410, 256] on html "**********" at bounding box center [756, 406] width 1512 height 812
click at [1493, 232] on icon "button" at bounding box center [1491, 231] width 8 height 8
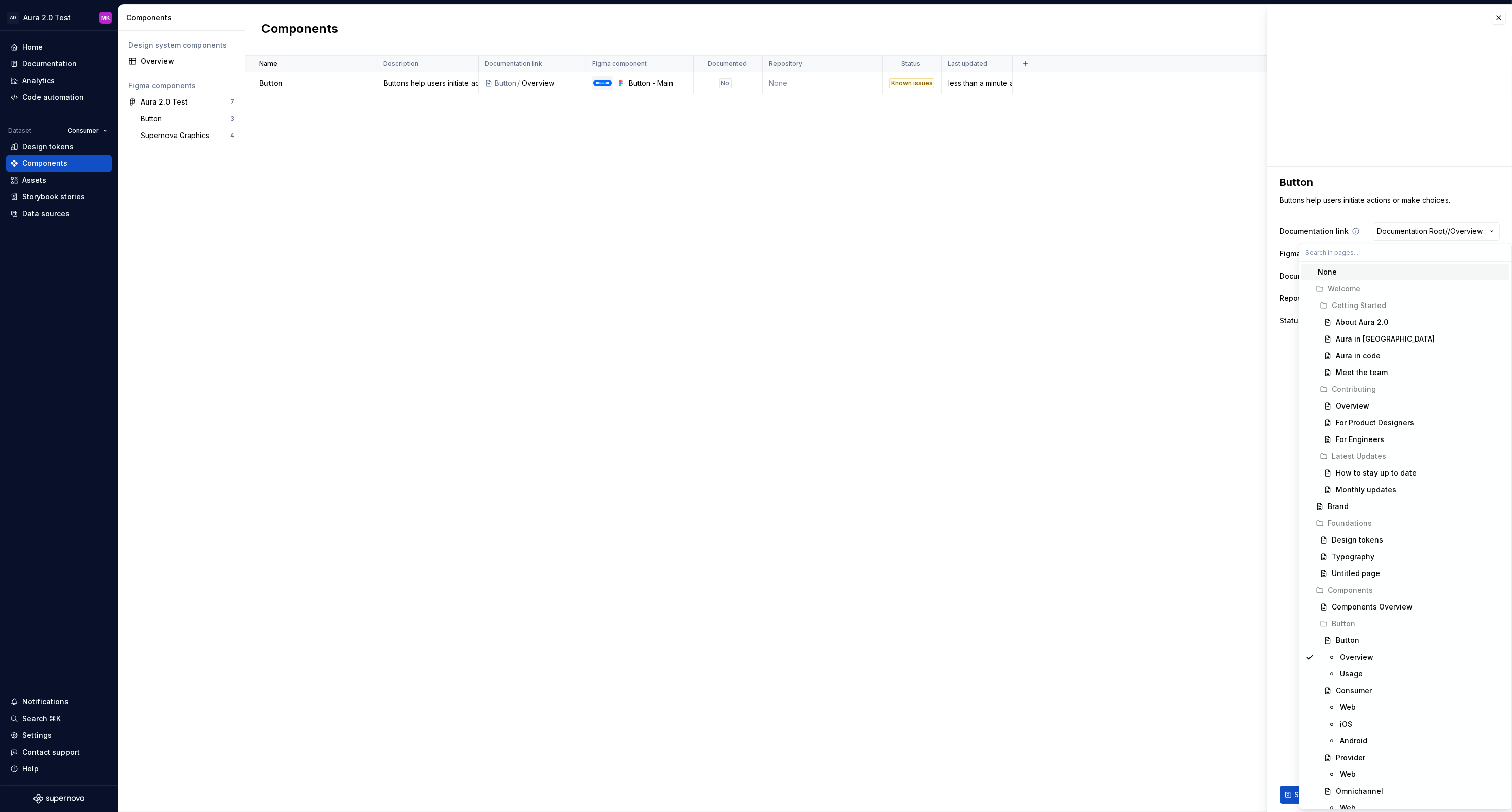
click at [1493, 232] on html "**********" at bounding box center [756, 406] width 1512 height 812
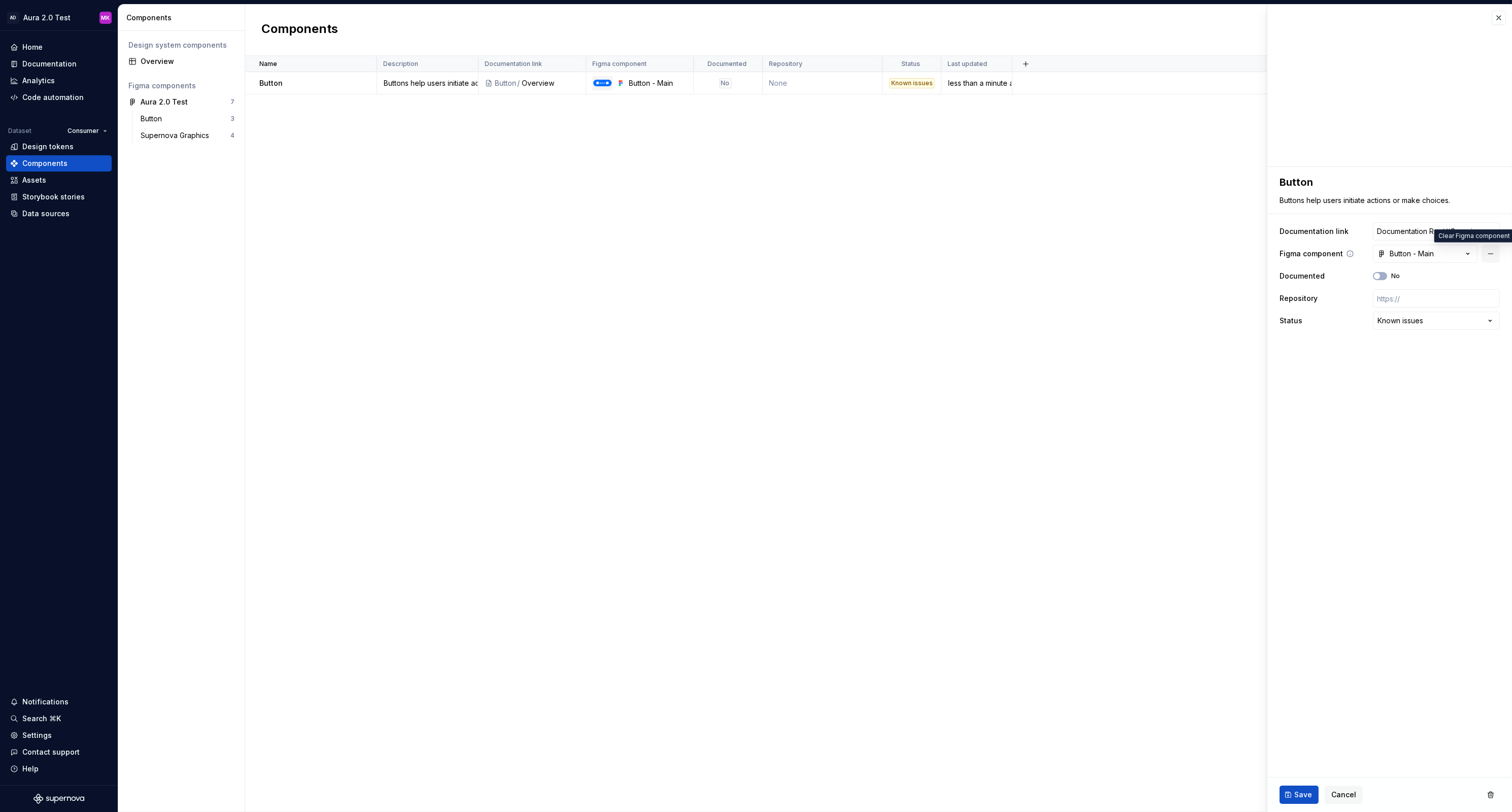
click at [1491, 253] on button "button" at bounding box center [1491, 254] width 19 height 19
type textarea "*"
click at [1491, 253] on icon "button" at bounding box center [1490, 254] width 10 height 10
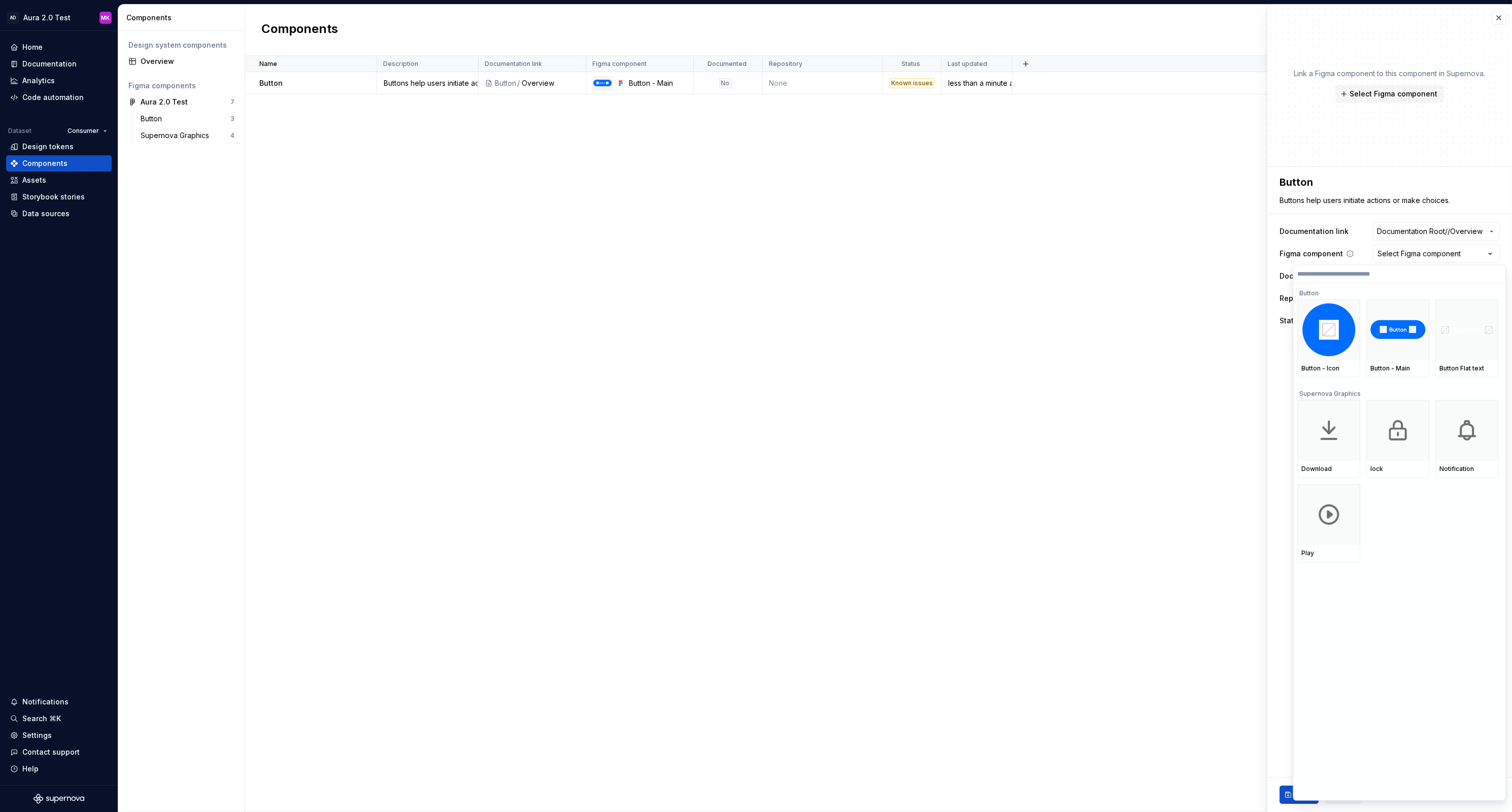
type input "**********"
click at [1398, 328] on img at bounding box center [1398, 330] width 55 height 19
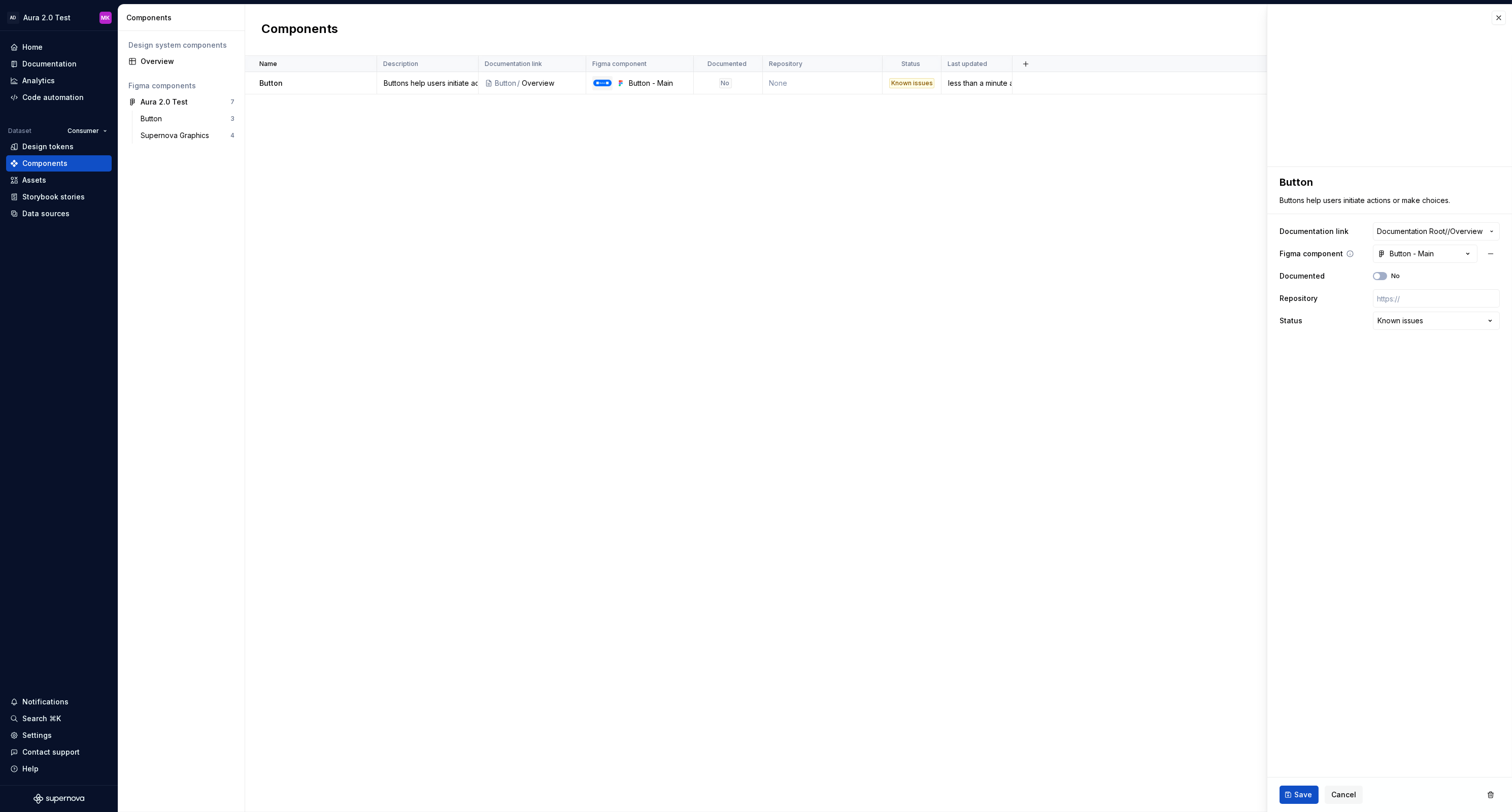
click at [913, 165] on div "Name Description Documentation link Figma component Documented Repository Statu…" at bounding box center [879, 434] width 1267 height 756
click at [601, 81] on img at bounding box center [603, 82] width 19 height 6
click at [923, 137] on div "Name Description Documentation link Figma component Documented Repository Statu…" at bounding box center [879, 434] width 1267 height 756
click at [338, 81] on div "Button" at bounding box center [317, 83] width 117 height 10
type textarea "*"
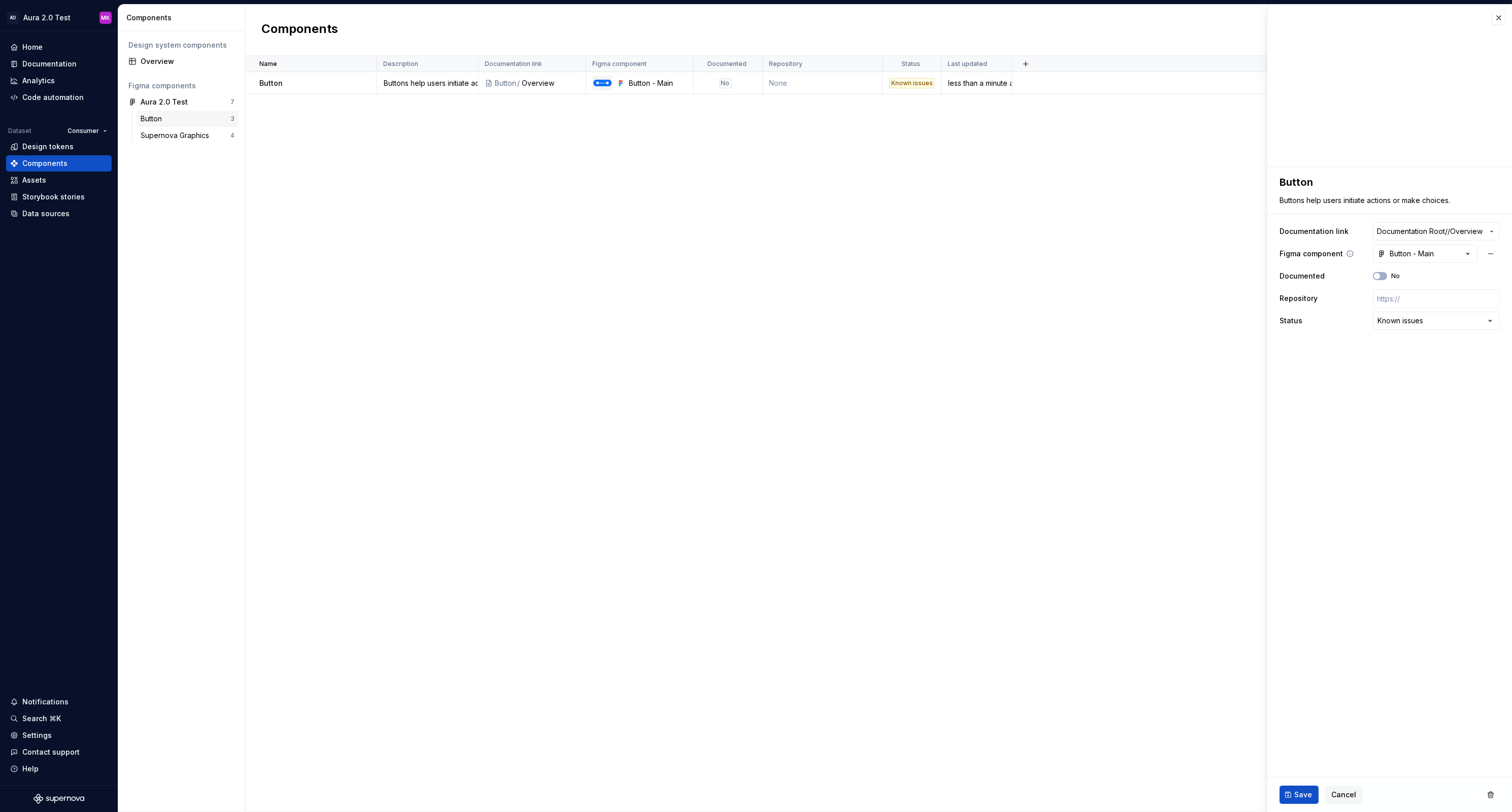
click at [153, 116] on div "Button" at bounding box center [153, 119] width 25 height 10
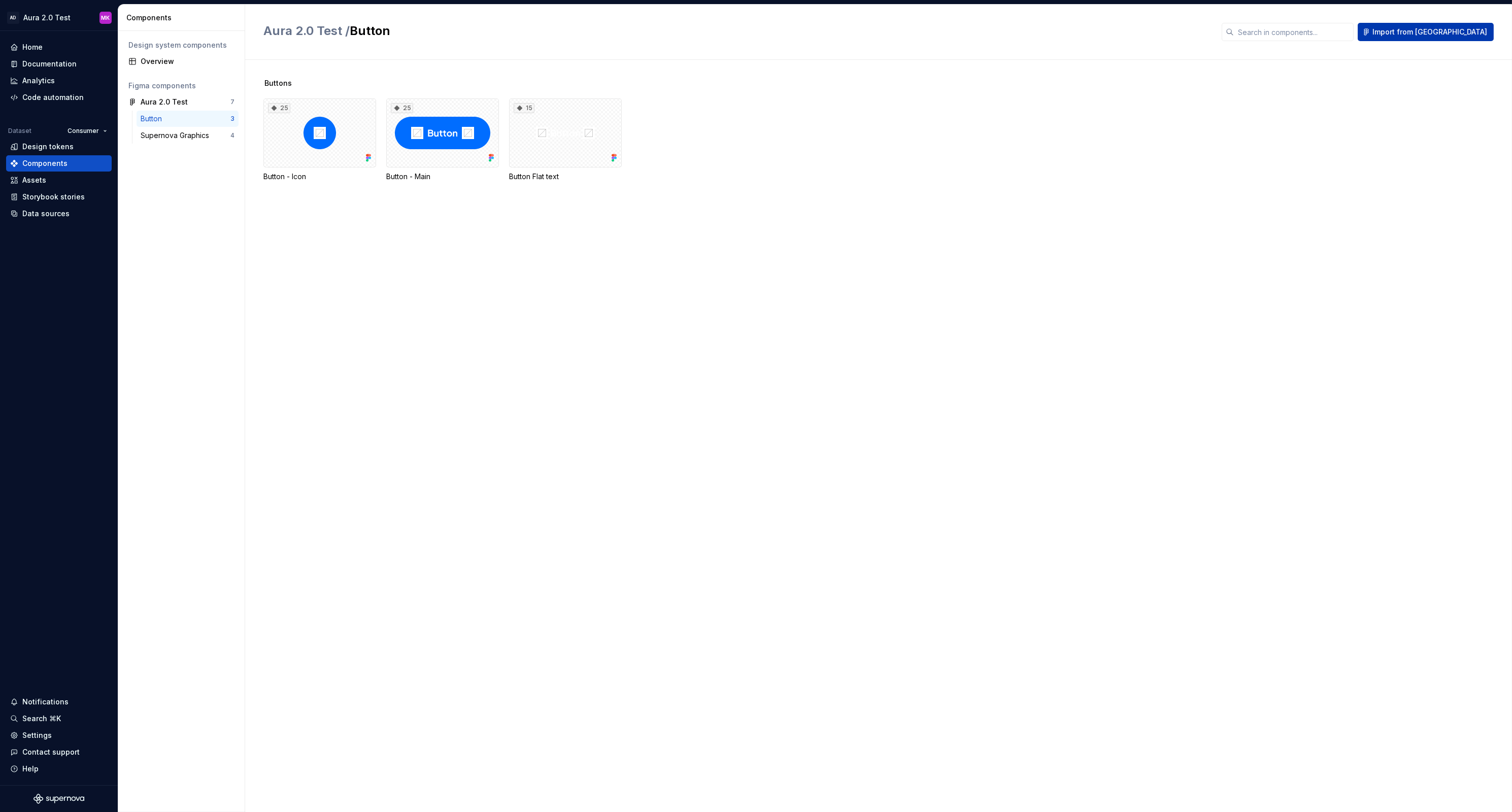
click at [1433, 36] on span "Import from [GEOGRAPHIC_DATA]" at bounding box center [1430, 32] width 114 height 10
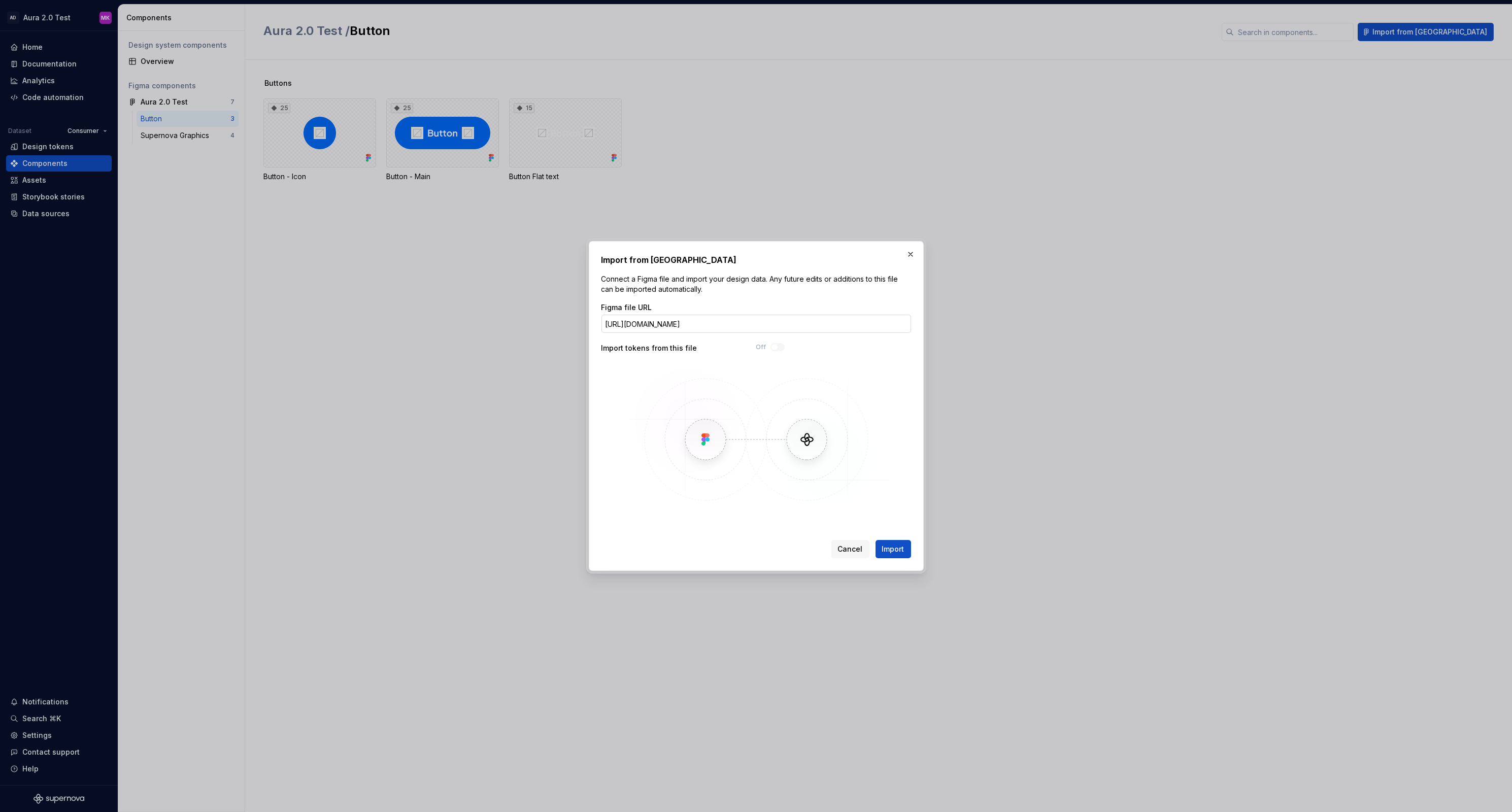
scroll to position [0, 95]
type input "[URL][DOMAIN_NAME]"
click at [898, 548] on span "Import" at bounding box center [893, 549] width 22 height 10
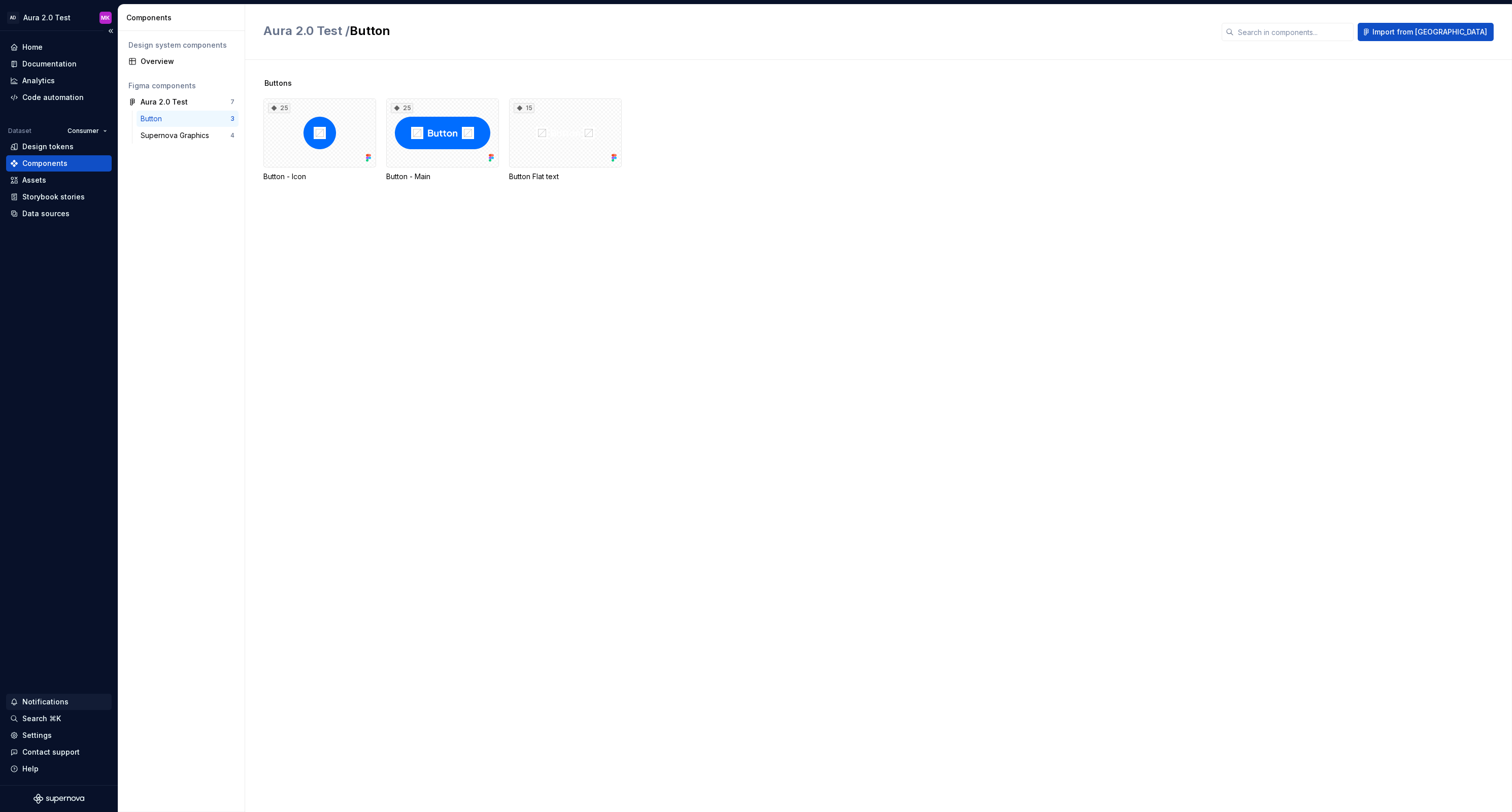
click at [51, 704] on div "Notifications" at bounding box center [45, 702] width 46 height 10
click at [312, 604] on span "Unread only" at bounding box center [307, 602] width 36 height 8
click at [316, 623] on div "All notifications" at bounding box center [338, 622] width 66 height 10
click at [349, 603] on button "button" at bounding box center [352, 603] width 24 height 14
click at [372, 639] on div "Everything" at bounding box center [397, 636] width 76 height 10
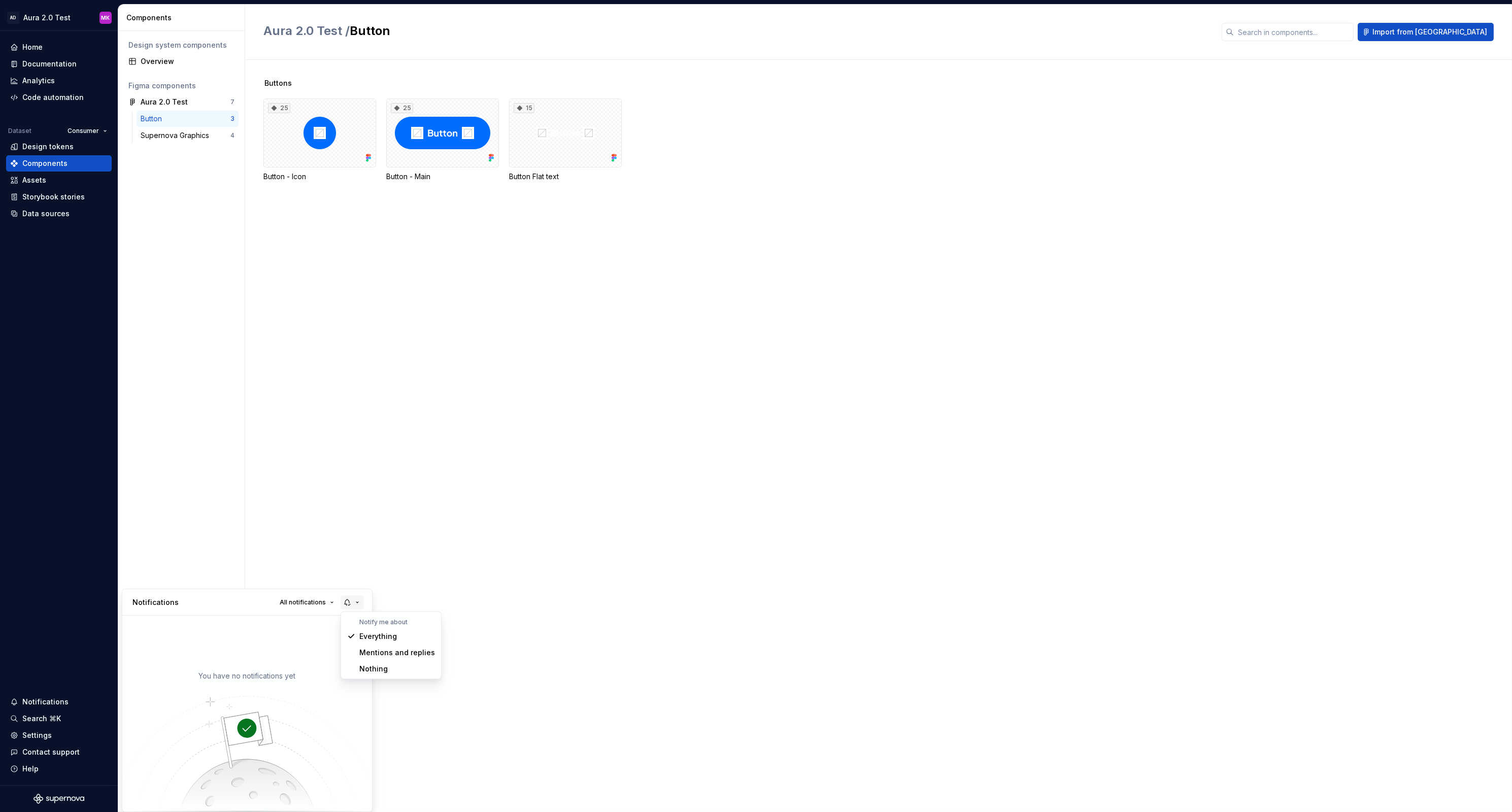
click at [352, 601] on button "button" at bounding box center [352, 603] width 24 height 14
click at [443, 265] on html "AD Aura 2.0 Test MK Home Documentation Analytics Code automation Dataset Consum…" at bounding box center [756, 406] width 1512 height 812
click at [169, 137] on html "AD Aura 2.0 Test MK Home Documentation Analytics Code automation Dataset Consum…" at bounding box center [756, 406] width 1512 height 812
click at [160, 101] on html "AD Aura 2.0 Test MK Home Documentation Analytics Code automation Dataset Consum…" at bounding box center [756, 406] width 1512 height 812
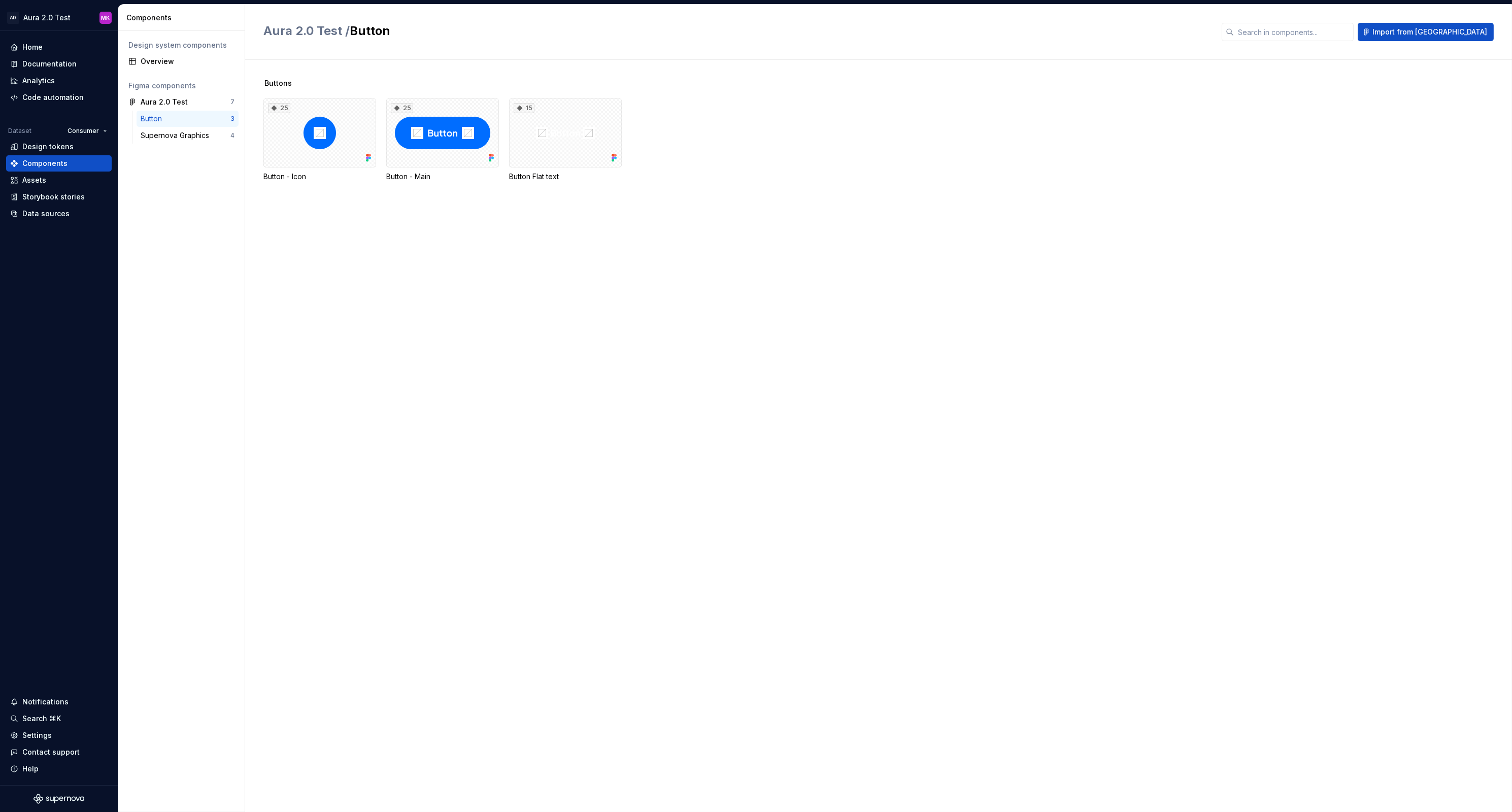
click at [385, 337] on html "AD Aura 2.0 Test MK Home Documentation Analytics Code automation Dataset Consum…" at bounding box center [756, 406] width 1512 height 812
click at [1336, 33] on html "AD Aura 2.0 Test MK Home Documentation Analytics Code automation Dataset Consum…" at bounding box center [756, 406] width 1512 height 812
click at [157, 59] on div "Overview" at bounding box center [187, 61] width 94 height 10
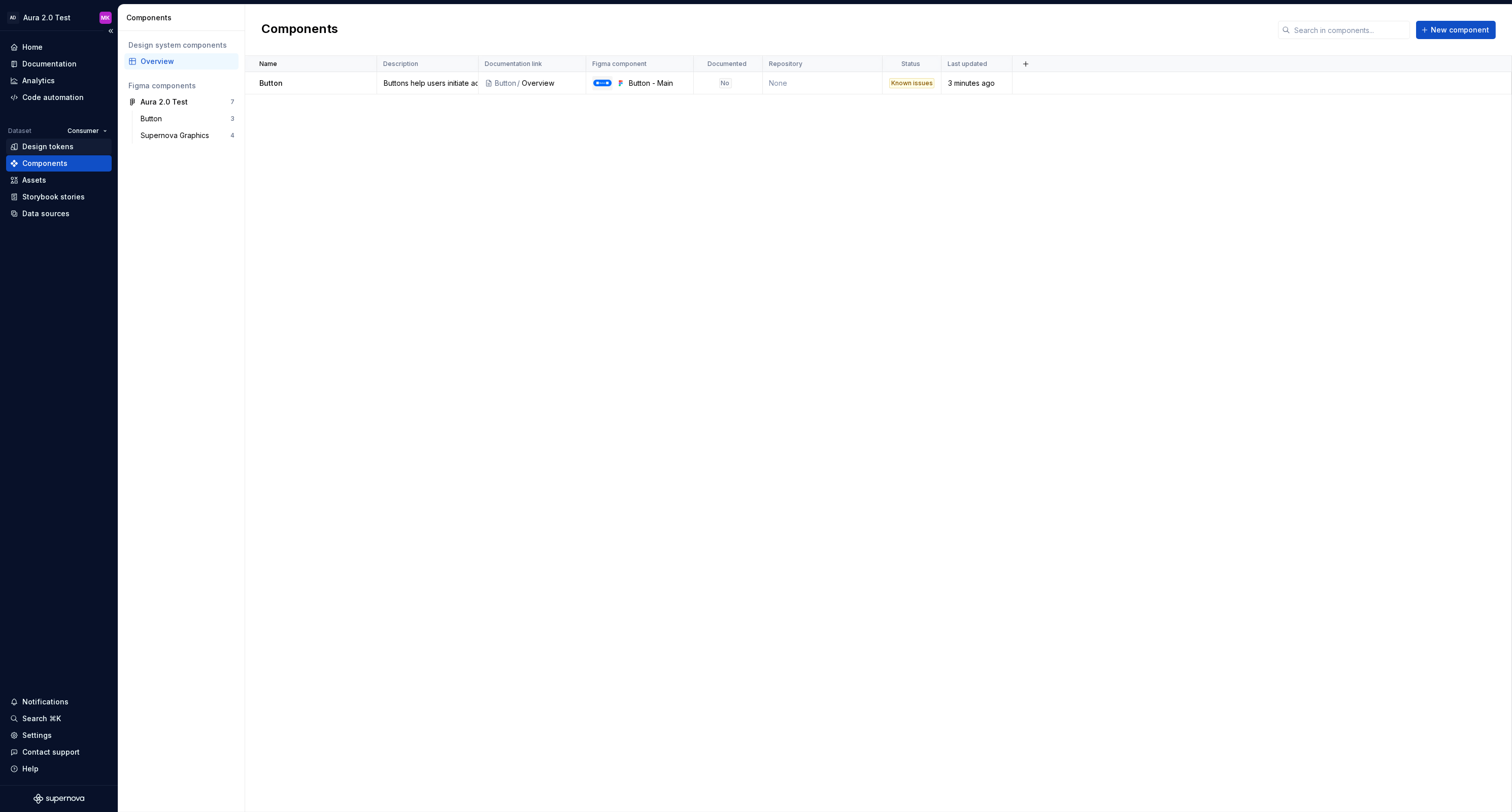
click at [38, 148] on div "Design tokens" at bounding box center [48, 147] width 51 height 10
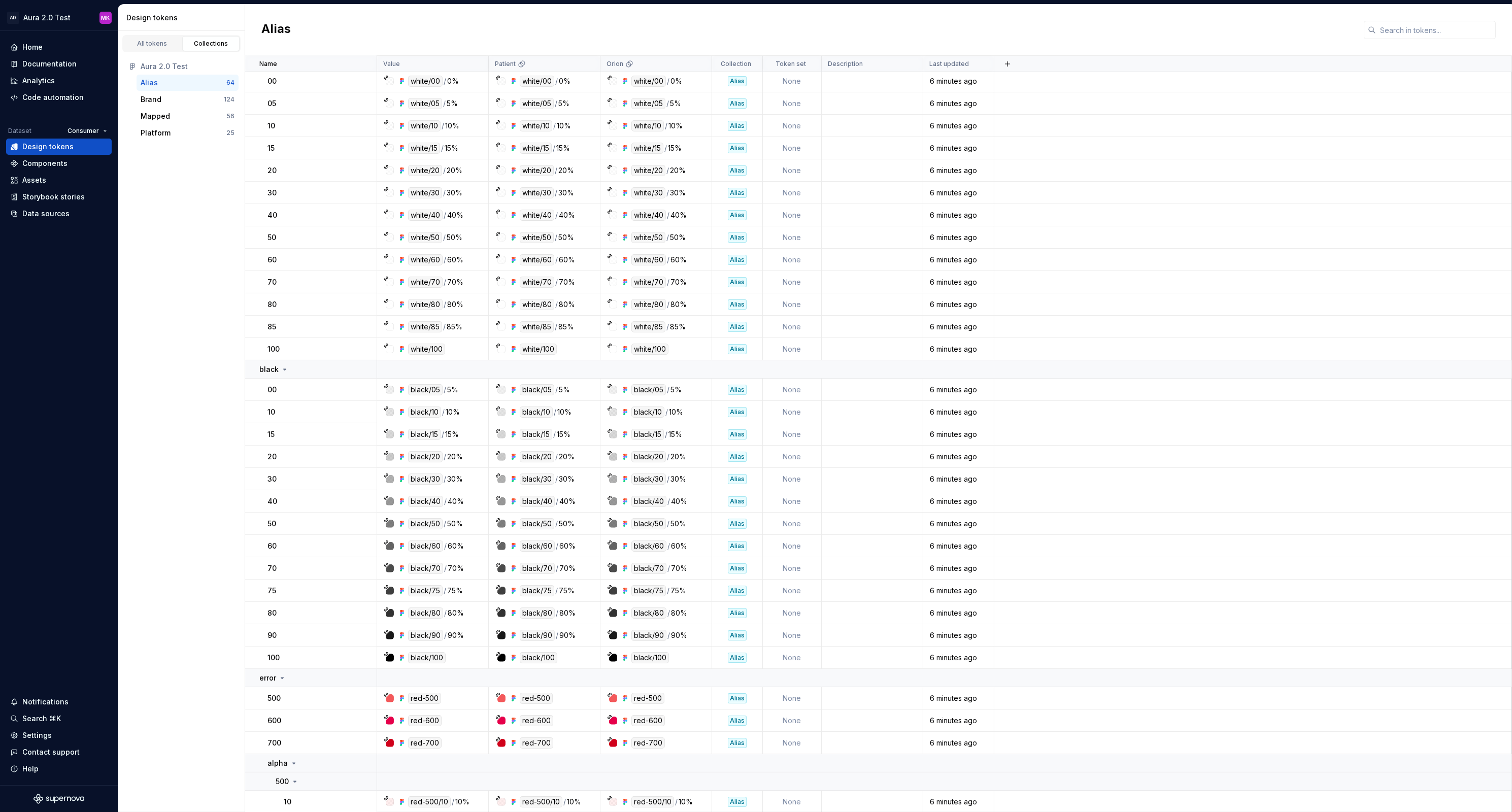
scroll to position [889, 0]
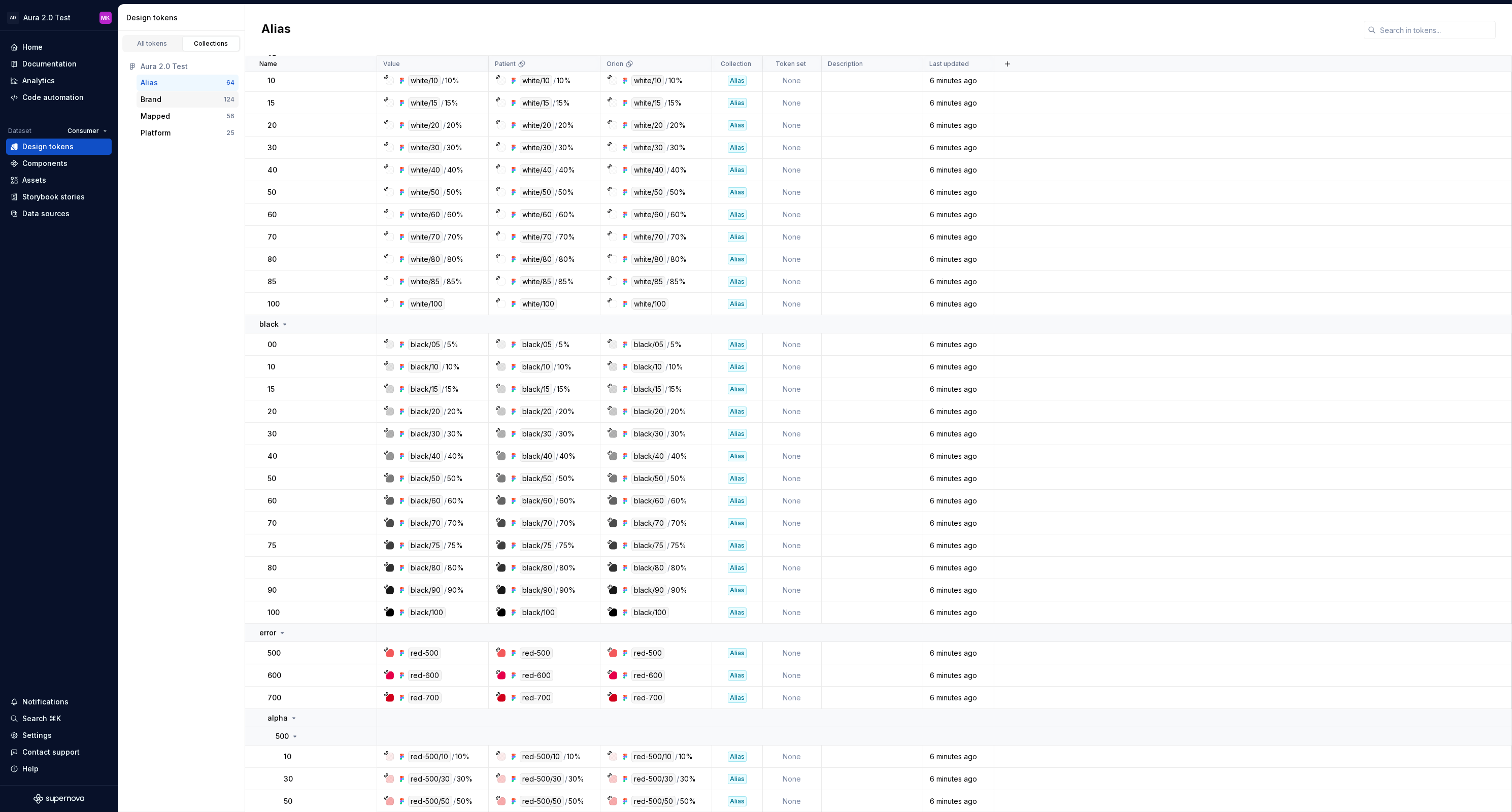
click at [181, 101] on div "Brand" at bounding box center [182, 99] width 83 height 10
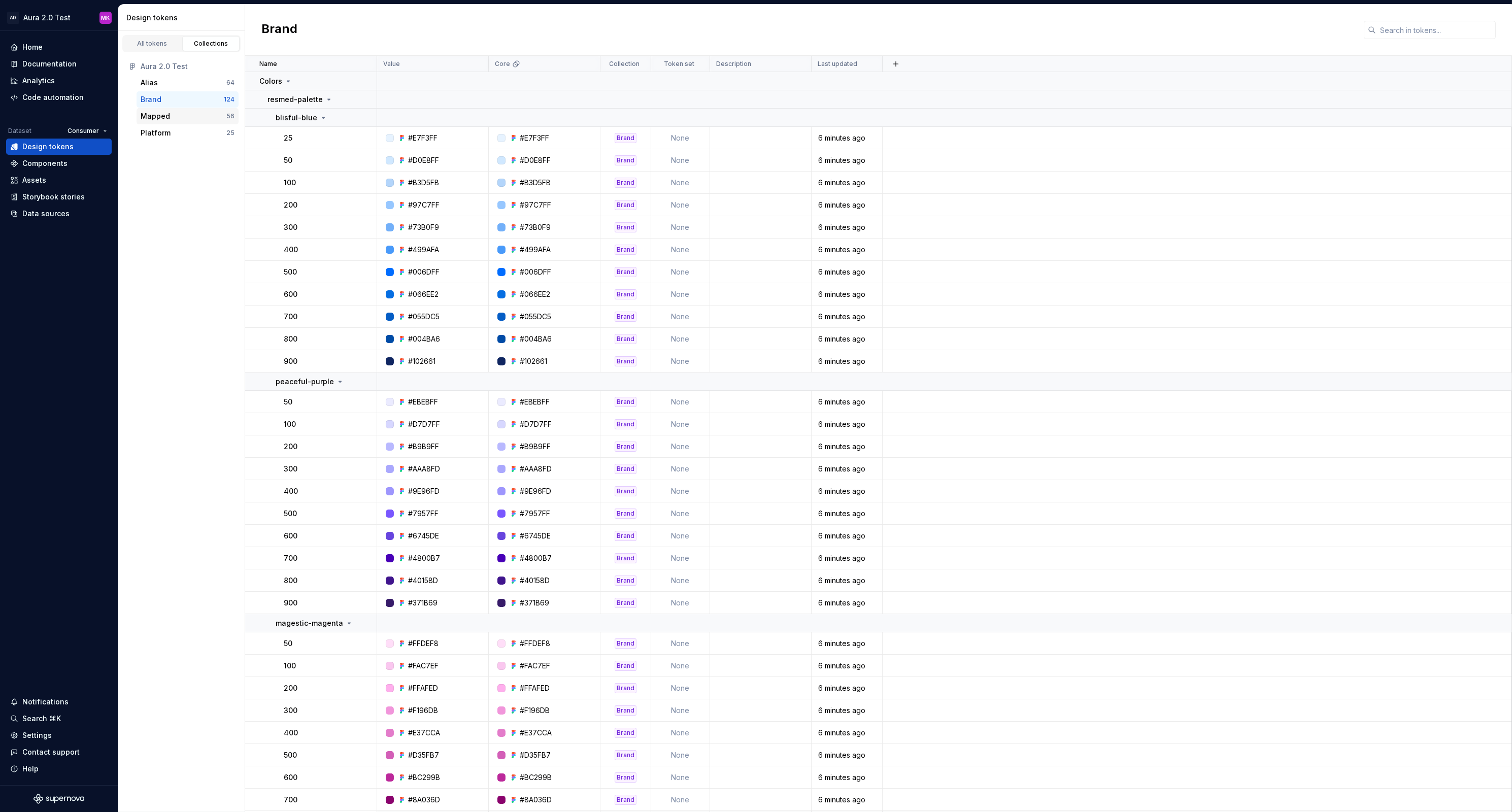
click at [174, 115] on div "Mapped" at bounding box center [184, 116] width 86 height 10
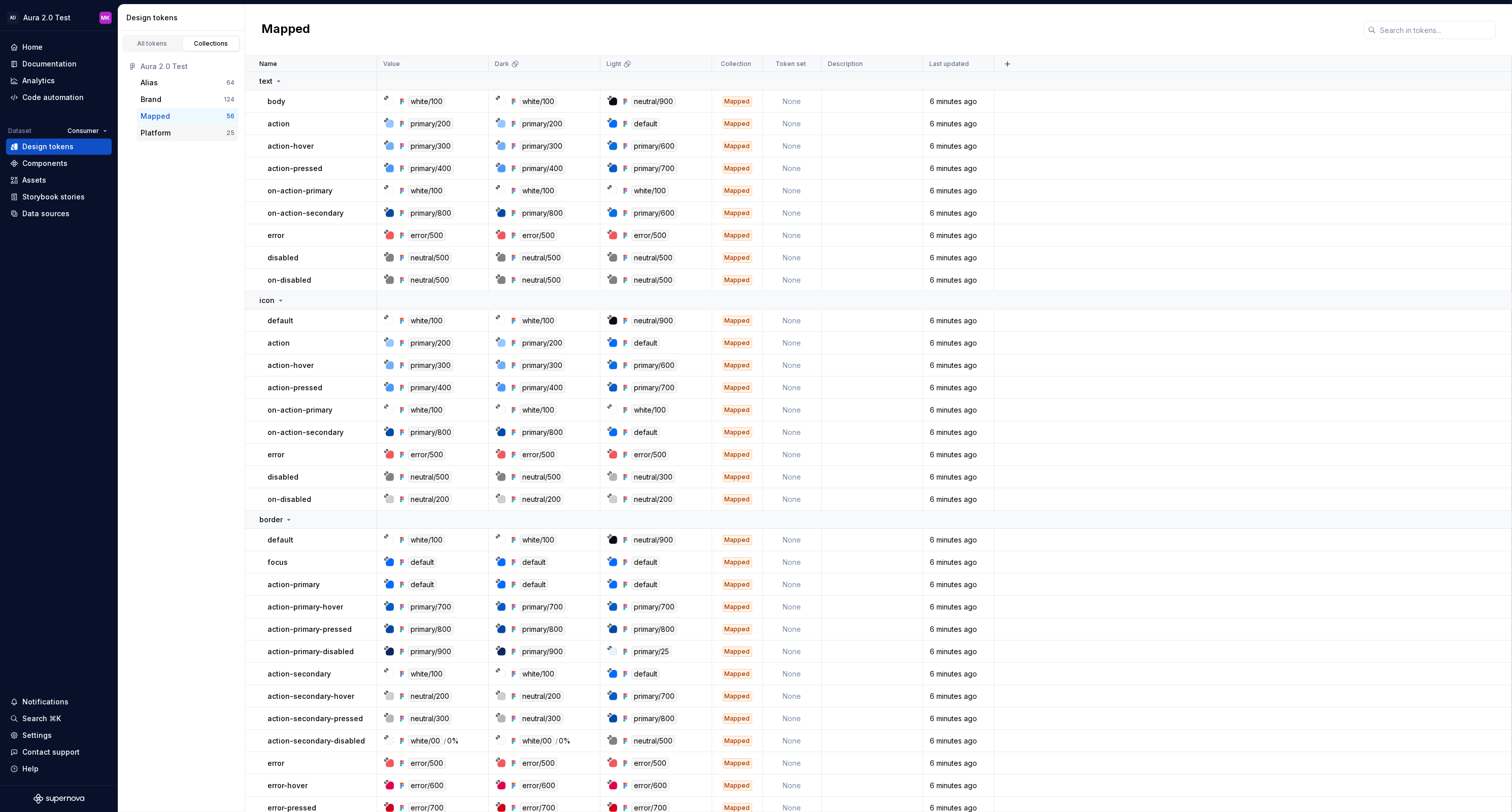
click at [167, 136] on div "Platform" at bounding box center [156, 133] width 30 height 10
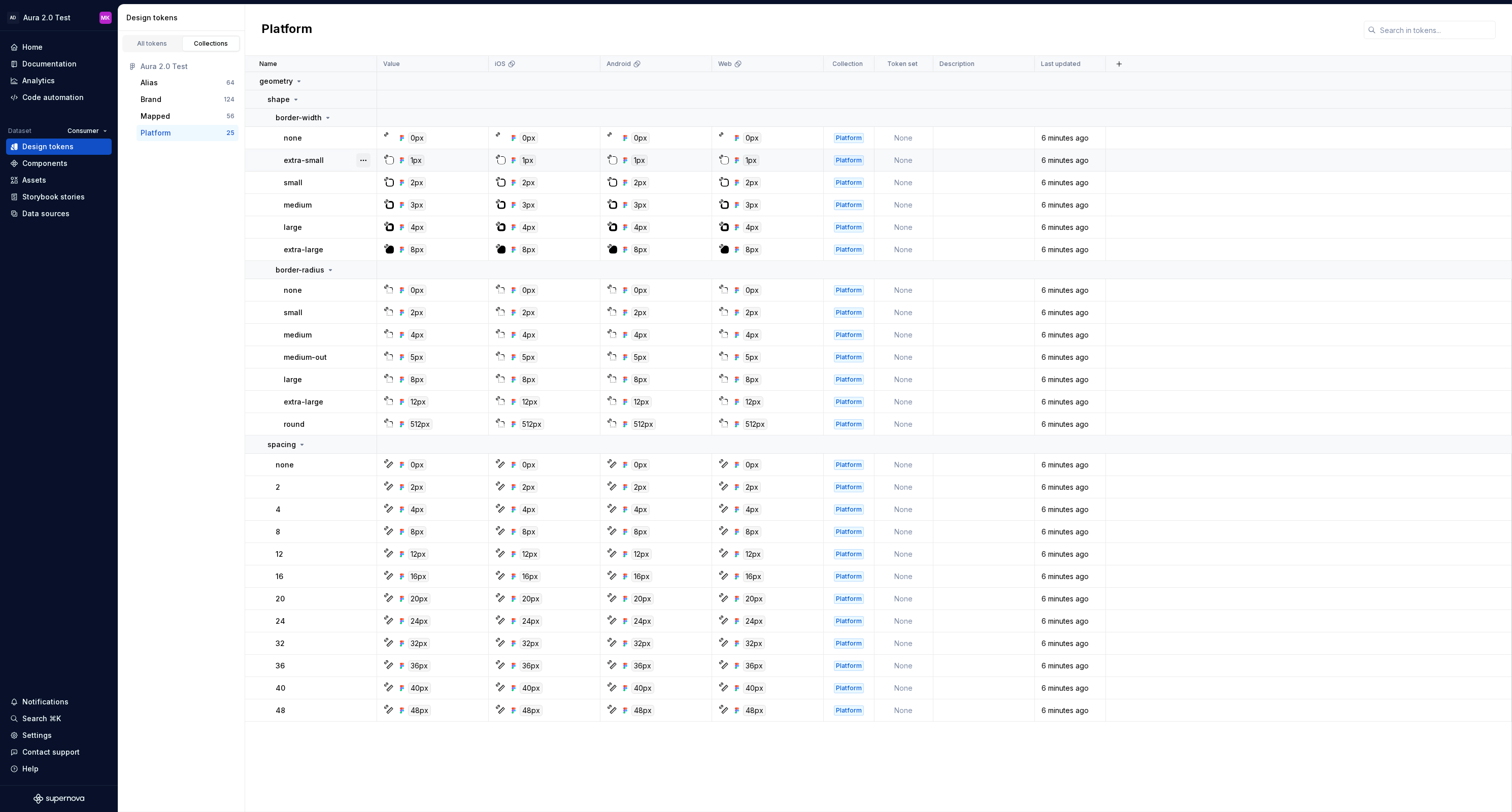
click at [365, 160] on button "button" at bounding box center [363, 160] width 14 height 14
click at [379, 179] on div "Open detail" at bounding box center [408, 180] width 66 height 10
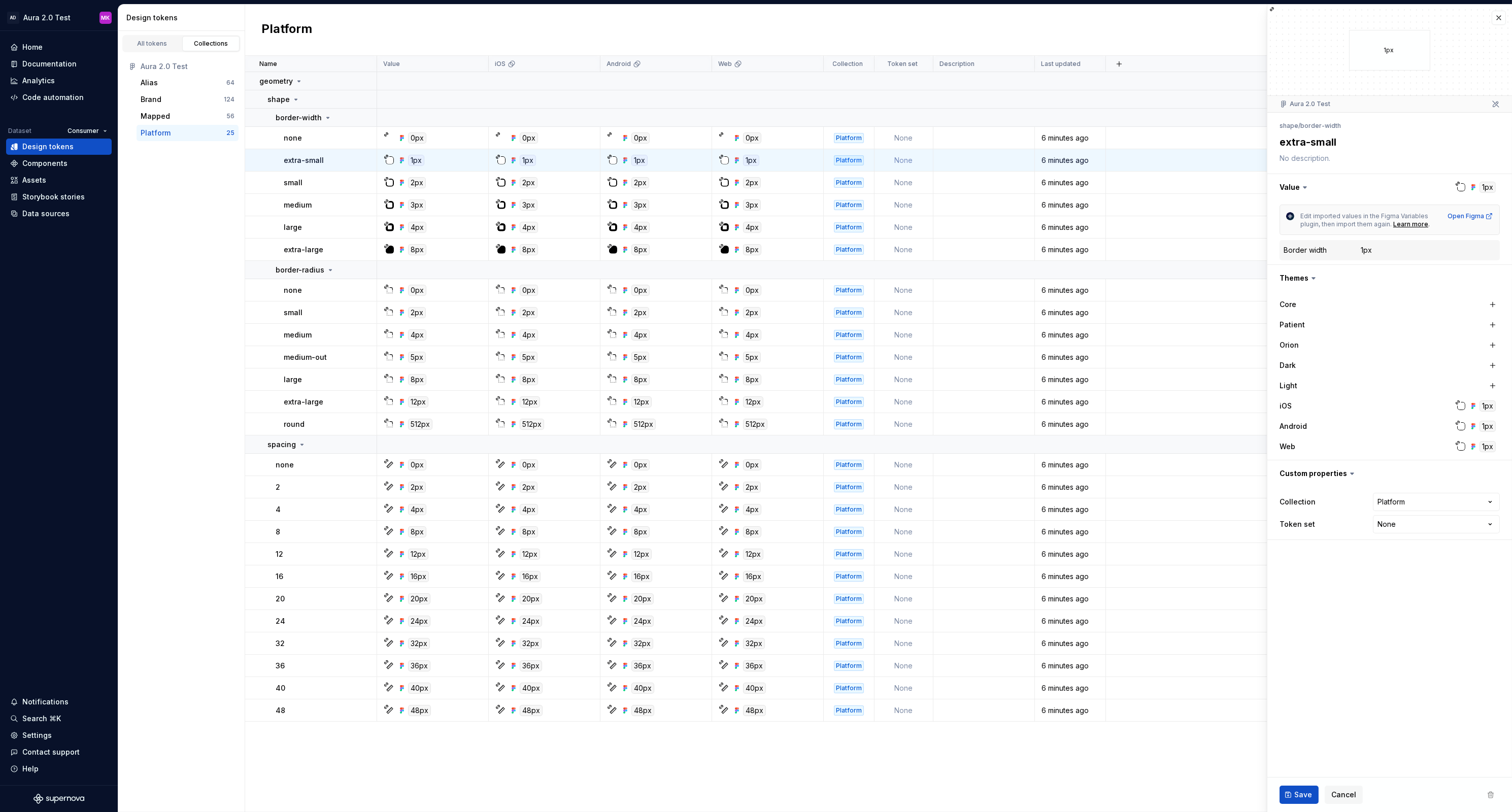
type textarea "*"
click at [1398, 520] on html "AD Aura 2.0 Test MK Home Documentation Analytics Code automation Dataset Consum…" at bounding box center [756, 406] width 1512 height 812
click at [1322, 573] on html "AD Aura 2.0 Test MK Home Documentation Analytics Code automation Dataset Consum…" at bounding box center [756, 406] width 1512 height 812
click at [38, 183] on div "Assets" at bounding box center [34, 180] width 24 height 10
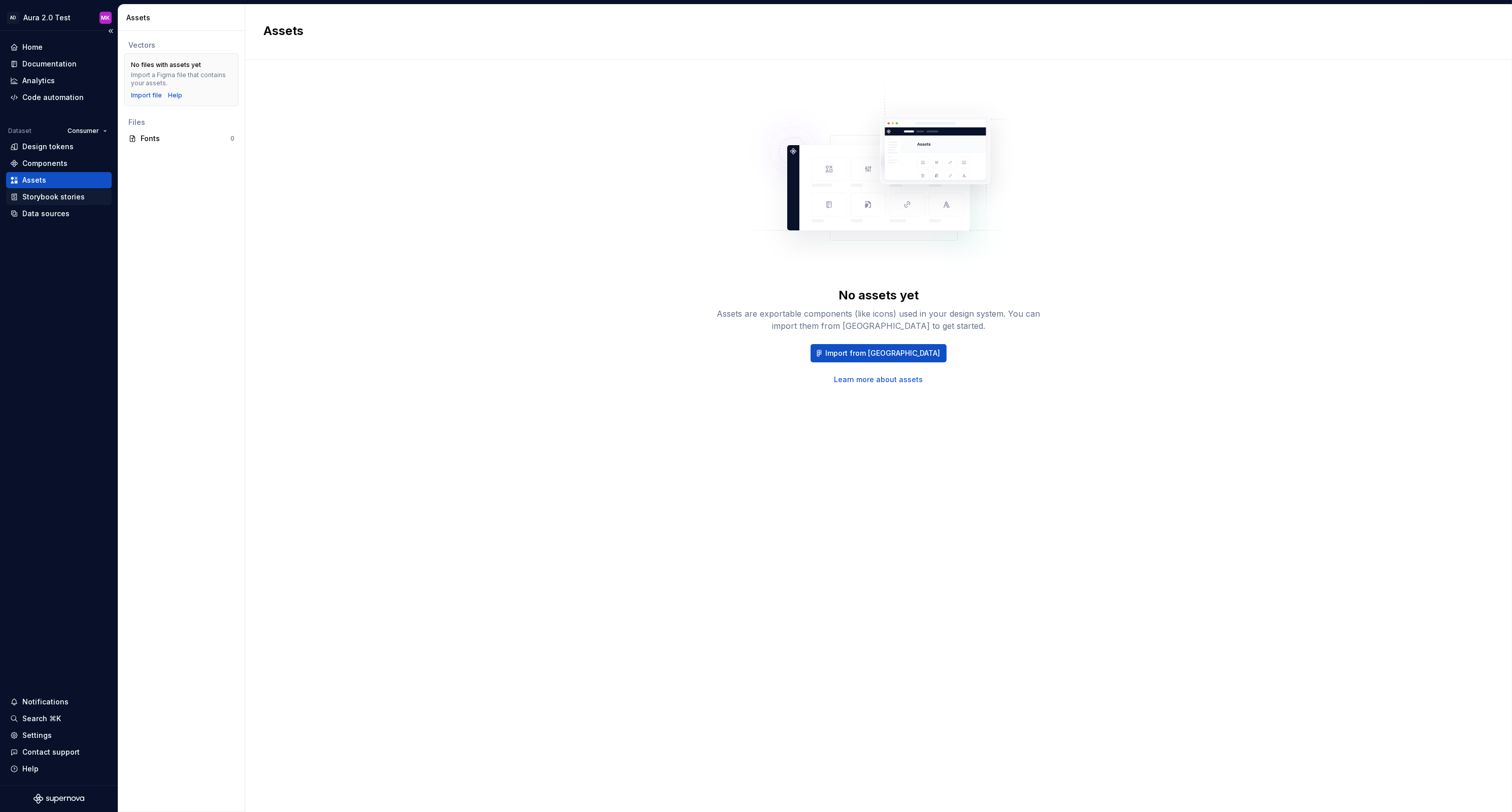
click at [37, 198] on div "Storybook stories" at bounding box center [53, 197] width 62 height 10
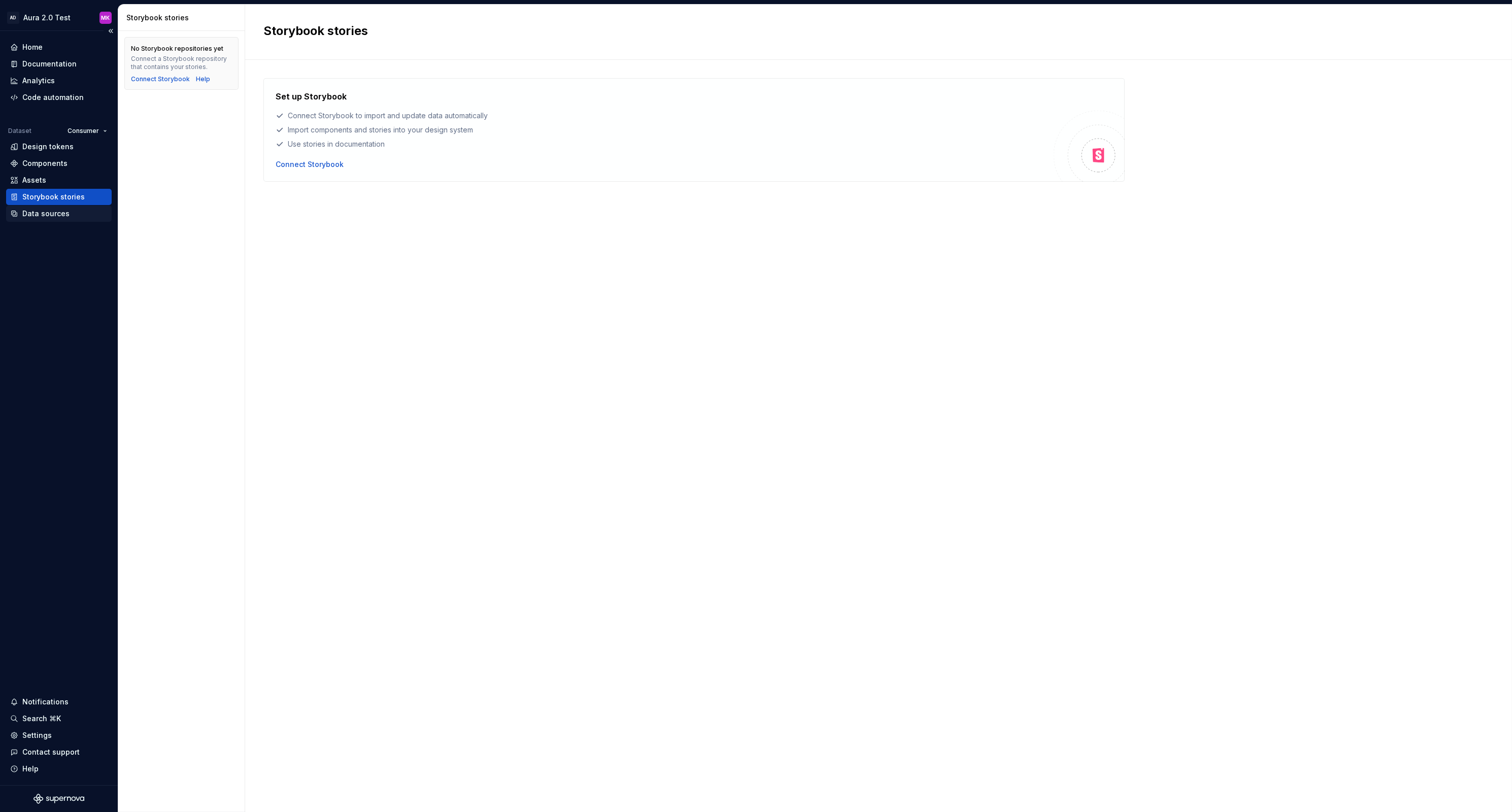
click at [40, 213] on div "Data sources" at bounding box center [46, 214] width 47 height 10
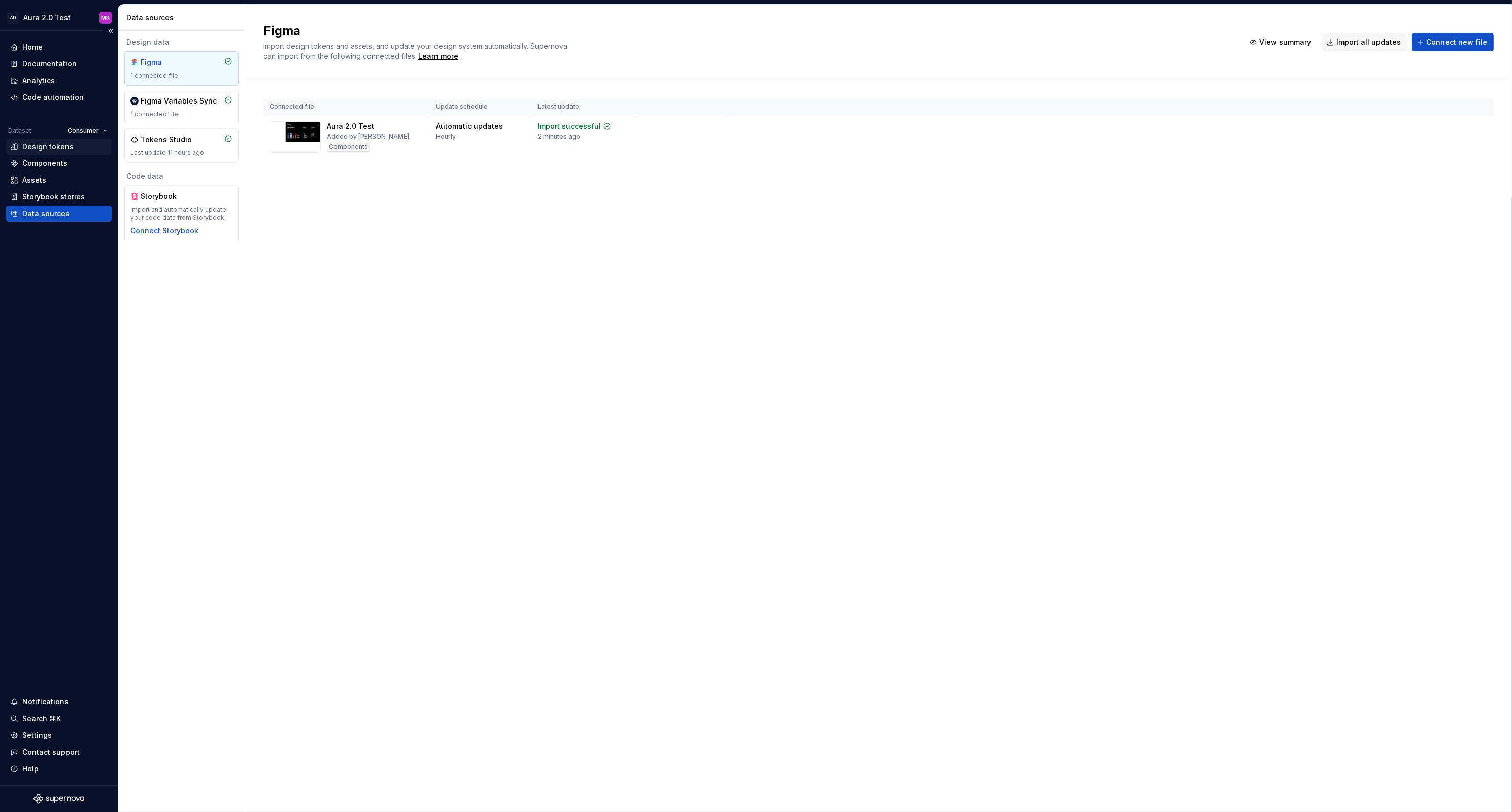
click at [46, 148] on div "Design tokens" at bounding box center [48, 147] width 51 height 10
